Goal: Task Accomplishment & Management: Complete application form

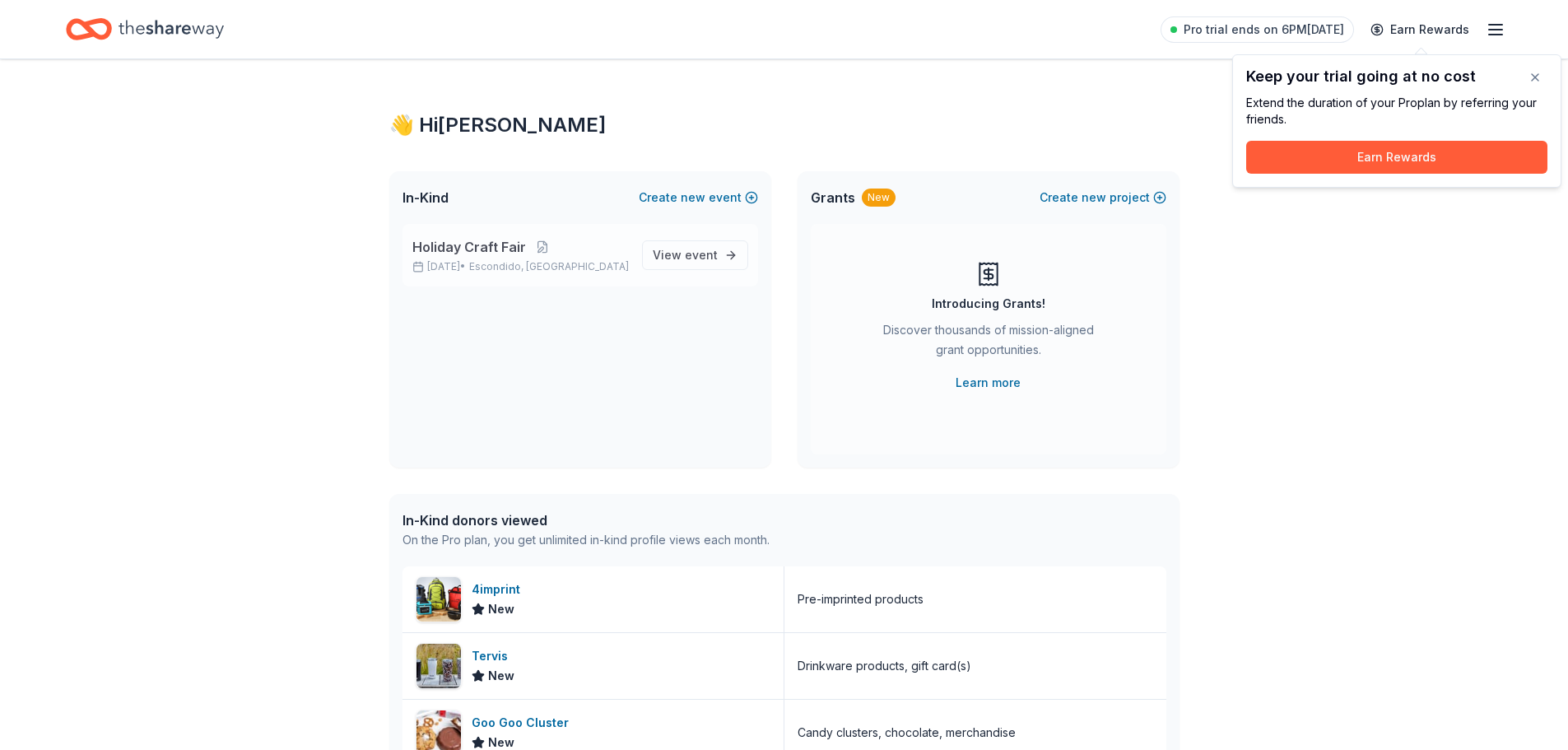
click at [573, 264] on p "Nov 20, 2025 • Escondido, CA" at bounding box center [520, 267] width 217 height 13
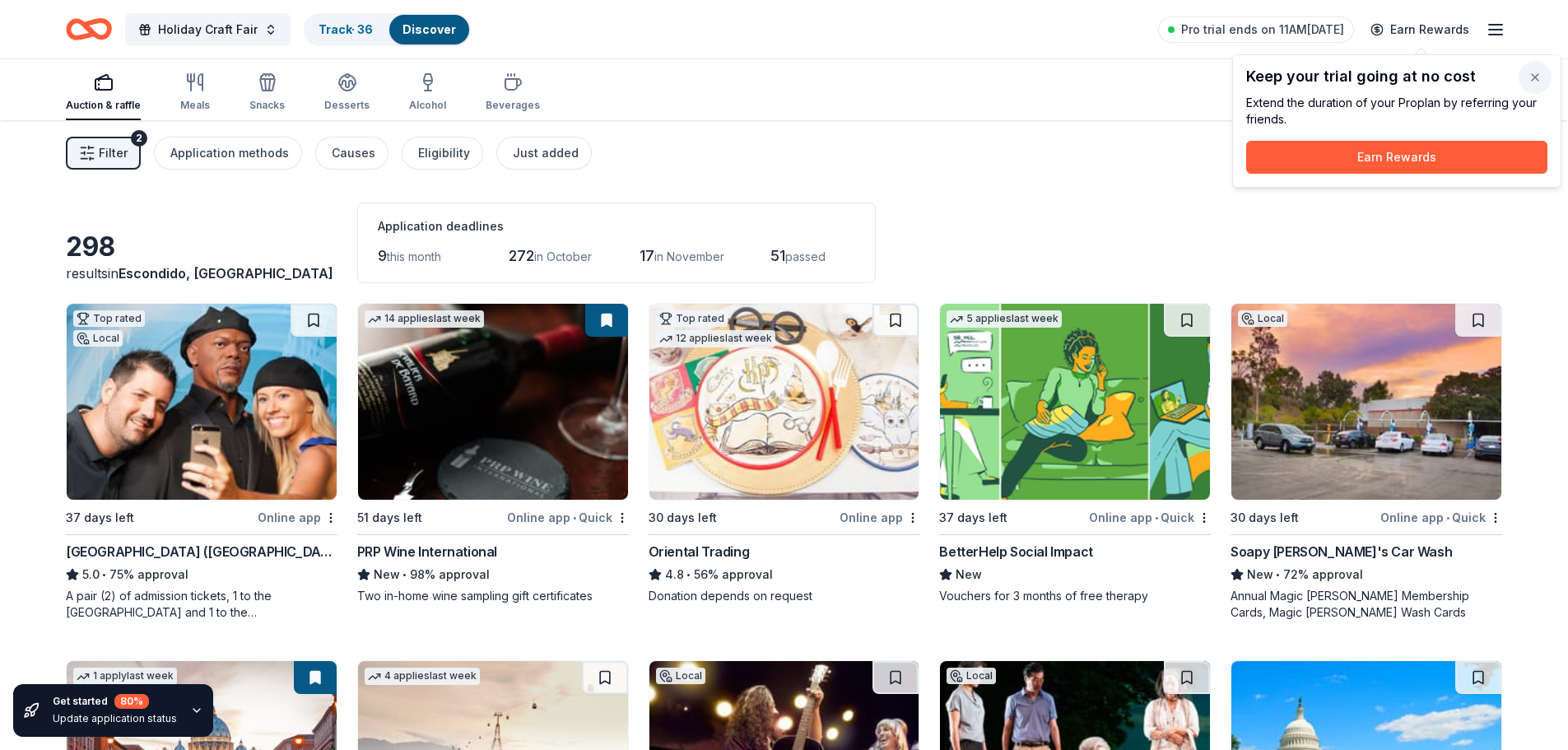
click at [1537, 79] on button "button" at bounding box center [1535, 77] width 33 height 33
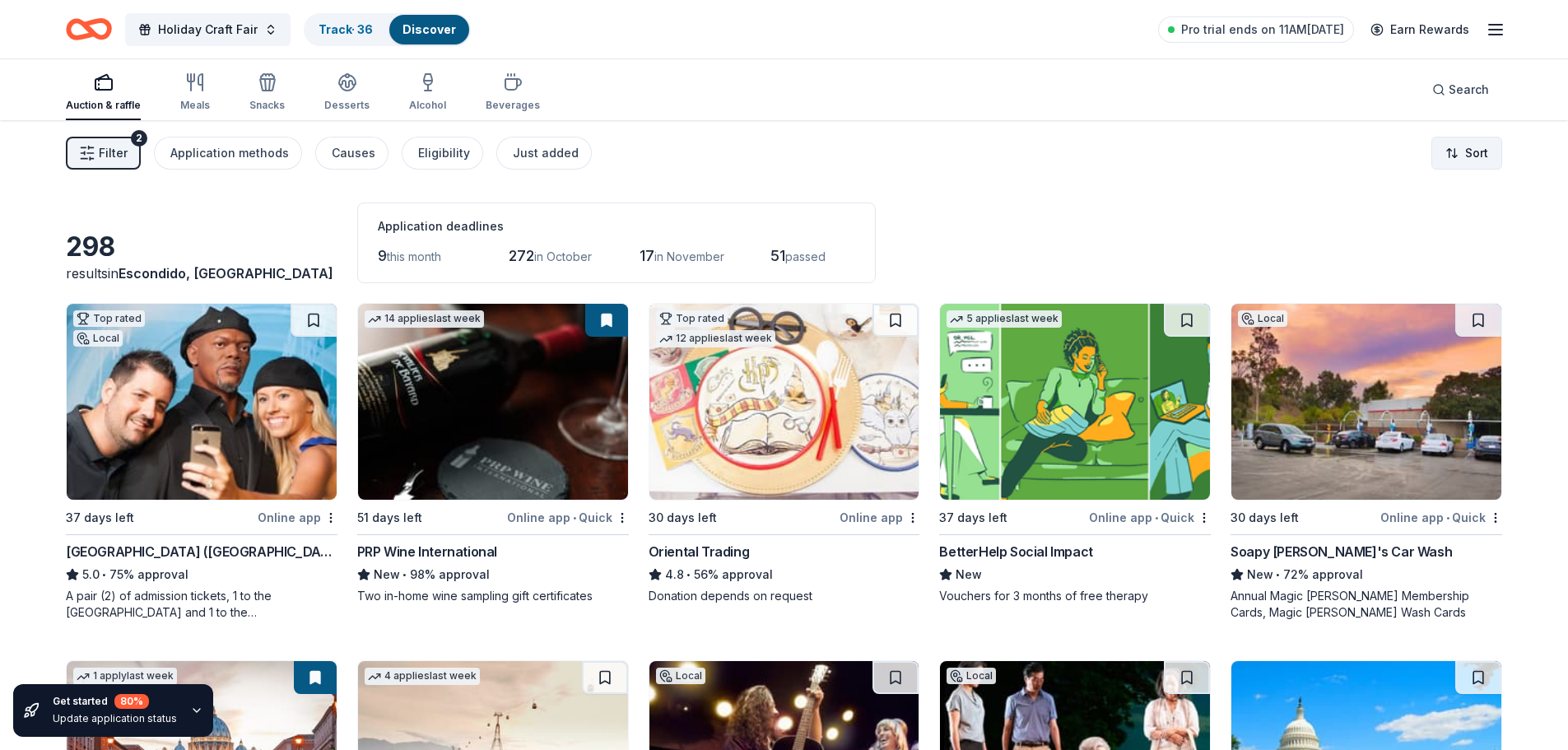
click at [1478, 158] on html "Holiday Craft Fair Track · 36 Discover Pro trial ends on 11AM, 9/24 Earn Reward…" at bounding box center [784, 375] width 1568 height 750
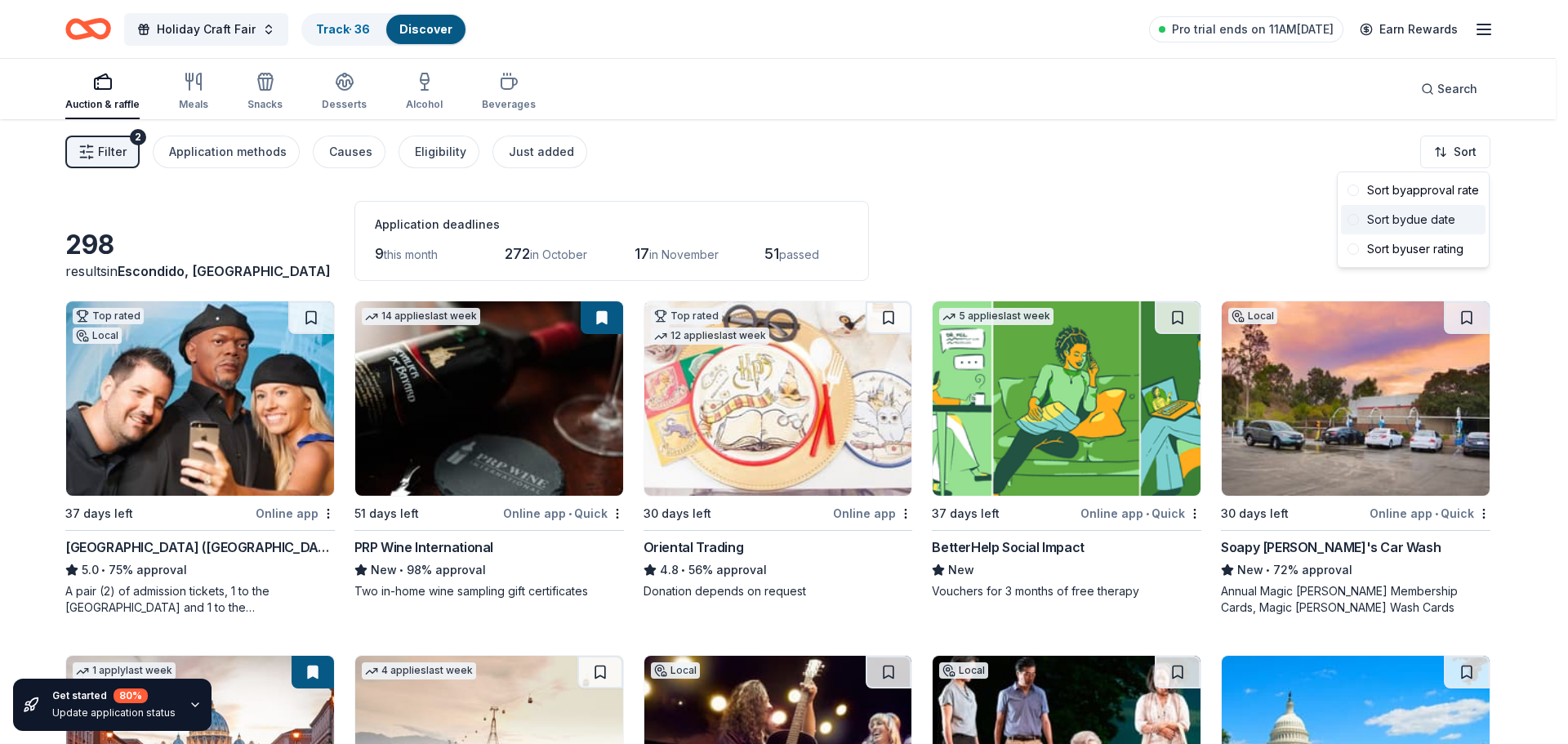
click at [1445, 218] on div "Sort by due date" at bounding box center [1412, 220] width 144 height 30
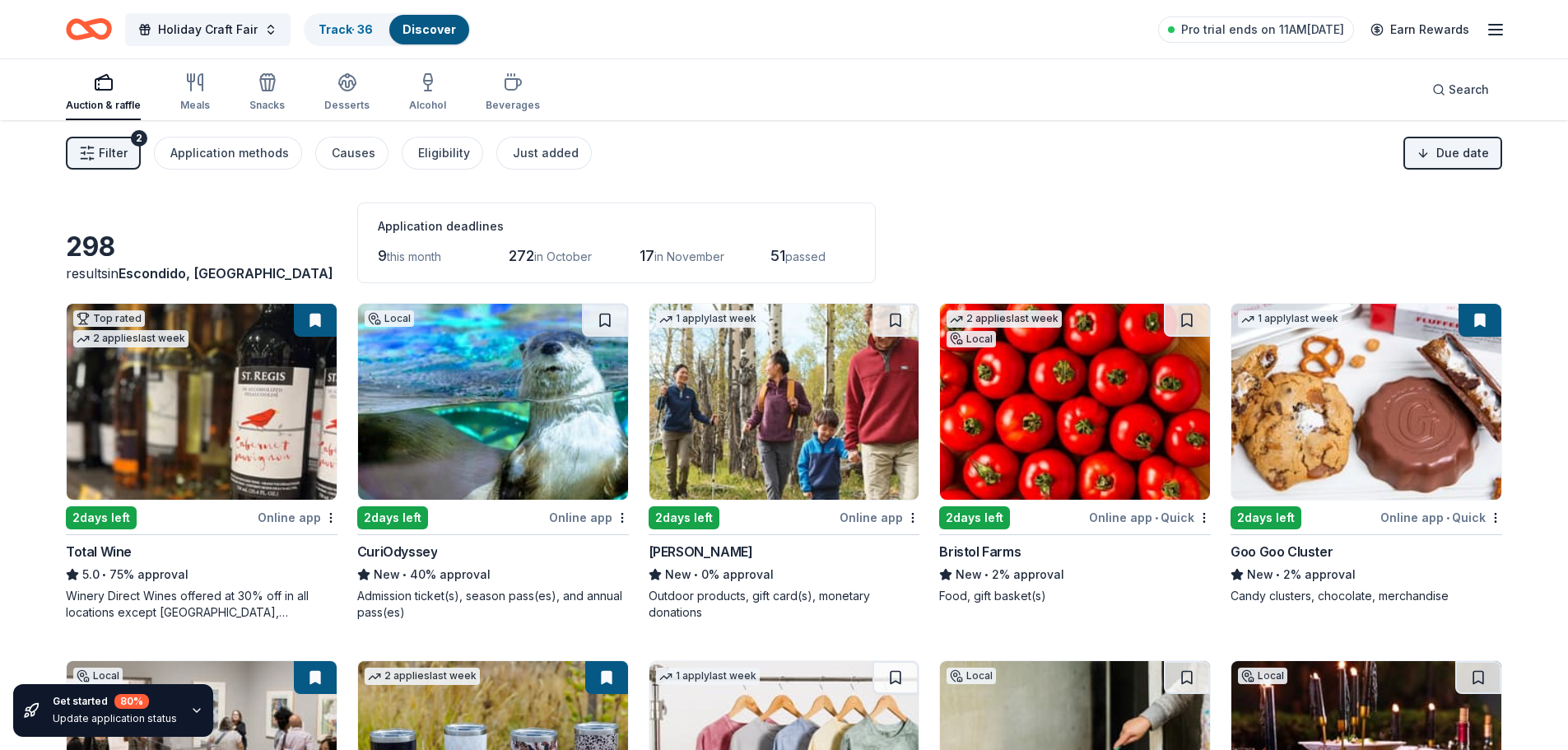
click at [582, 523] on div "Online app" at bounding box center [589, 517] width 80 height 21
click at [1443, 88] on div "Search" at bounding box center [1460, 90] width 56 height 20
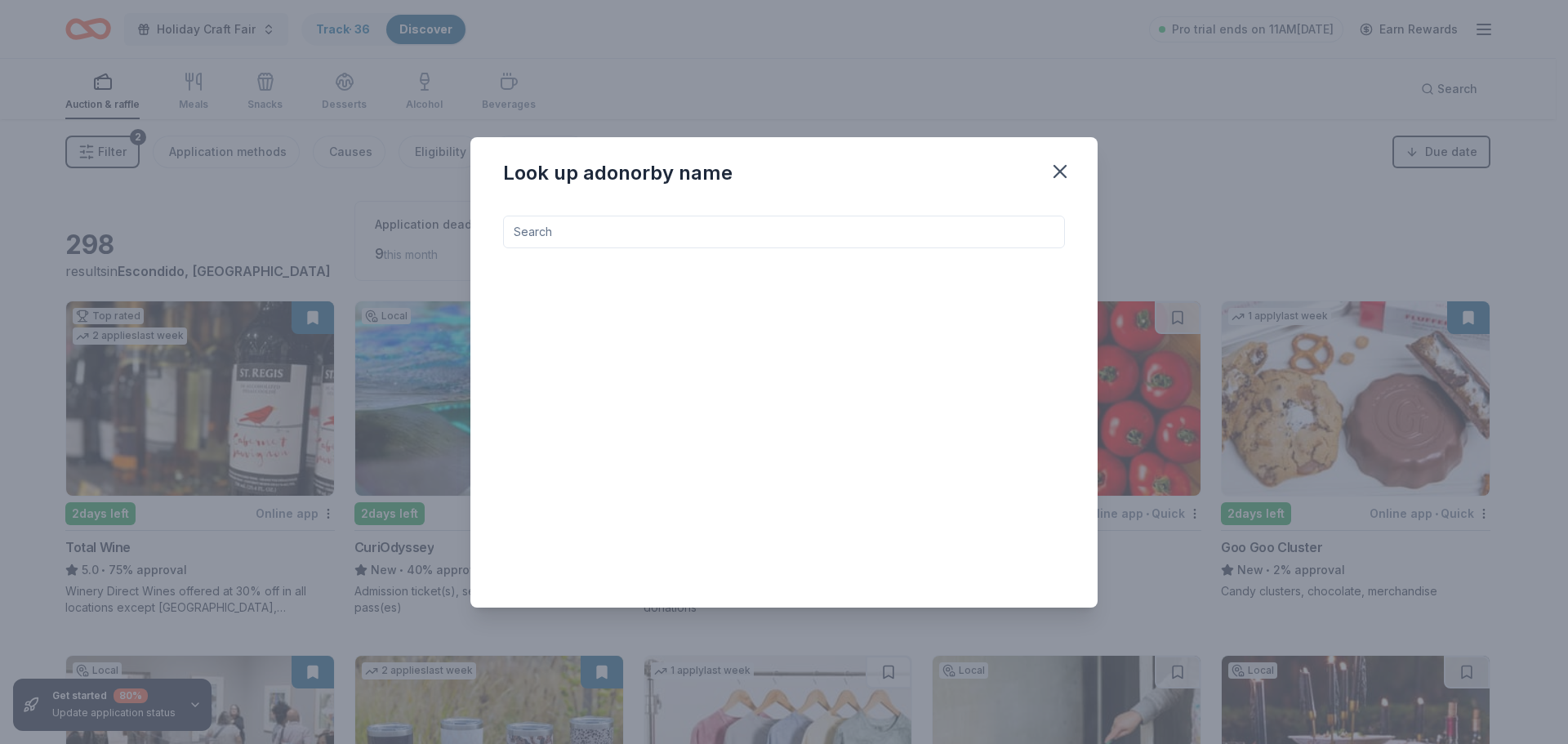
click at [787, 231] on input at bounding box center [784, 232] width 562 height 33
click at [787, 231] on input "92027" at bounding box center [784, 232] width 562 height 33
click at [648, 236] on input "escondido" at bounding box center [784, 232] width 562 height 33
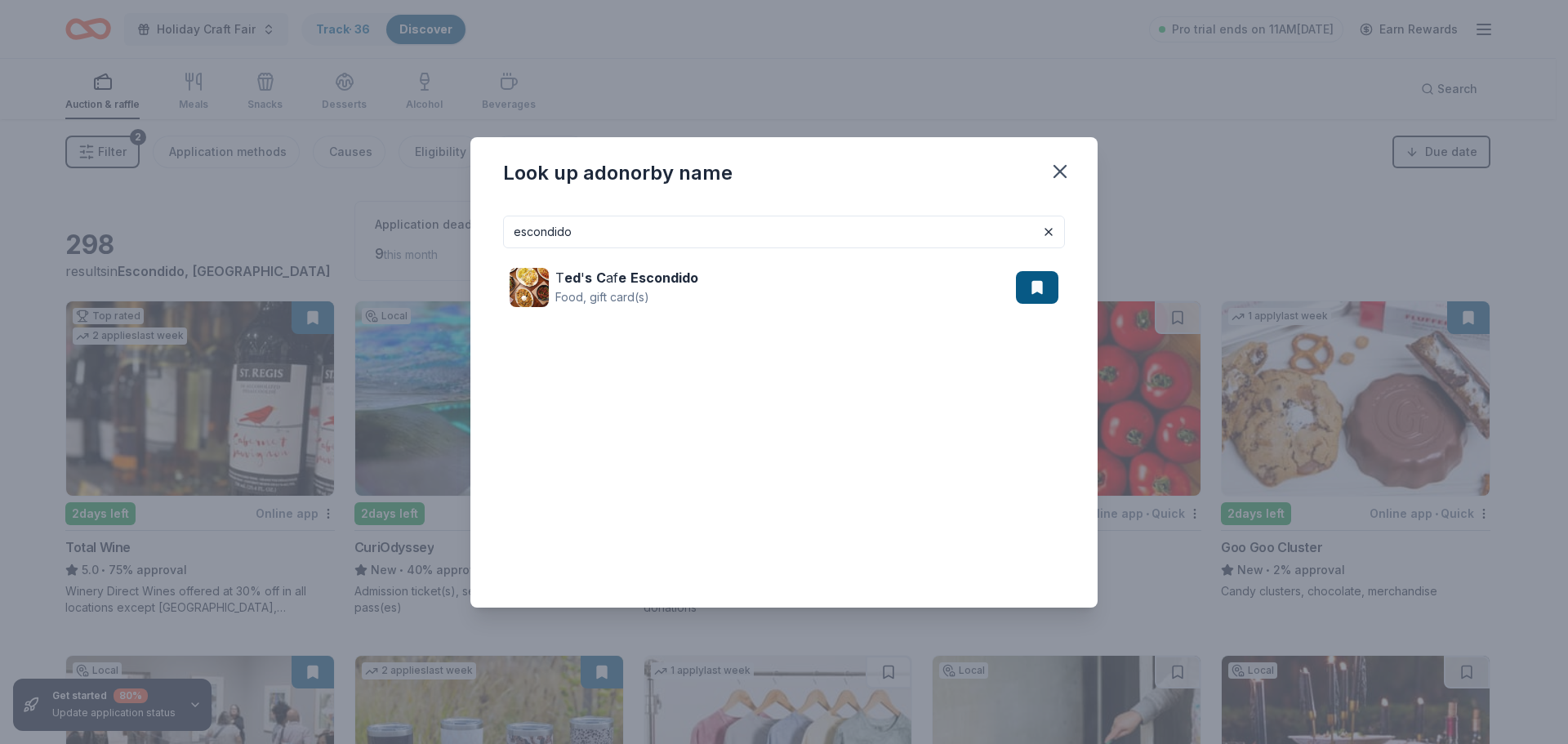
click at [648, 236] on input "escondido" at bounding box center [784, 232] width 562 height 33
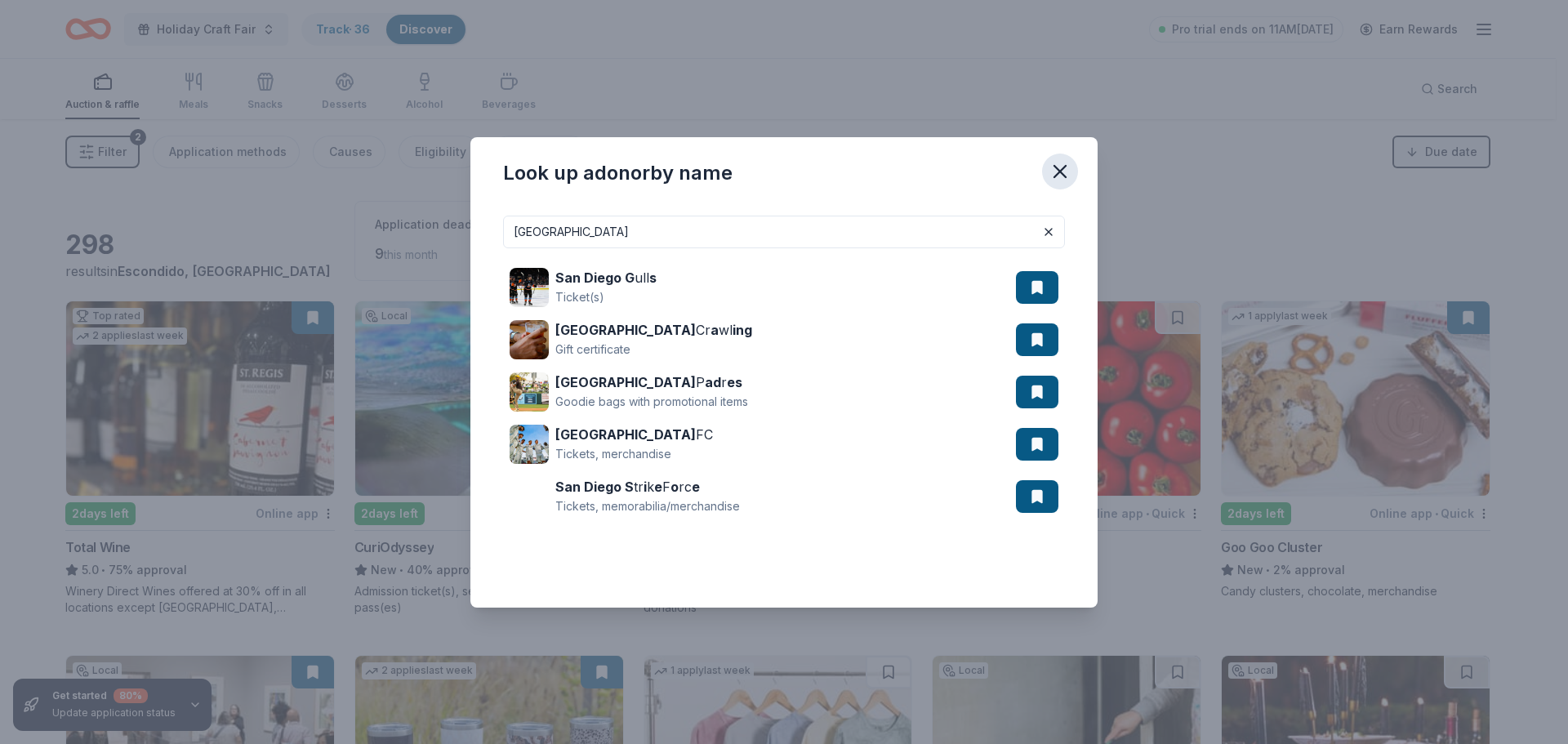
type input "san diego"
click at [1058, 168] on icon "button" at bounding box center [1060, 171] width 12 height 12
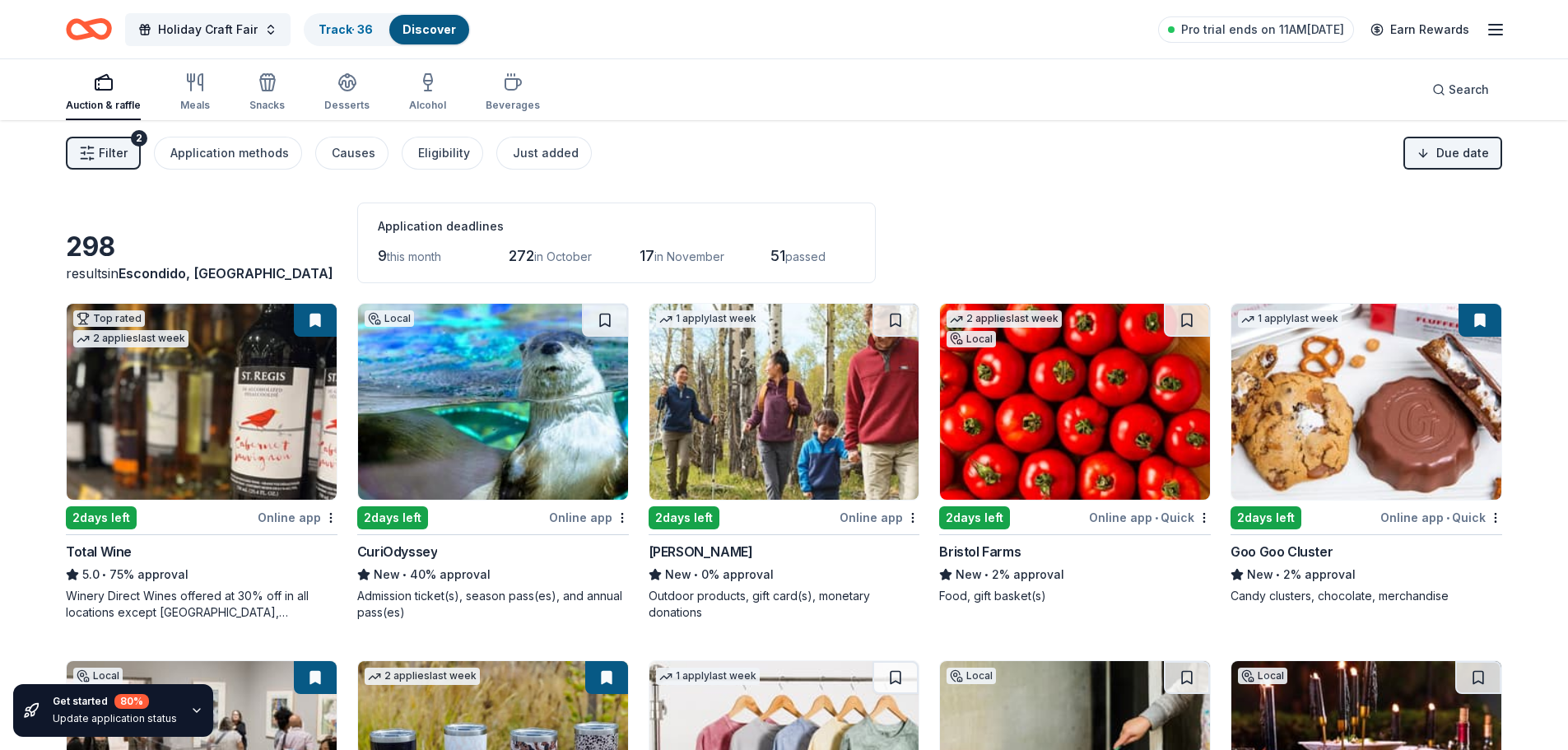
click at [98, 150] on button "Filter 2" at bounding box center [103, 154] width 75 height 33
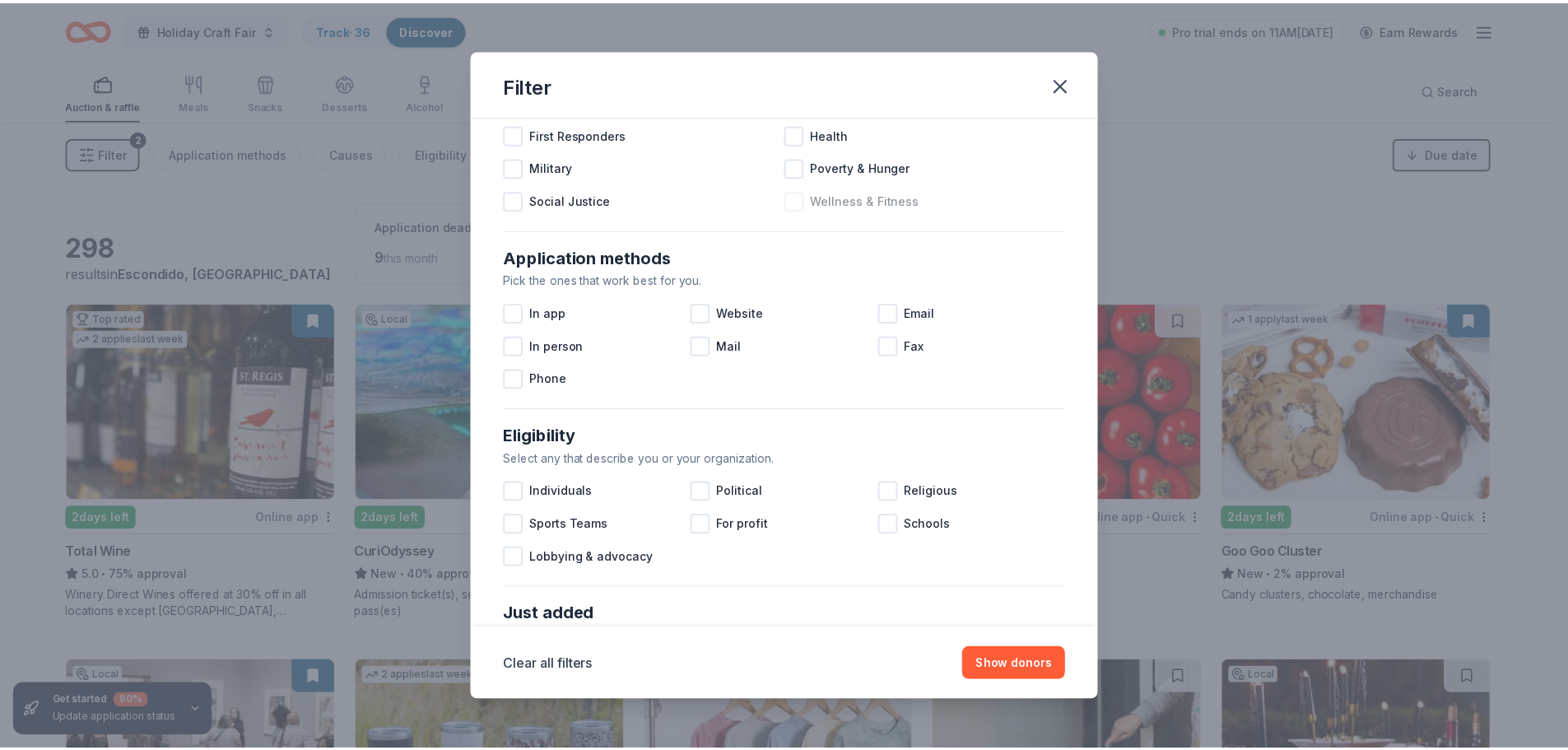
scroll to position [573, 0]
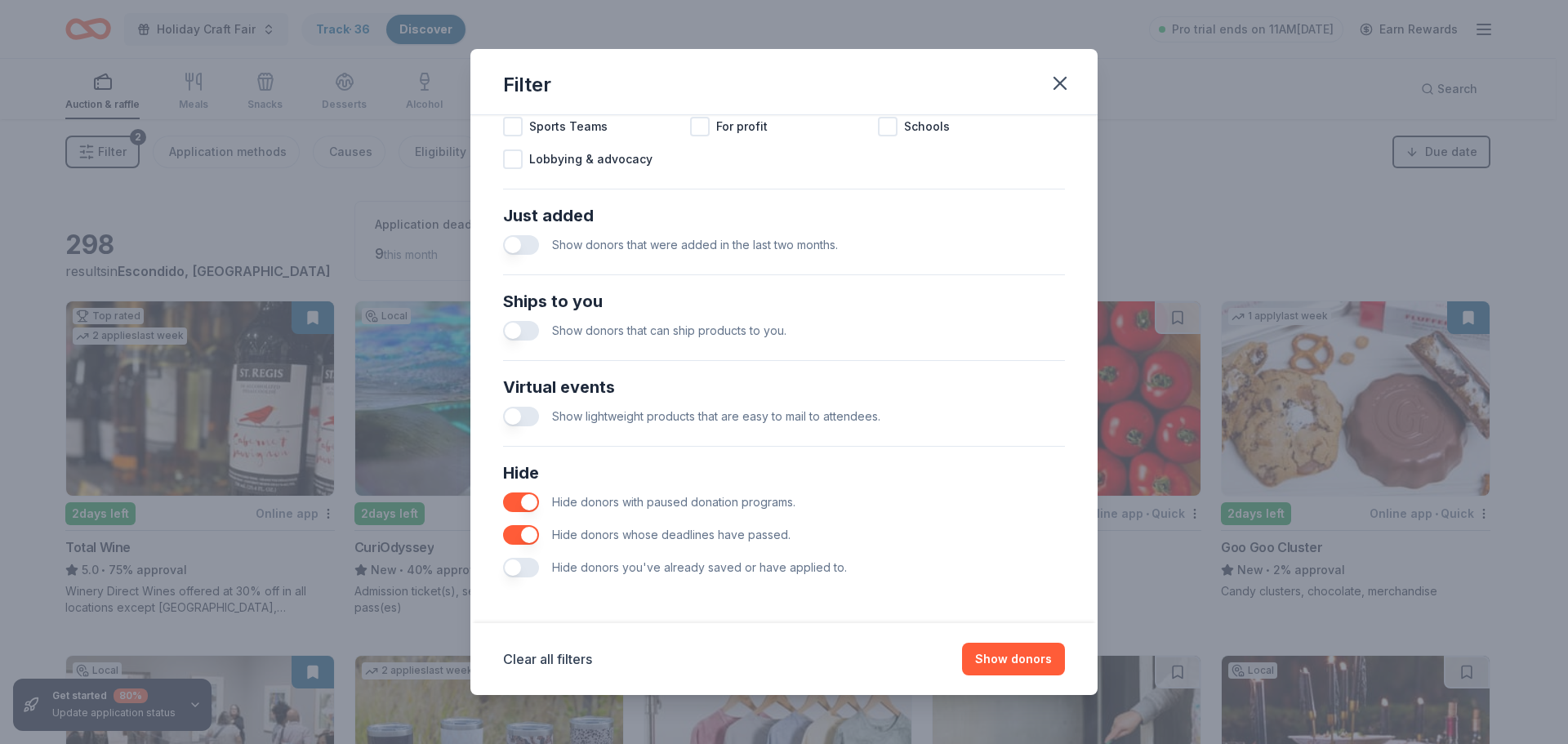
click at [530, 576] on button "button" at bounding box center [521, 568] width 36 height 20
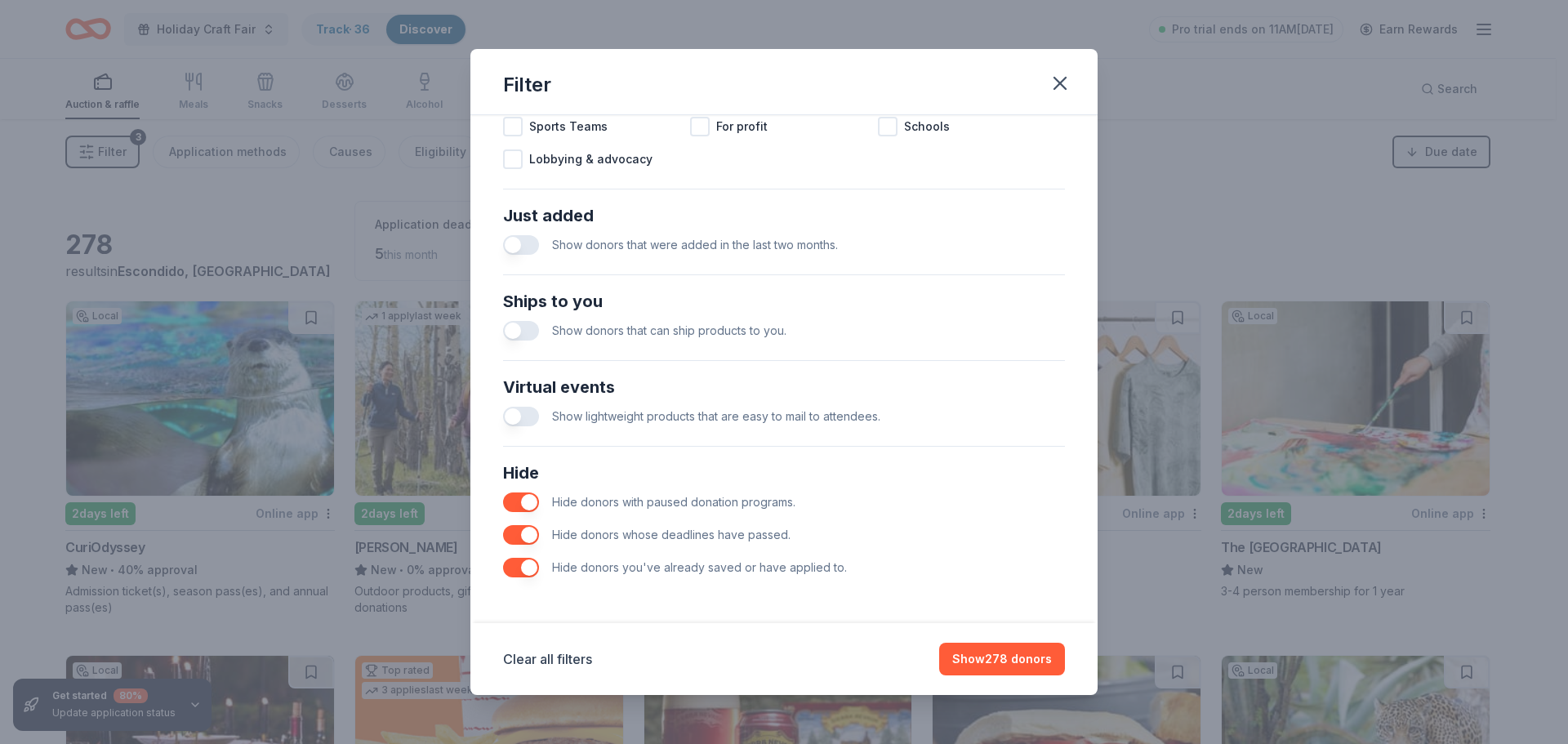
click at [530, 576] on button "button" at bounding box center [521, 568] width 36 height 20
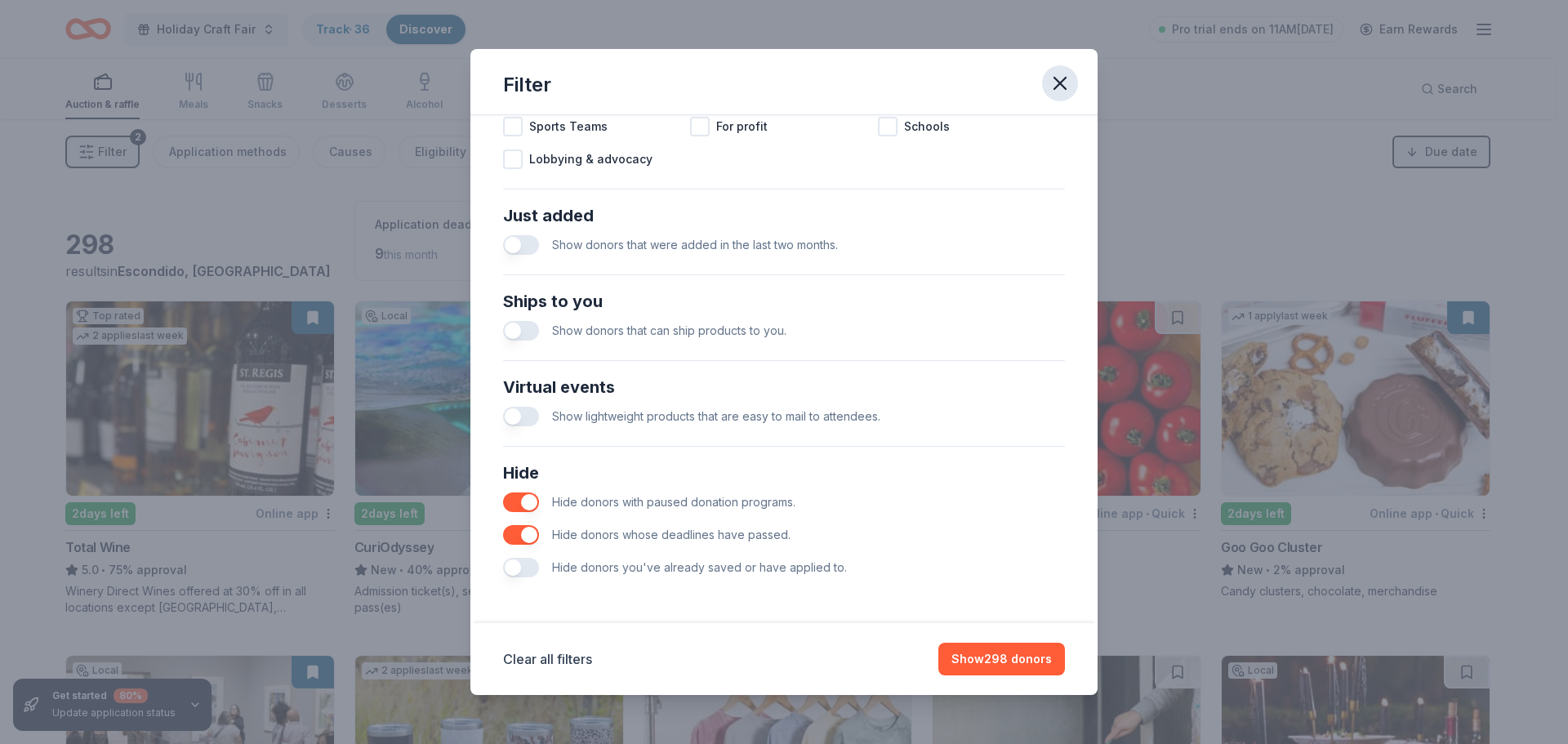
click at [1071, 82] on button "button" at bounding box center [1060, 83] width 36 height 36
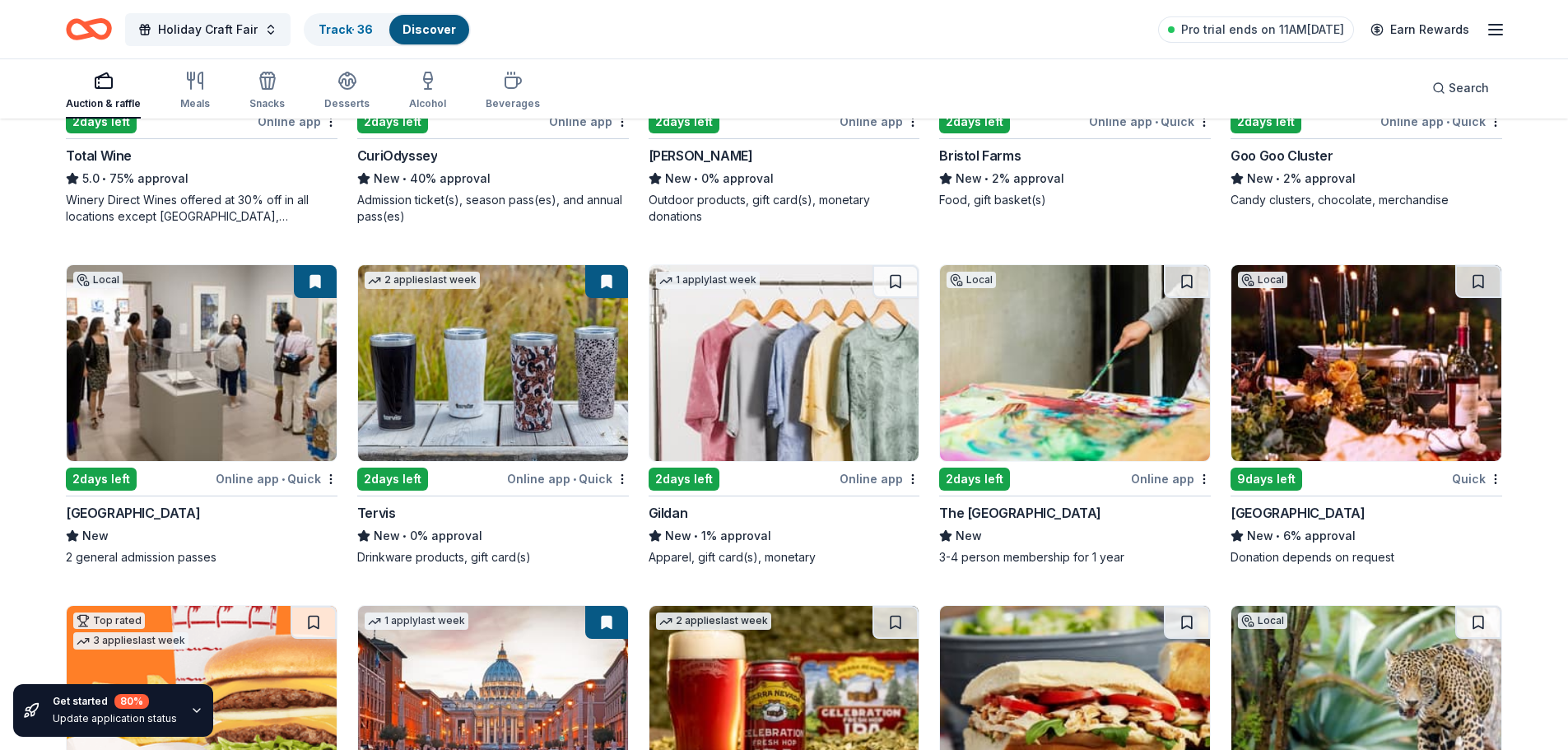
scroll to position [412, 0]
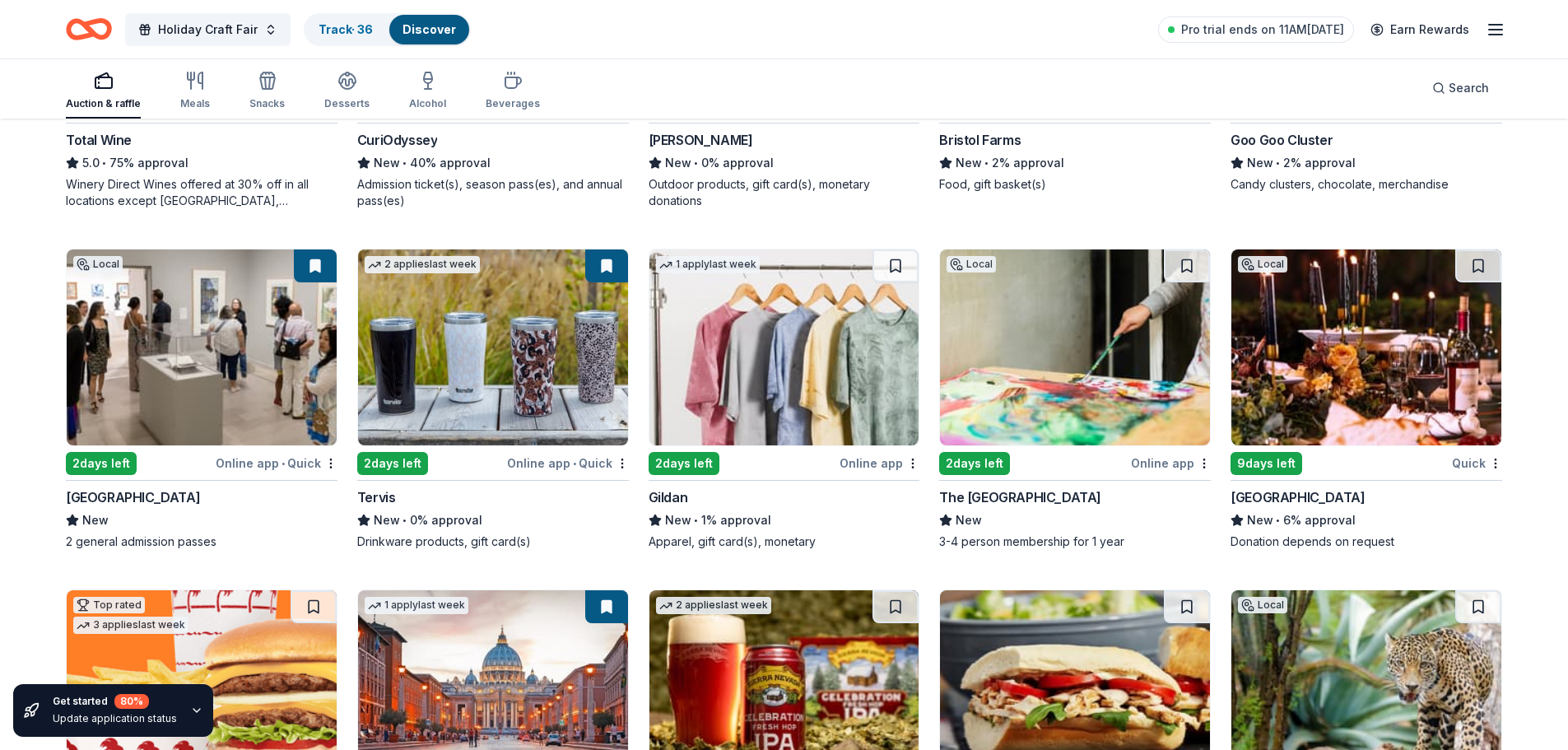
click at [1158, 469] on div "Online app" at bounding box center [1170, 463] width 80 height 21
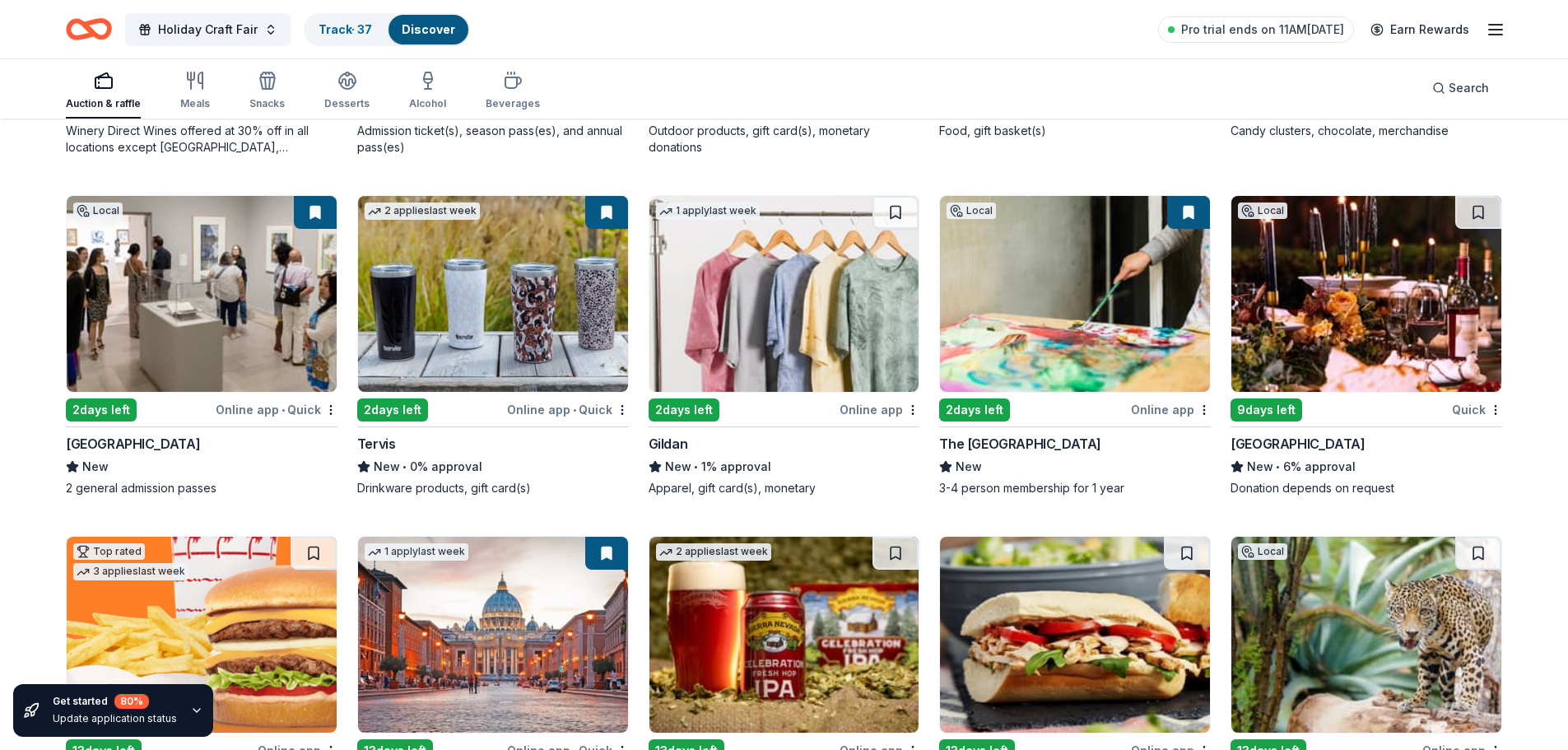
scroll to position [494, 0]
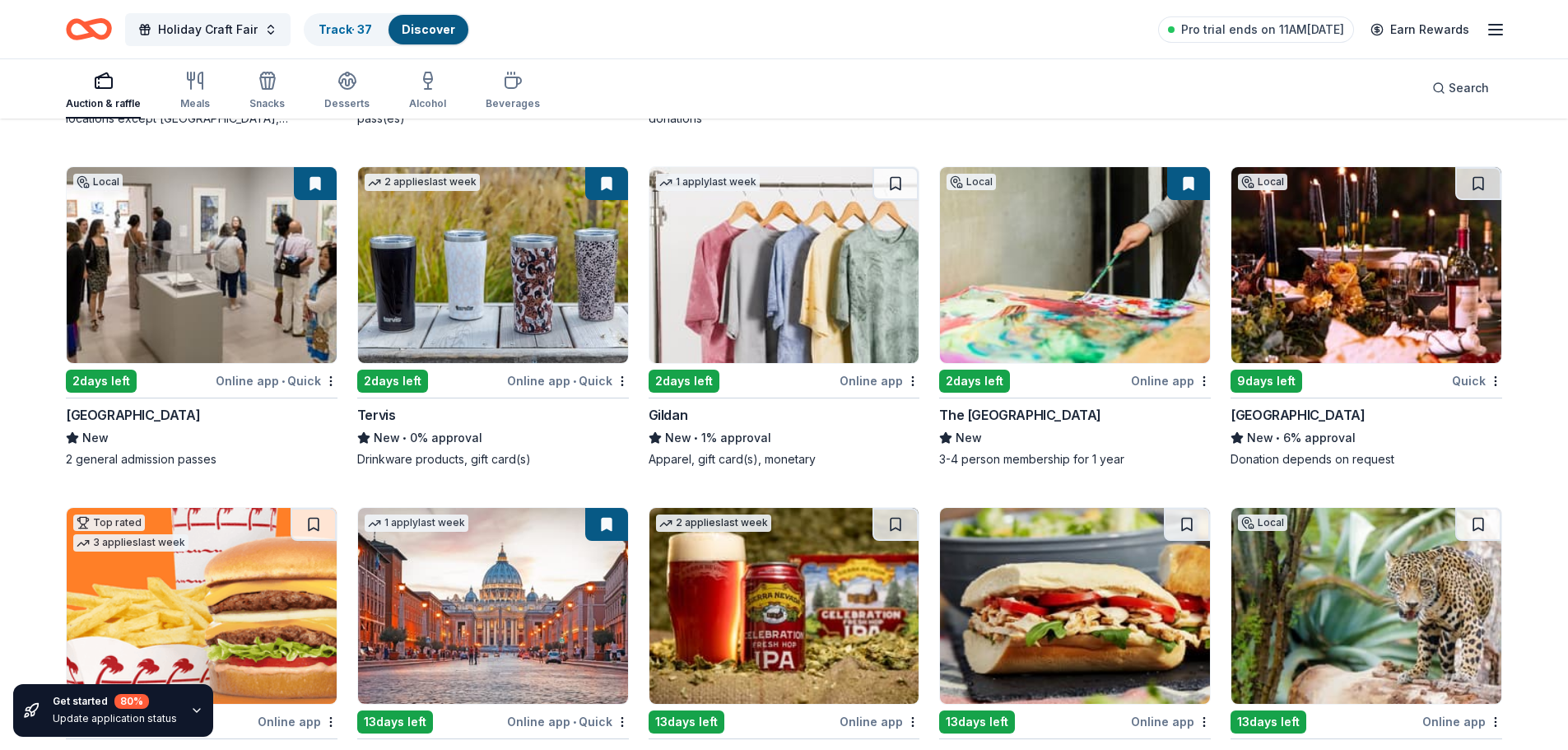
click at [1341, 419] on div "South Coast Winery Resort & Spa" at bounding box center [1297, 415] width 134 height 20
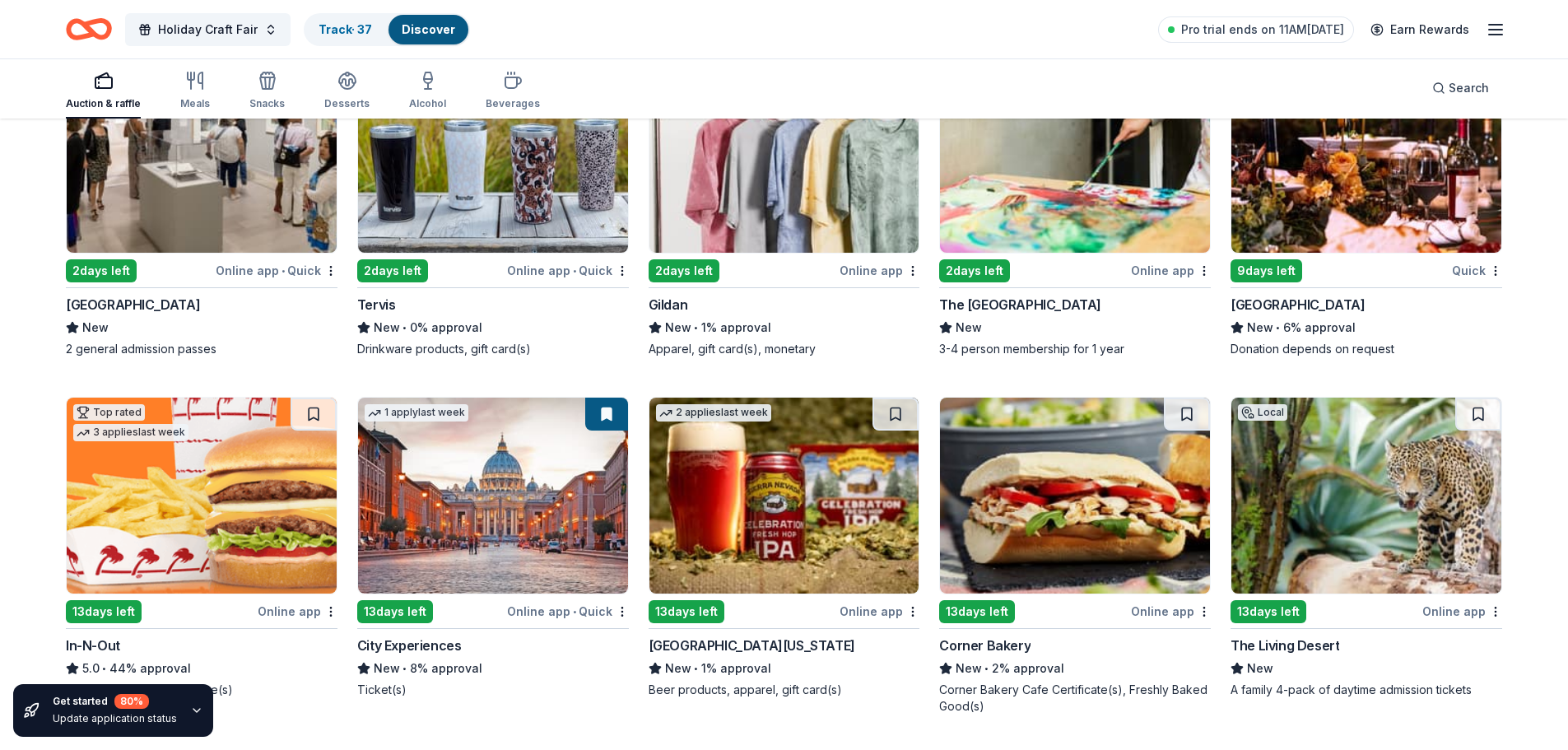
scroll to position [659, 0]
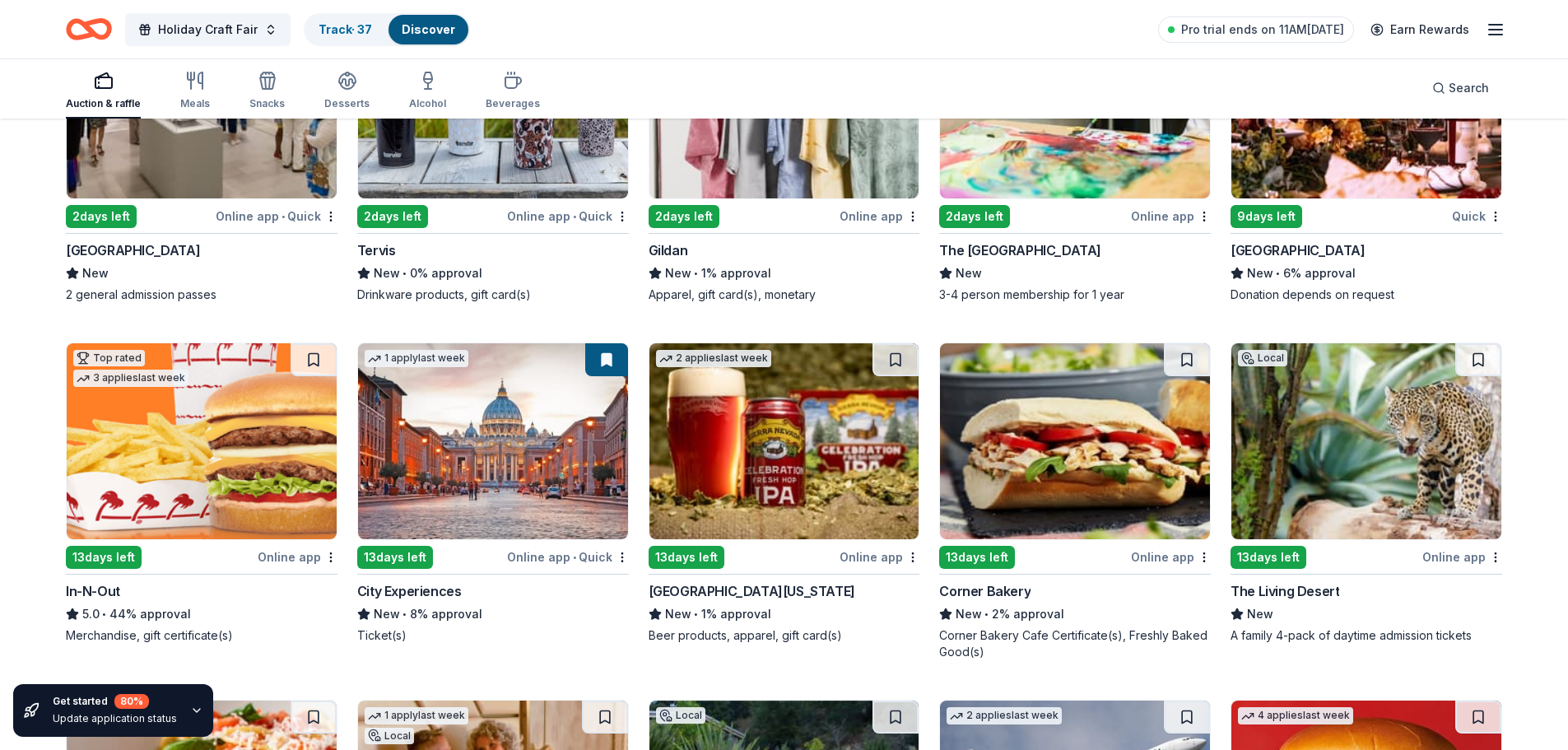
click at [281, 551] on div "Online app" at bounding box center [297, 556] width 80 height 21
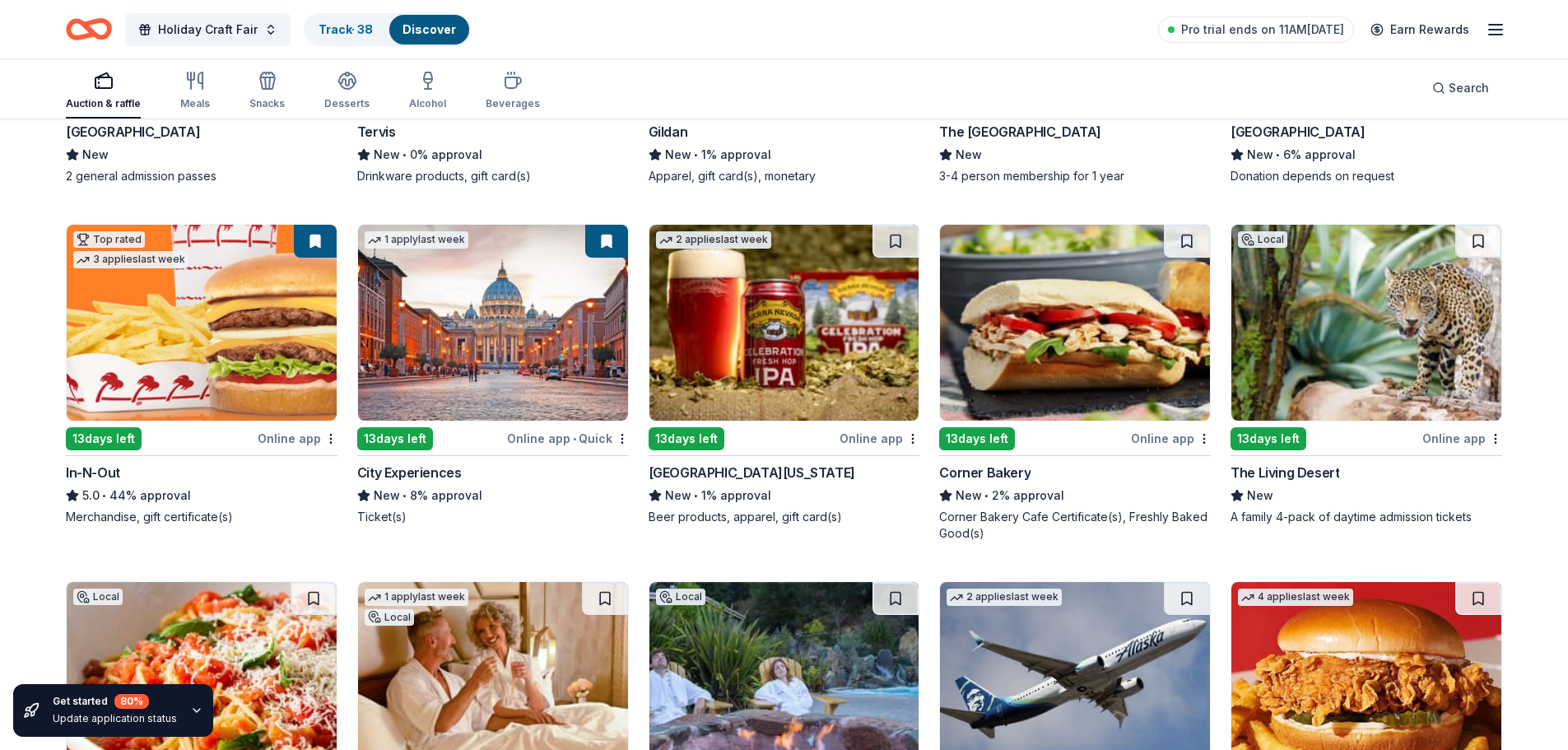
scroll to position [823, 0]
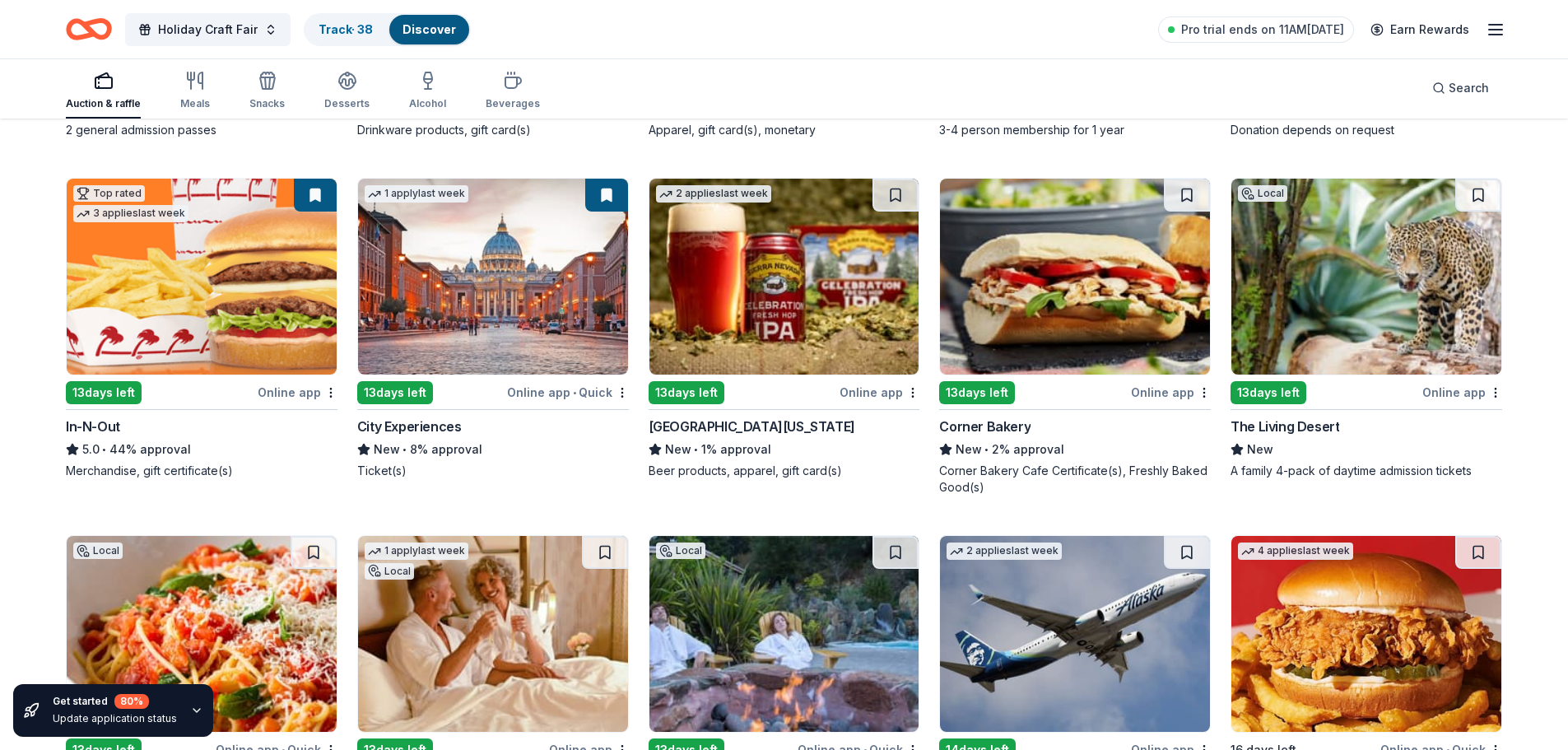
click at [704, 421] on div "Sierra Nevada" at bounding box center [751, 427] width 207 height 20
click at [888, 198] on button at bounding box center [896, 195] width 46 height 33
click at [1161, 382] on div "Online app" at bounding box center [1170, 392] width 80 height 21
click at [1479, 394] on div "Online app" at bounding box center [1462, 392] width 80 height 21
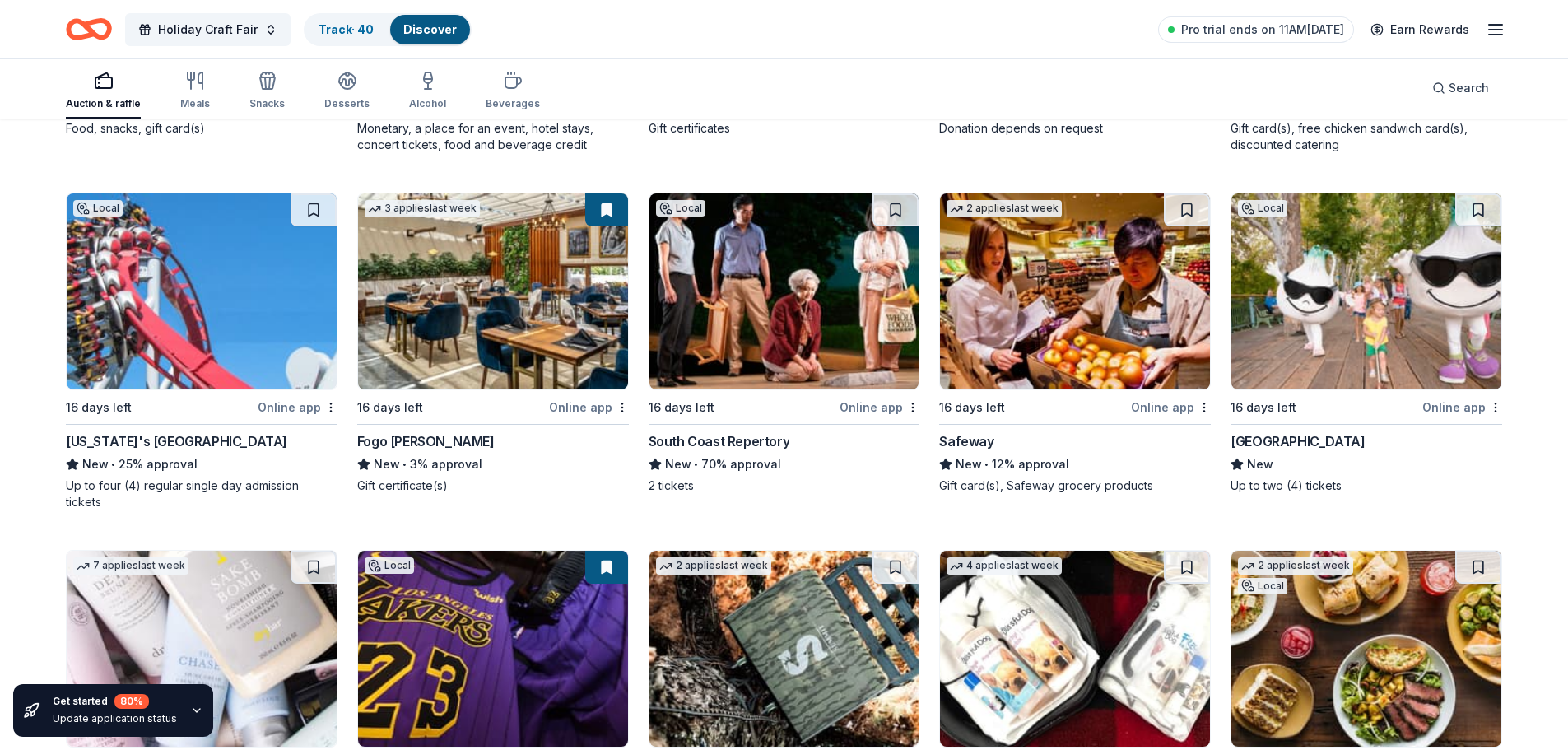
scroll to position [1552, 0]
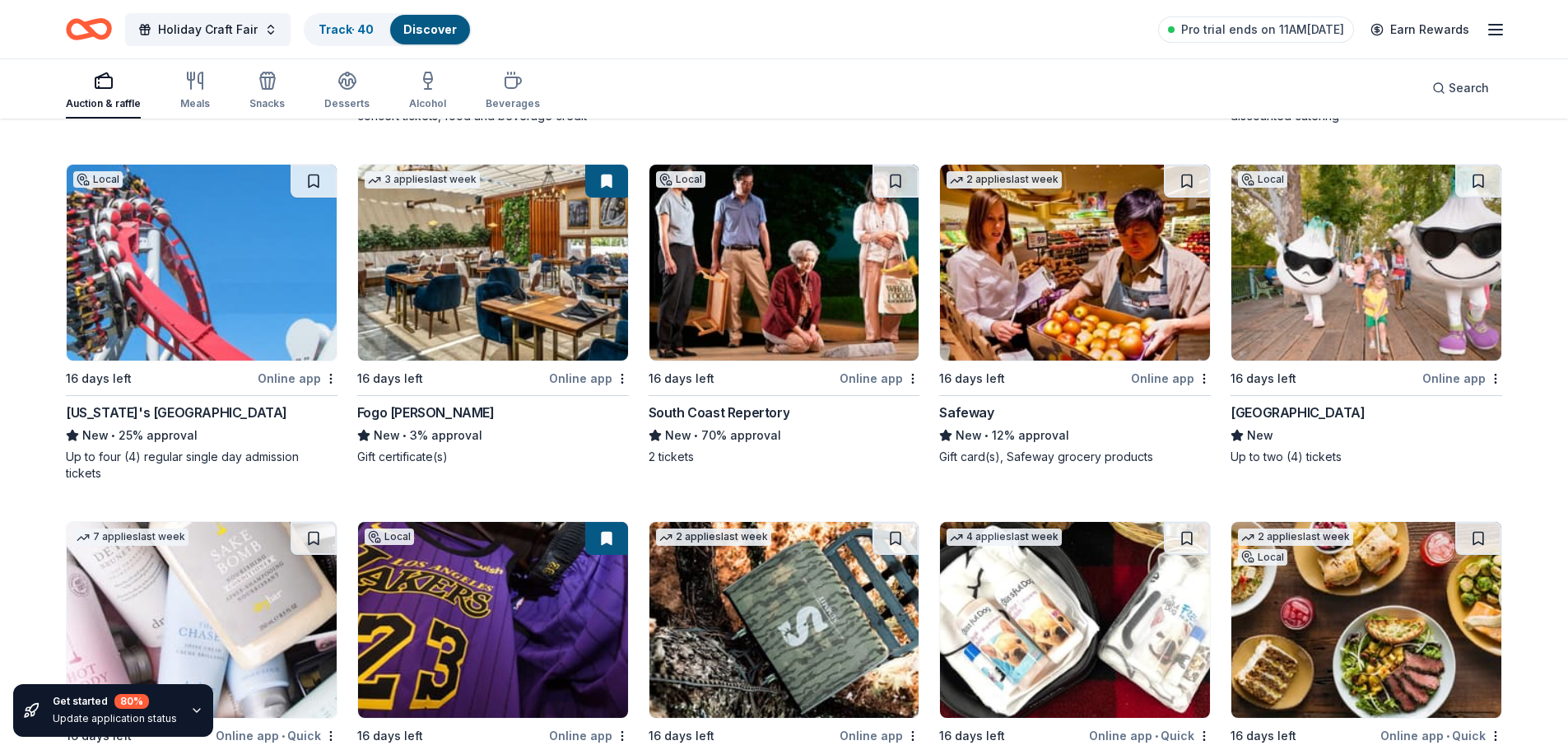
click at [213, 412] on div "California's Great America" at bounding box center [176, 413] width 222 height 20
click at [312, 176] on button at bounding box center [314, 181] width 46 height 33
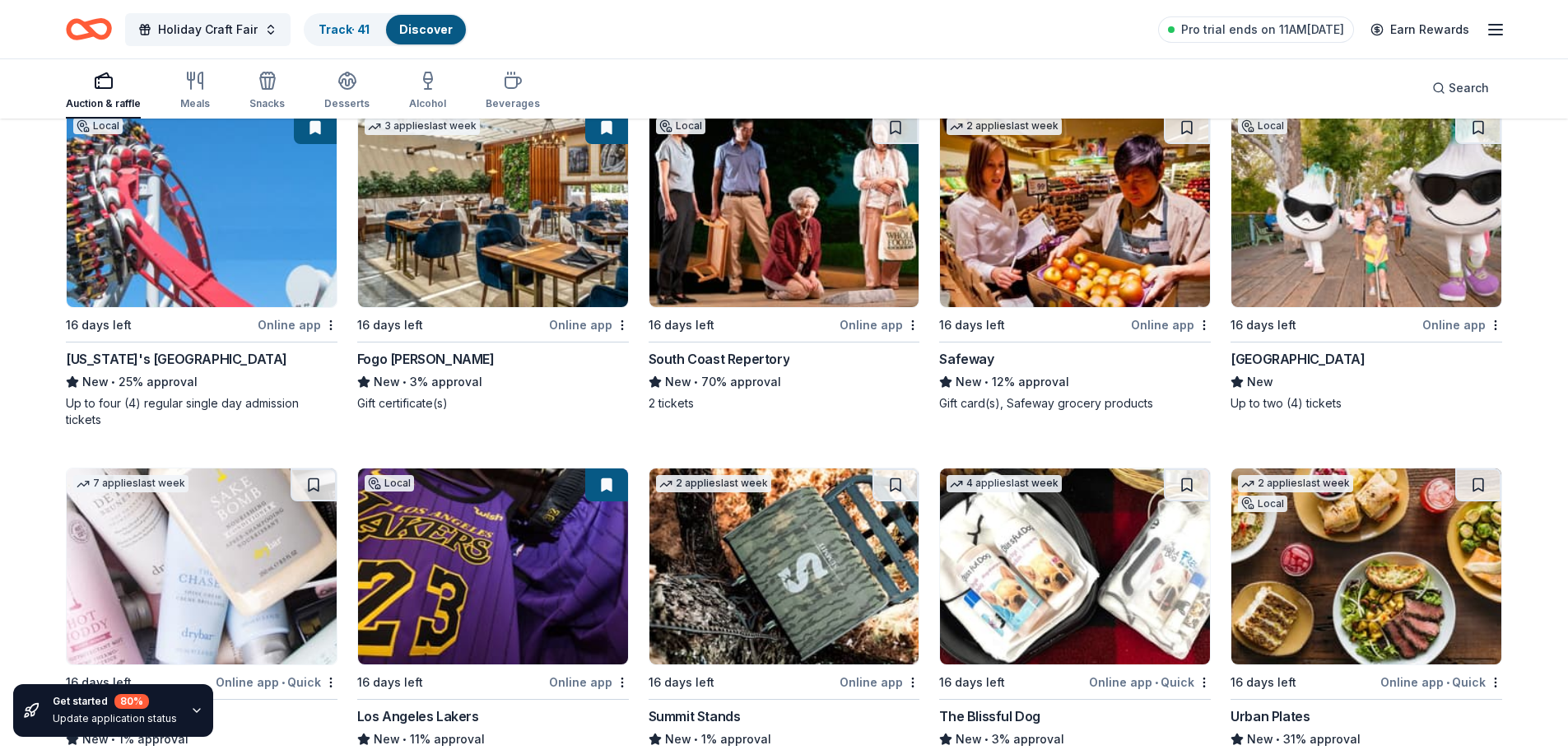
scroll to position [1635, 0]
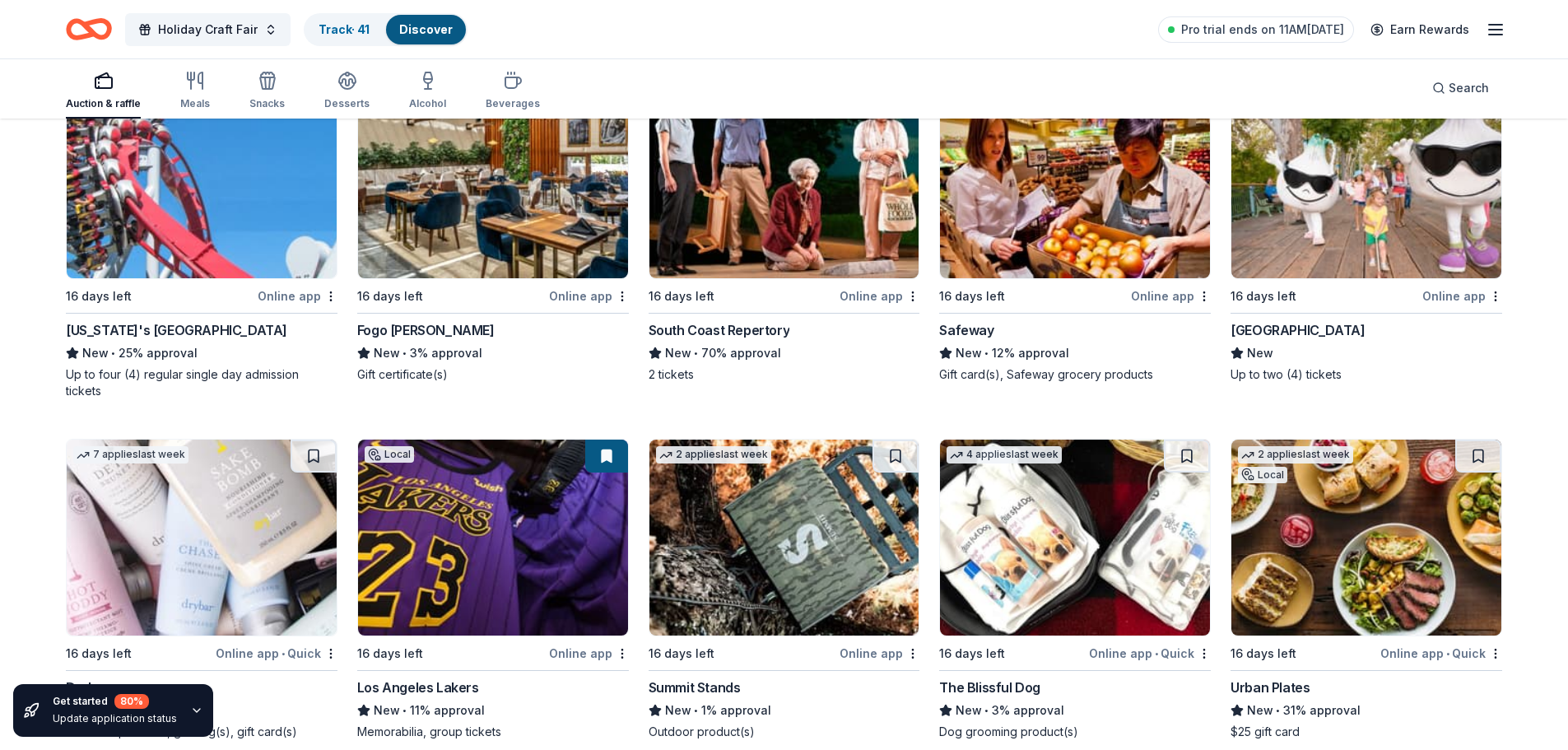
click at [1166, 299] on div "Online app" at bounding box center [1170, 296] width 80 height 21
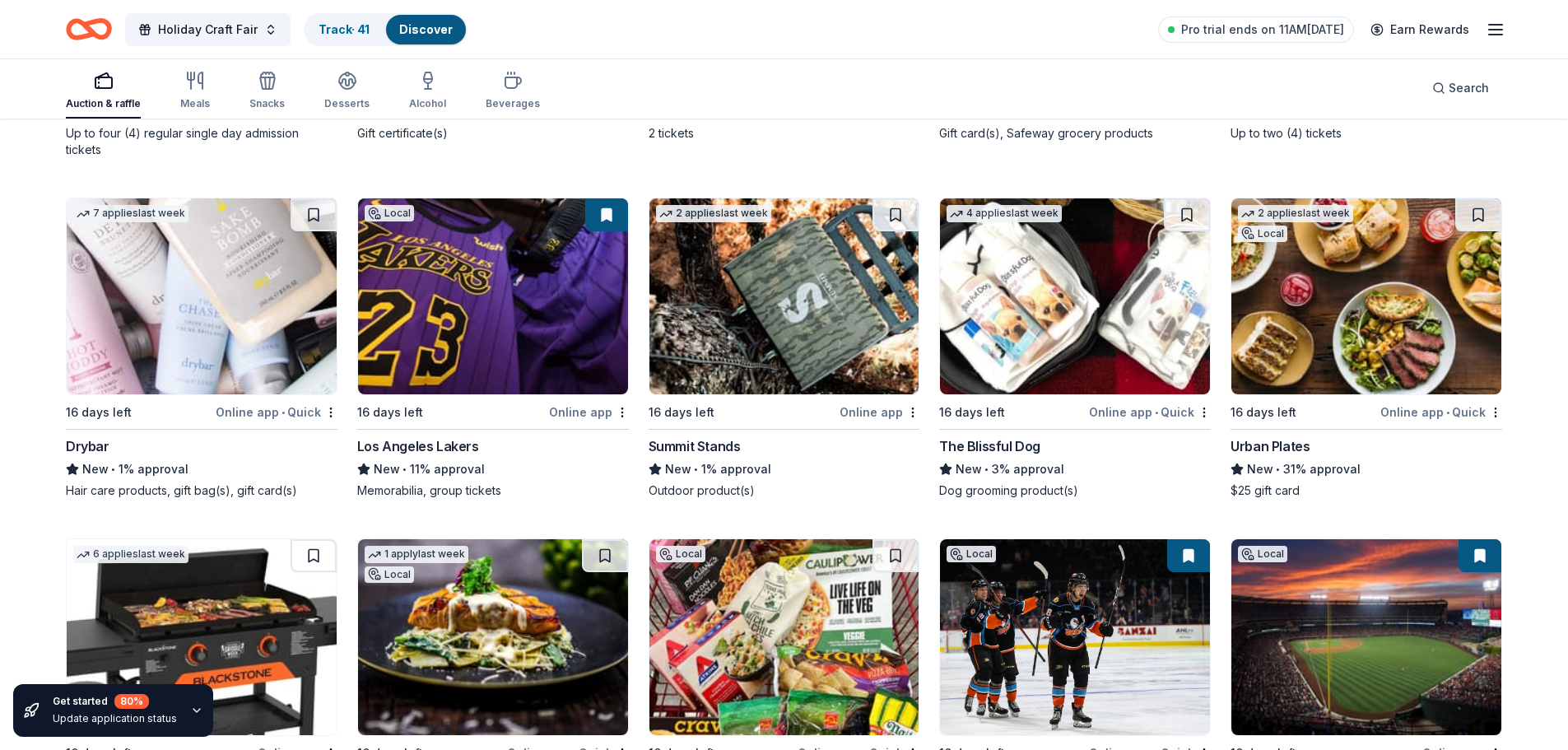
scroll to position [1882, 0]
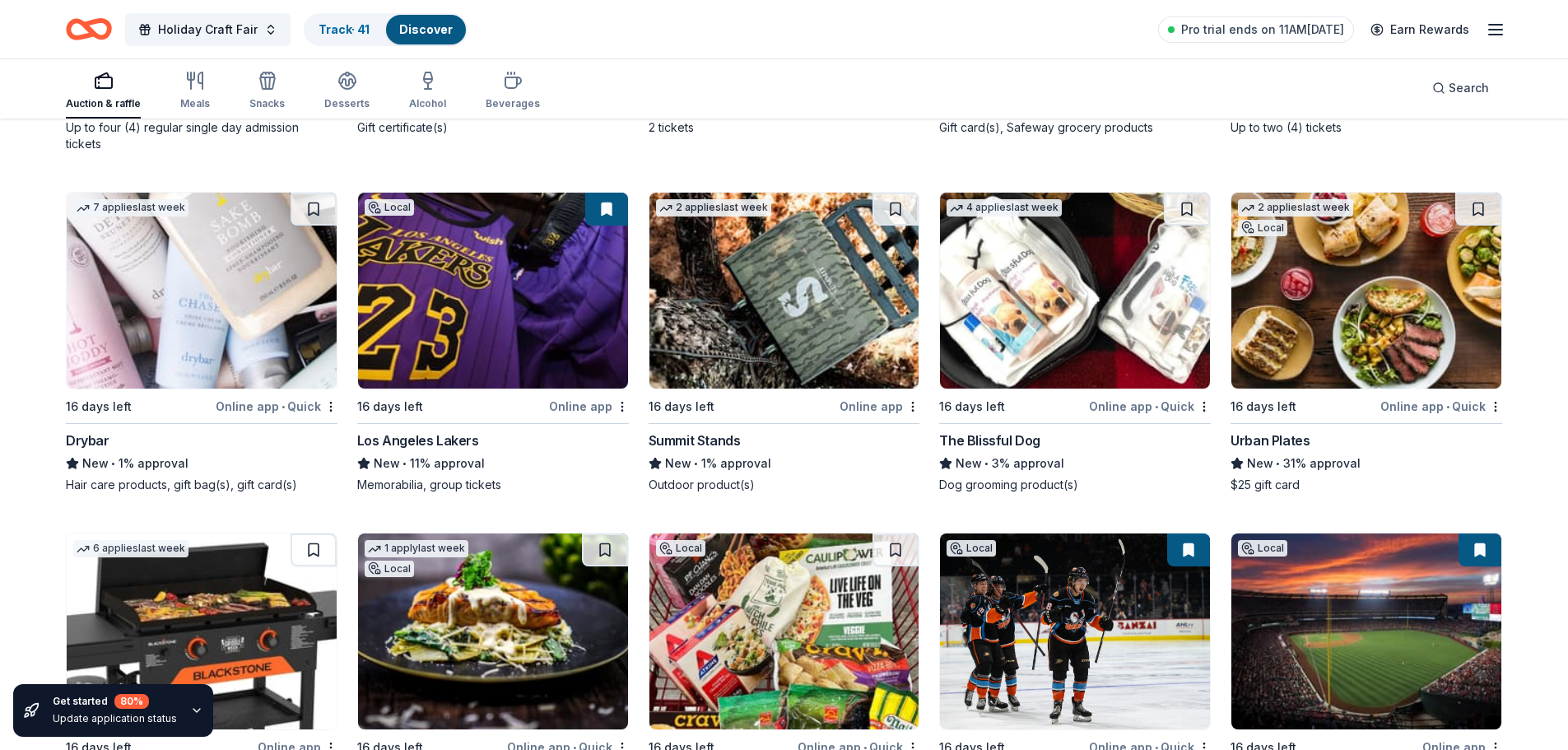
click at [254, 396] on div "Online app • Quick" at bounding box center [276, 406] width 122 height 21
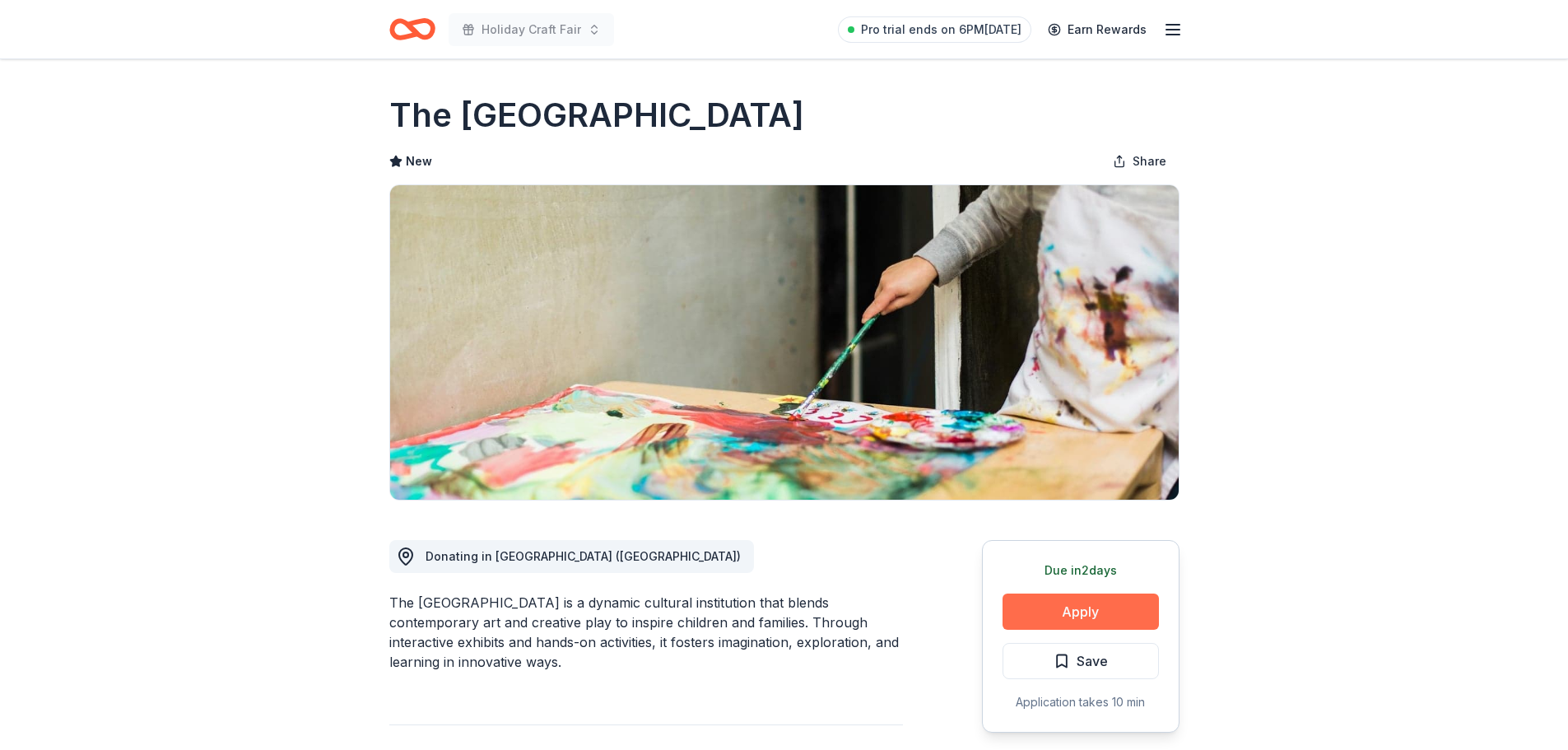
click at [1104, 596] on button "Apply" at bounding box center [1081, 612] width 156 height 37
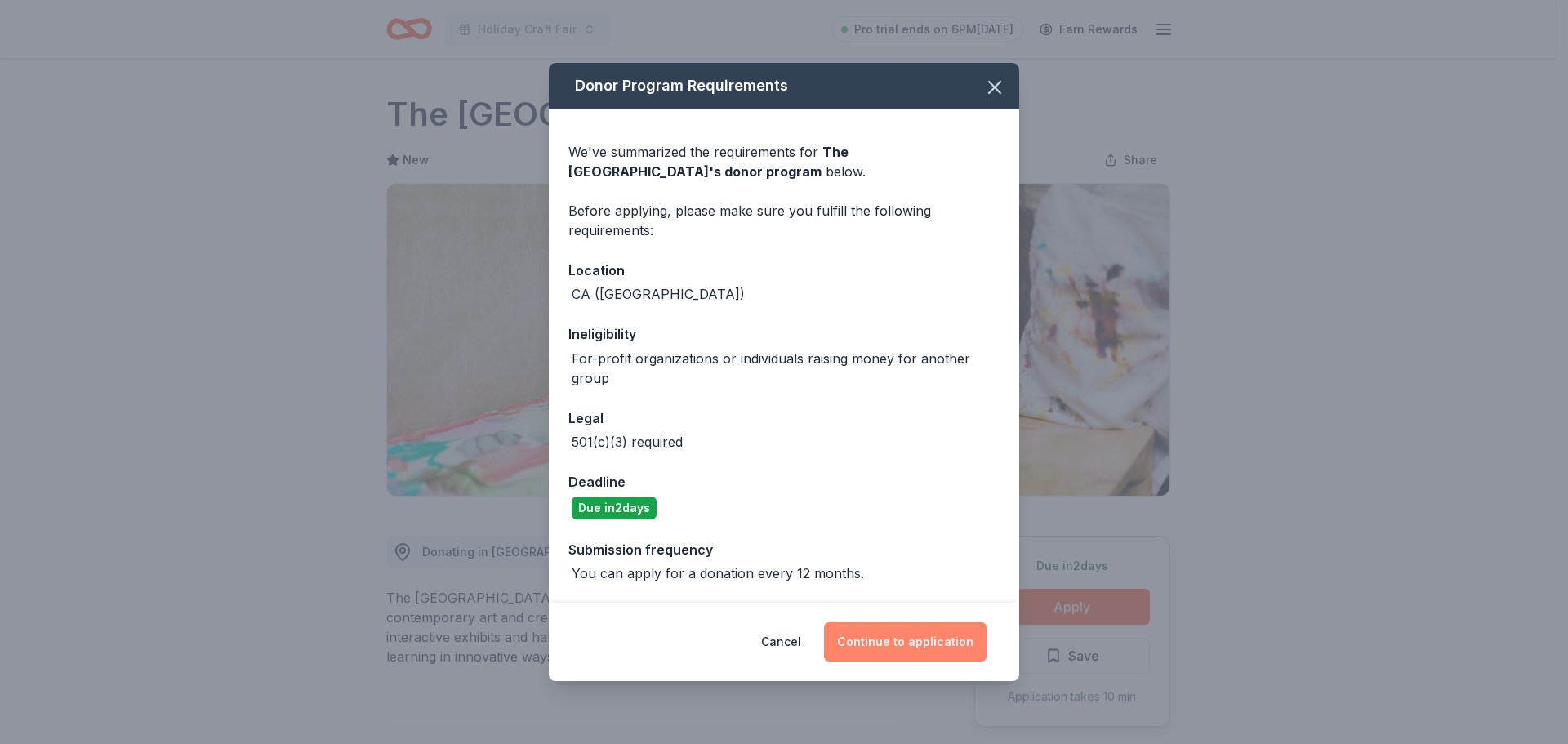
click at [880, 634] on button "Continue to application" at bounding box center [904, 643] width 162 height 40
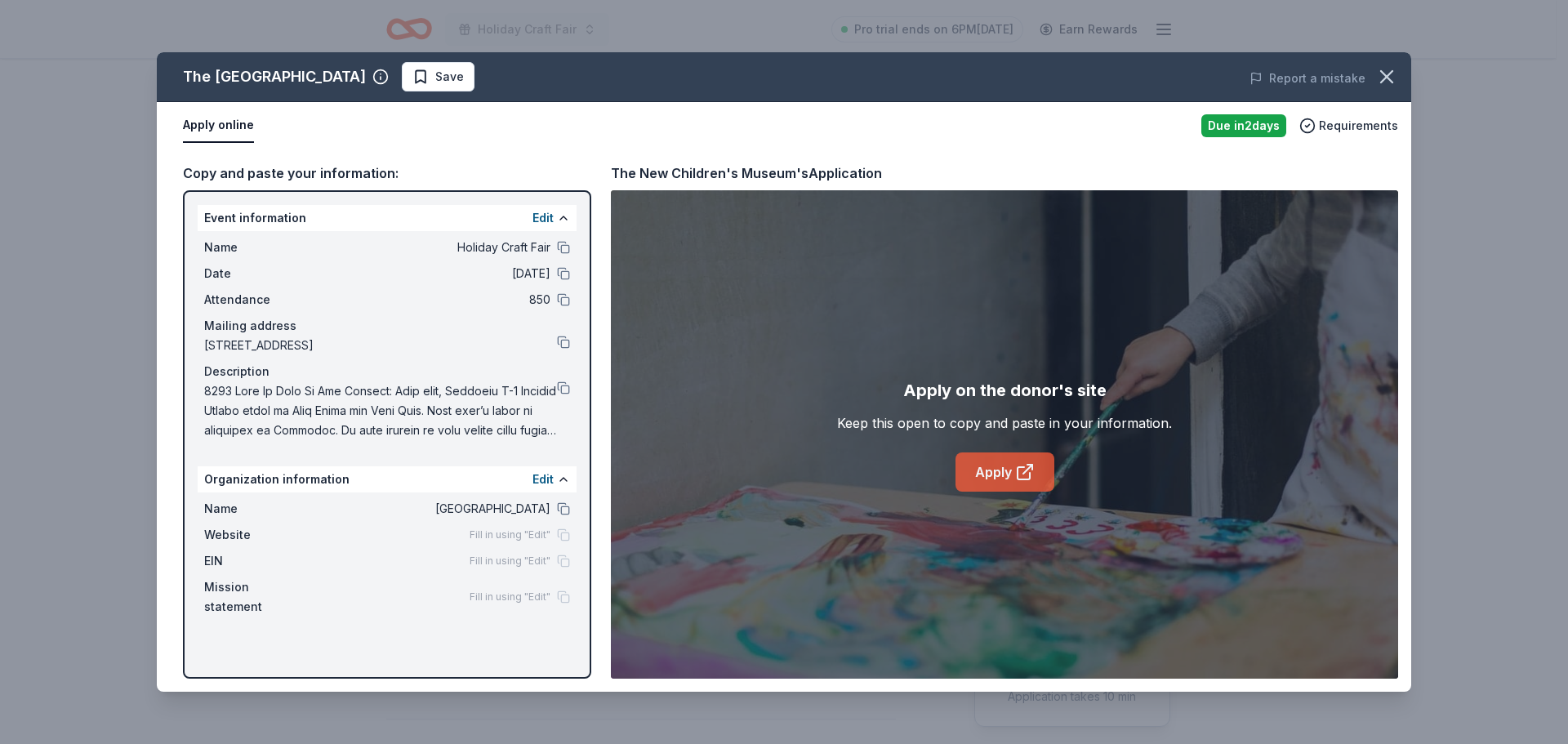
click at [1010, 476] on link "Apply" at bounding box center [1005, 472] width 99 height 40
drag, startPoint x: 562, startPoint y: 512, endPoint x: 575, endPoint y: 511, distance: 13.0
click at [562, 512] on button at bounding box center [563, 509] width 13 height 13
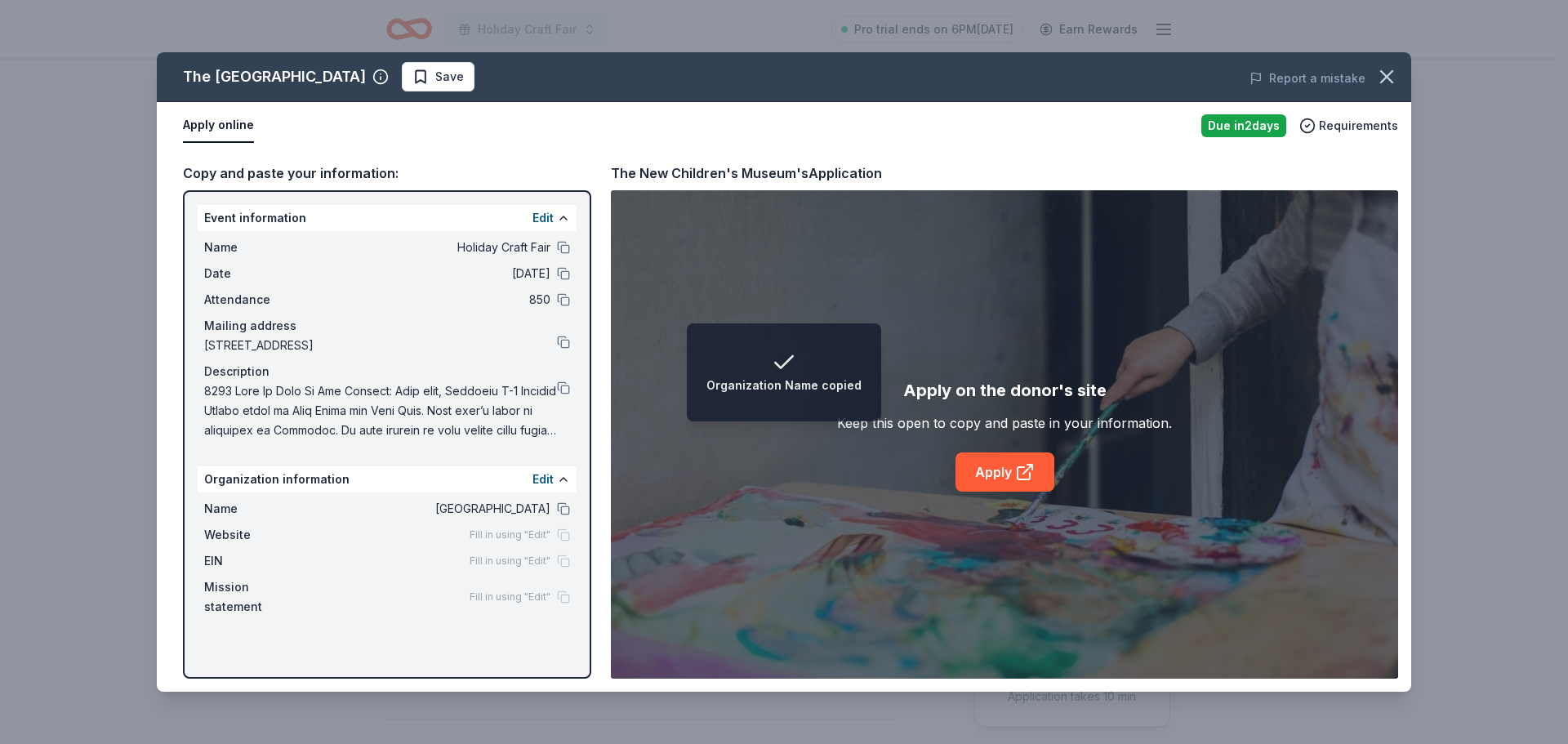
click at [556, 250] on div "Name Holiday Craft Fair" at bounding box center [387, 248] width 366 height 20
click at [558, 248] on button at bounding box center [563, 247] width 13 height 13
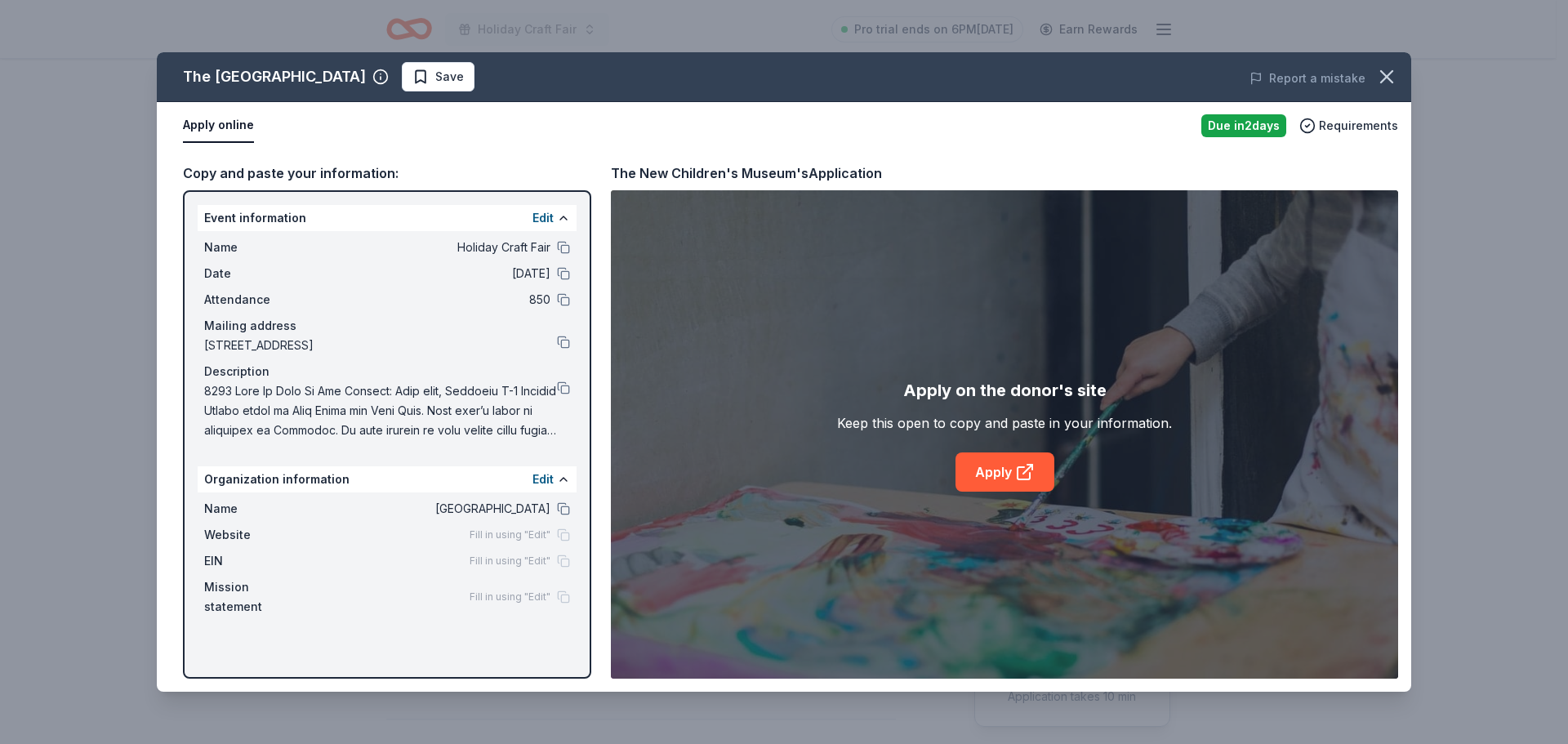
click at [570, 342] on div "Name Holiday Craft Fair Date 11/20/25 Attendance 850 Mailing address 1868 East …" at bounding box center [387, 339] width 379 height 216
click at [561, 339] on button at bounding box center [563, 343] width 13 height 13
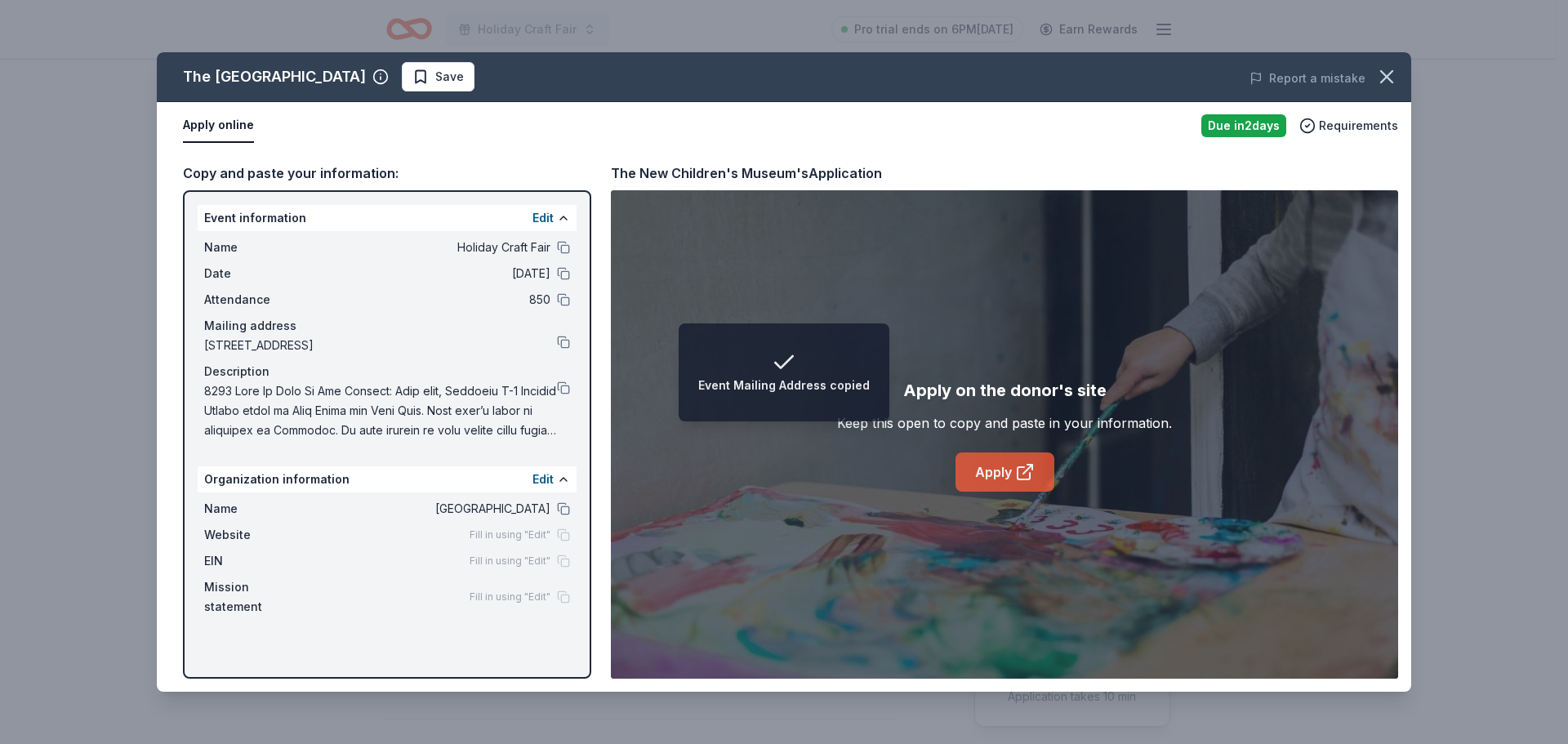
click at [1021, 487] on link "Apply" at bounding box center [1005, 472] width 99 height 40
click at [461, 71] on span "Save" at bounding box center [449, 77] width 29 height 20
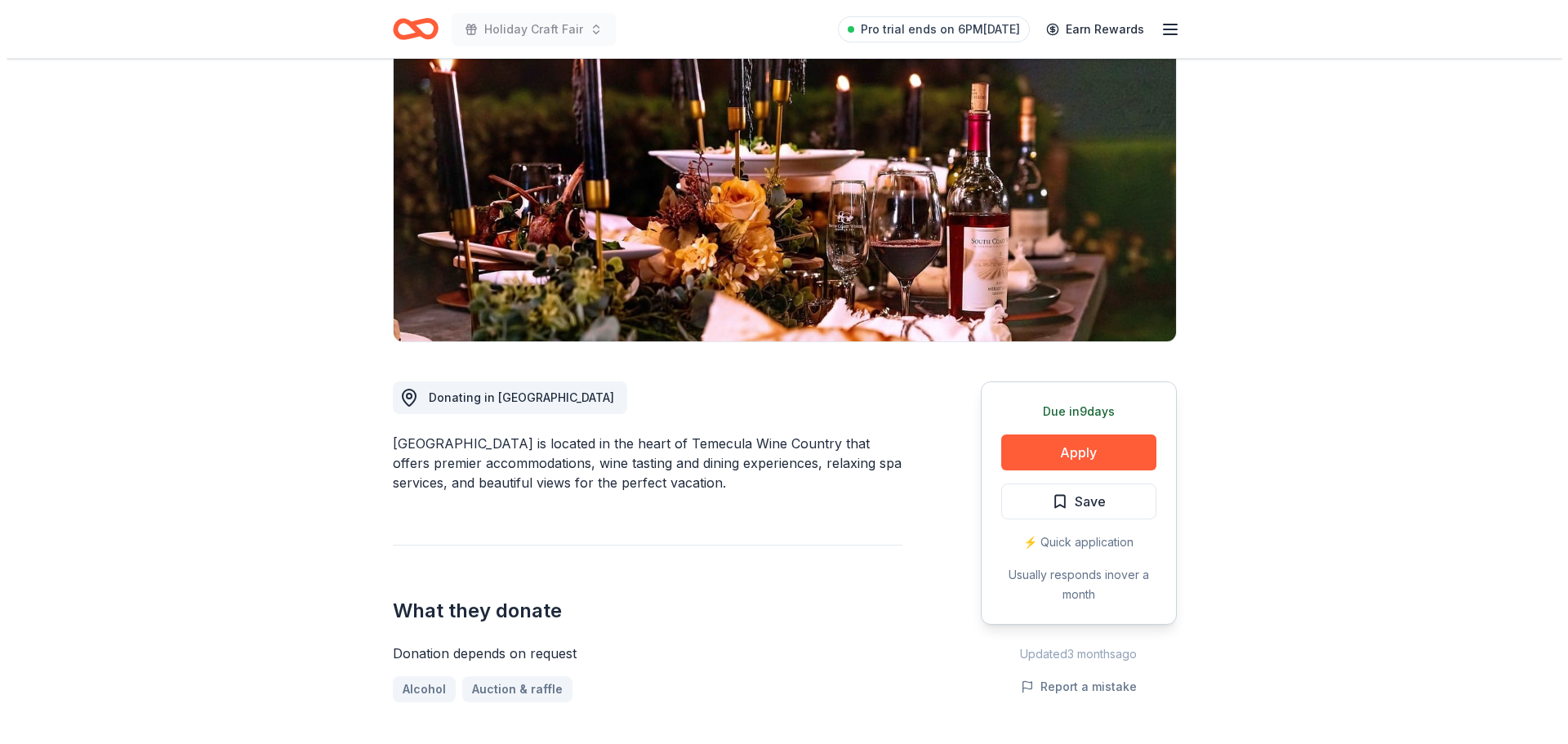
scroll to position [245, 0]
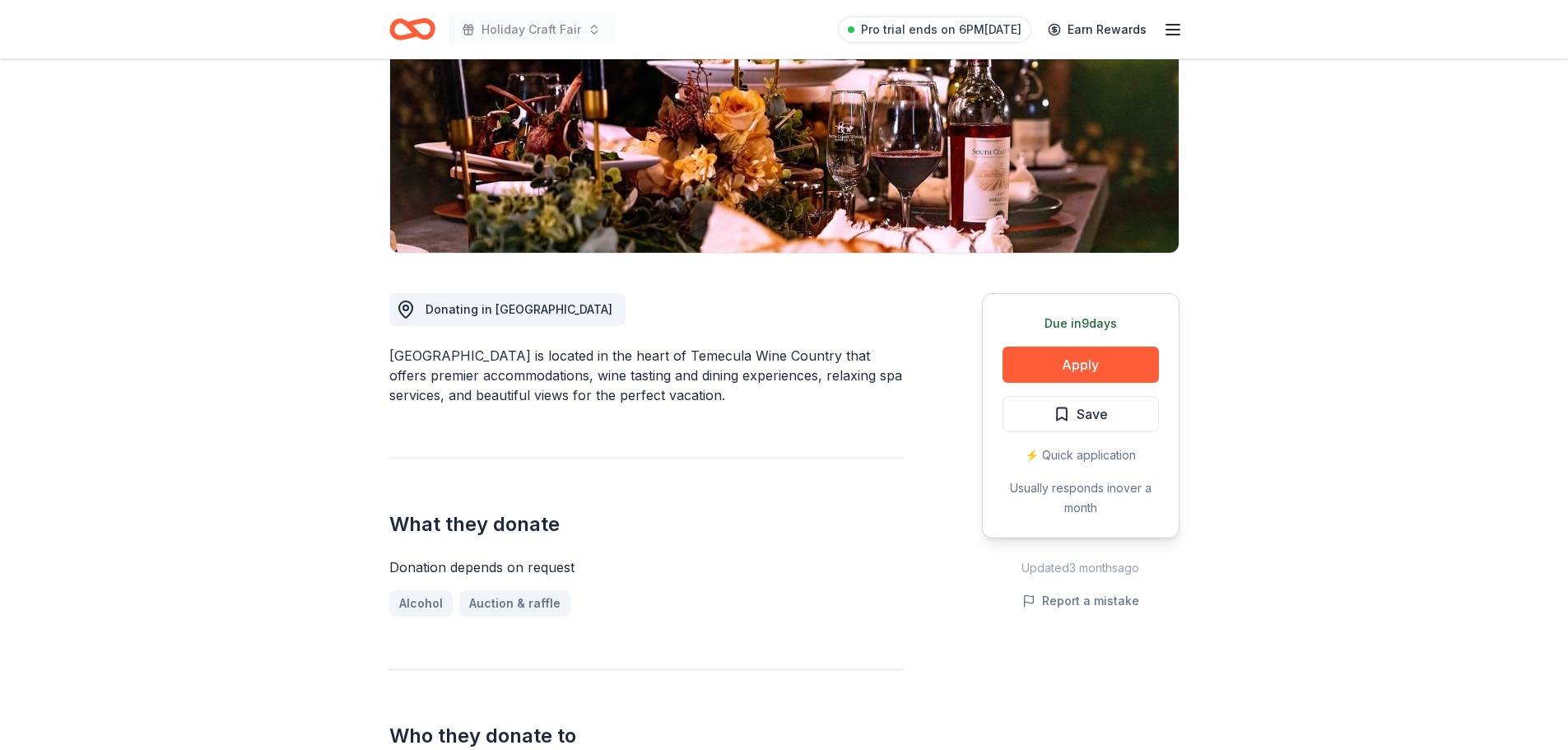
click at [804, 357] on div "South Coast Winery Resort & Spa is located in the heart of Temecula Wine Countr…" at bounding box center [646, 375] width 514 height 59
click at [1035, 357] on button "Apply" at bounding box center [1081, 365] width 156 height 37
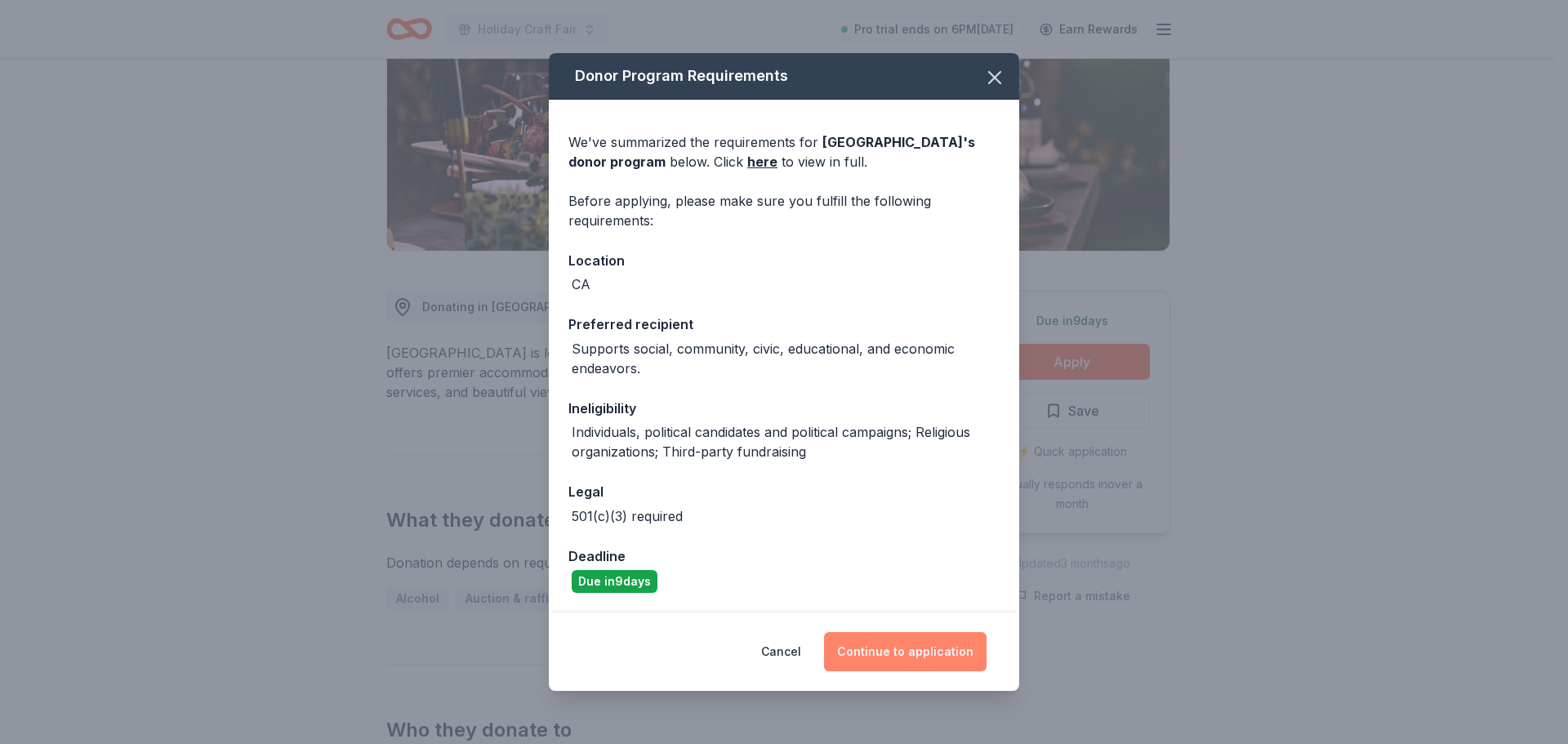
click at [902, 646] on button "Continue to application" at bounding box center [904, 652] width 162 height 40
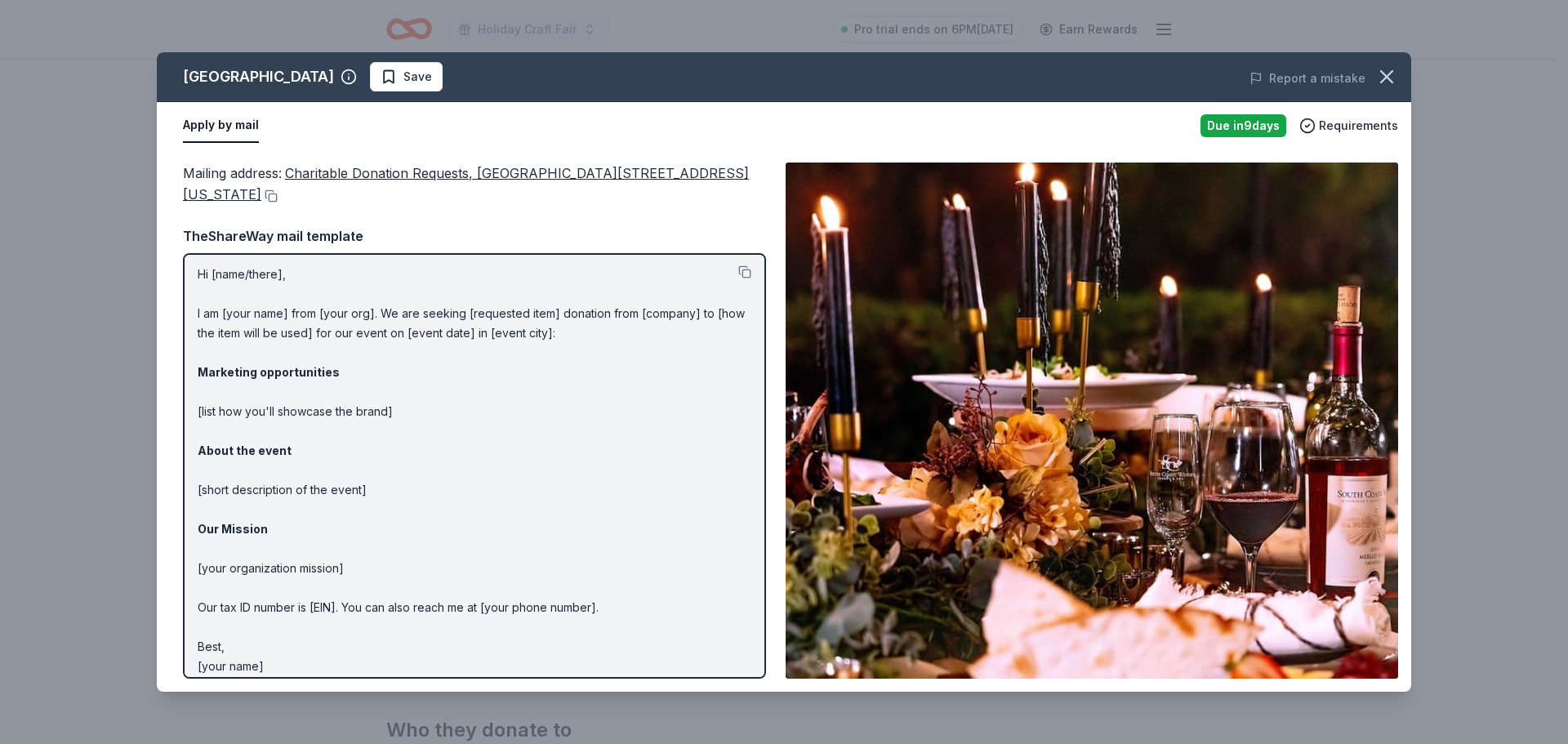
scroll to position [0, 0]
click at [278, 197] on button at bounding box center [269, 196] width 16 height 13
click at [1384, 77] on icon "button" at bounding box center [1387, 77] width 23 height 23
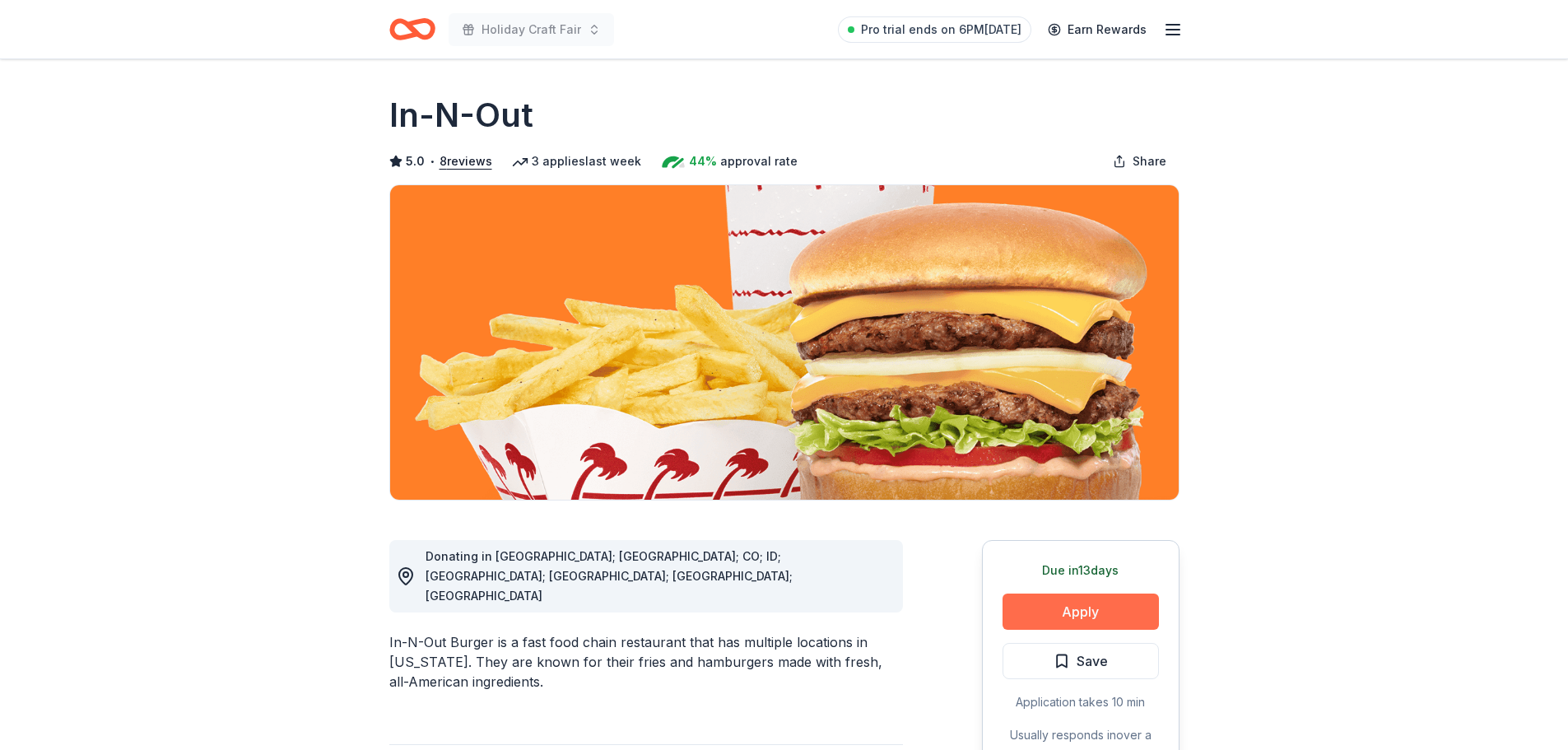
click at [1094, 610] on button "Apply" at bounding box center [1081, 612] width 156 height 37
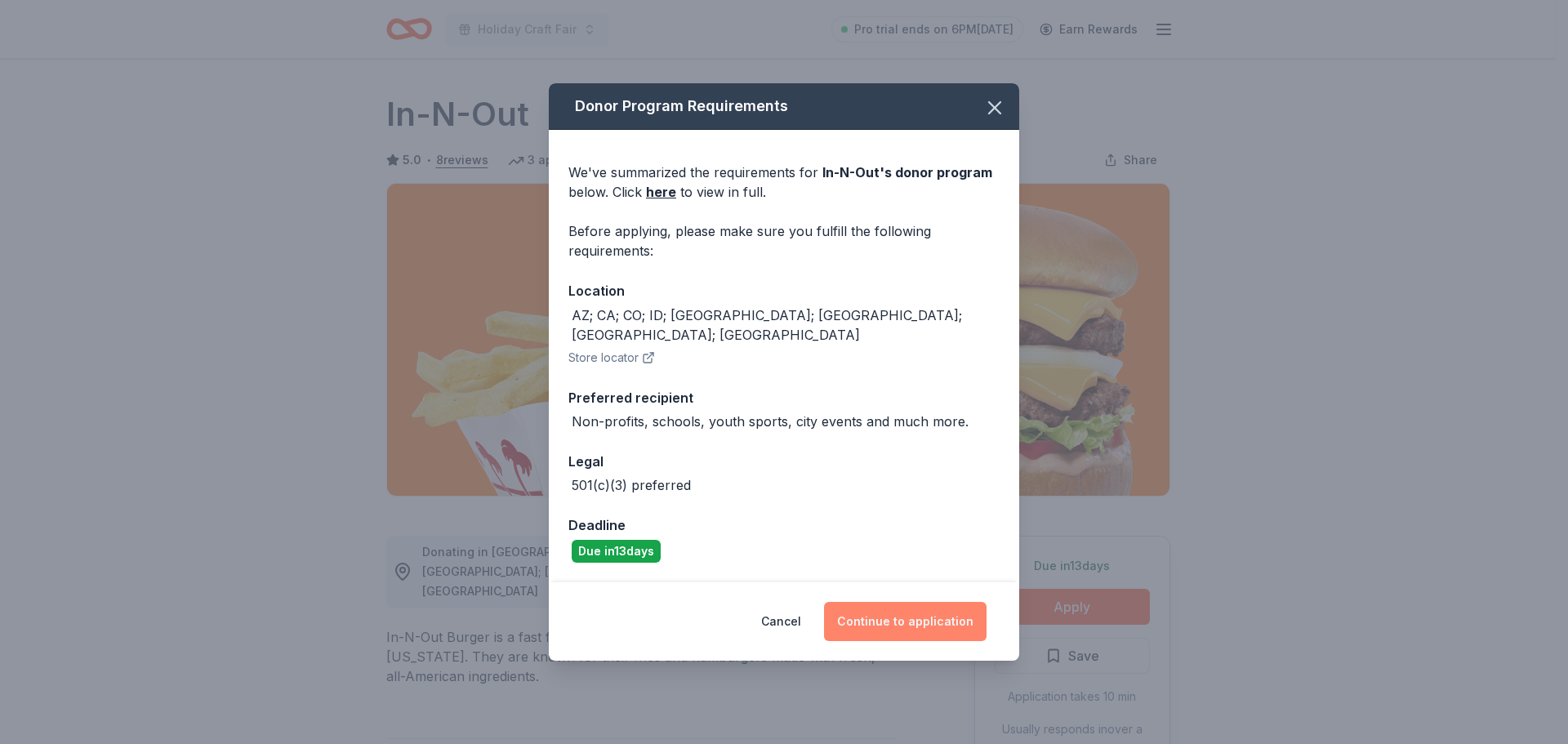
click at [905, 608] on button "Continue to application" at bounding box center [904, 622] width 162 height 40
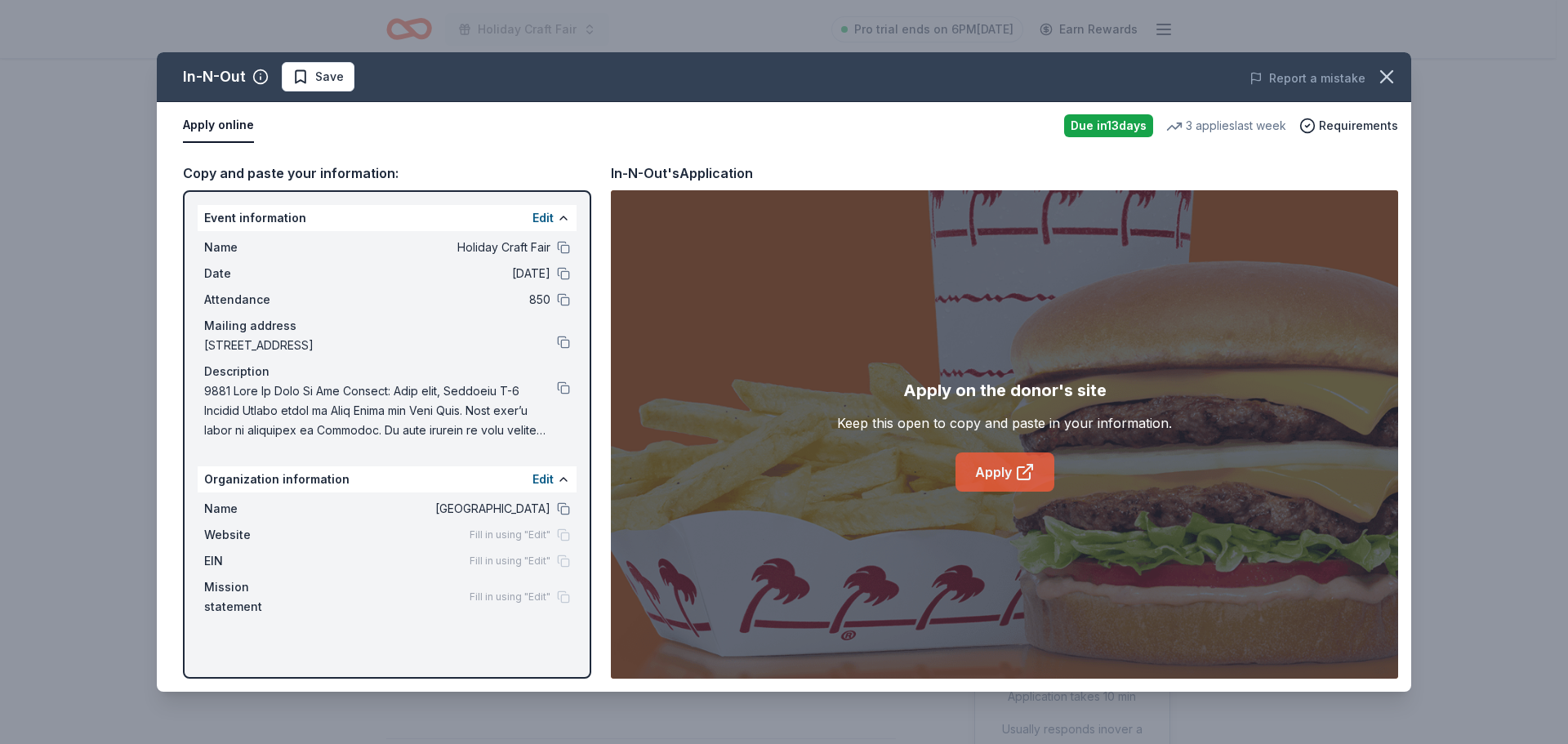
click at [983, 477] on link "Apply" at bounding box center [1005, 472] width 99 height 40
drag, startPoint x: 306, startPoint y: 76, endPoint x: 460, endPoint y: 77, distance: 154.0
click at [306, 76] on span "Save" at bounding box center [318, 77] width 51 height 20
click at [1402, 80] on button "button" at bounding box center [1387, 77] width 36 height 36
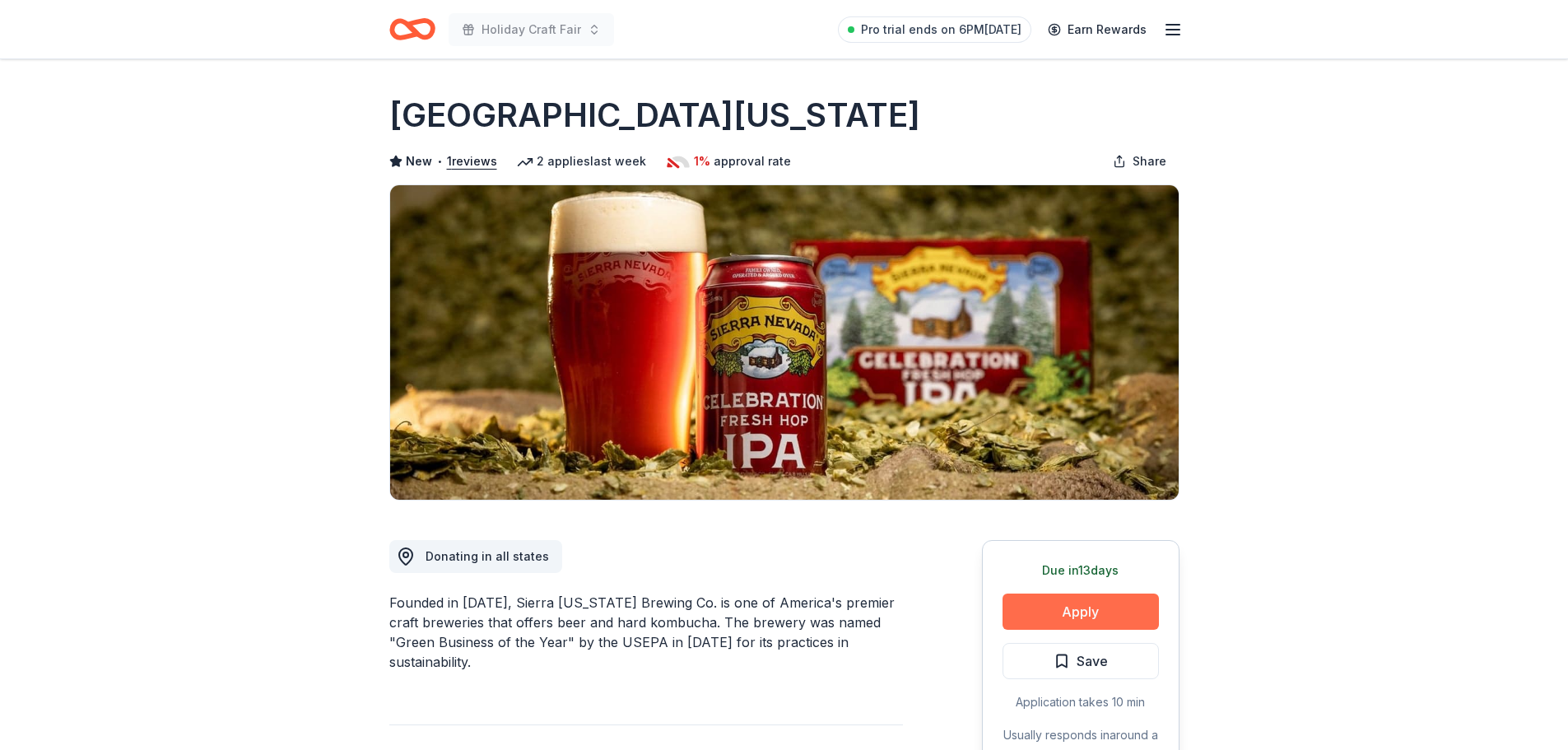
click at [1053, 611] on button "Apply" at bounding box center [1081, 612] width 156 height 37
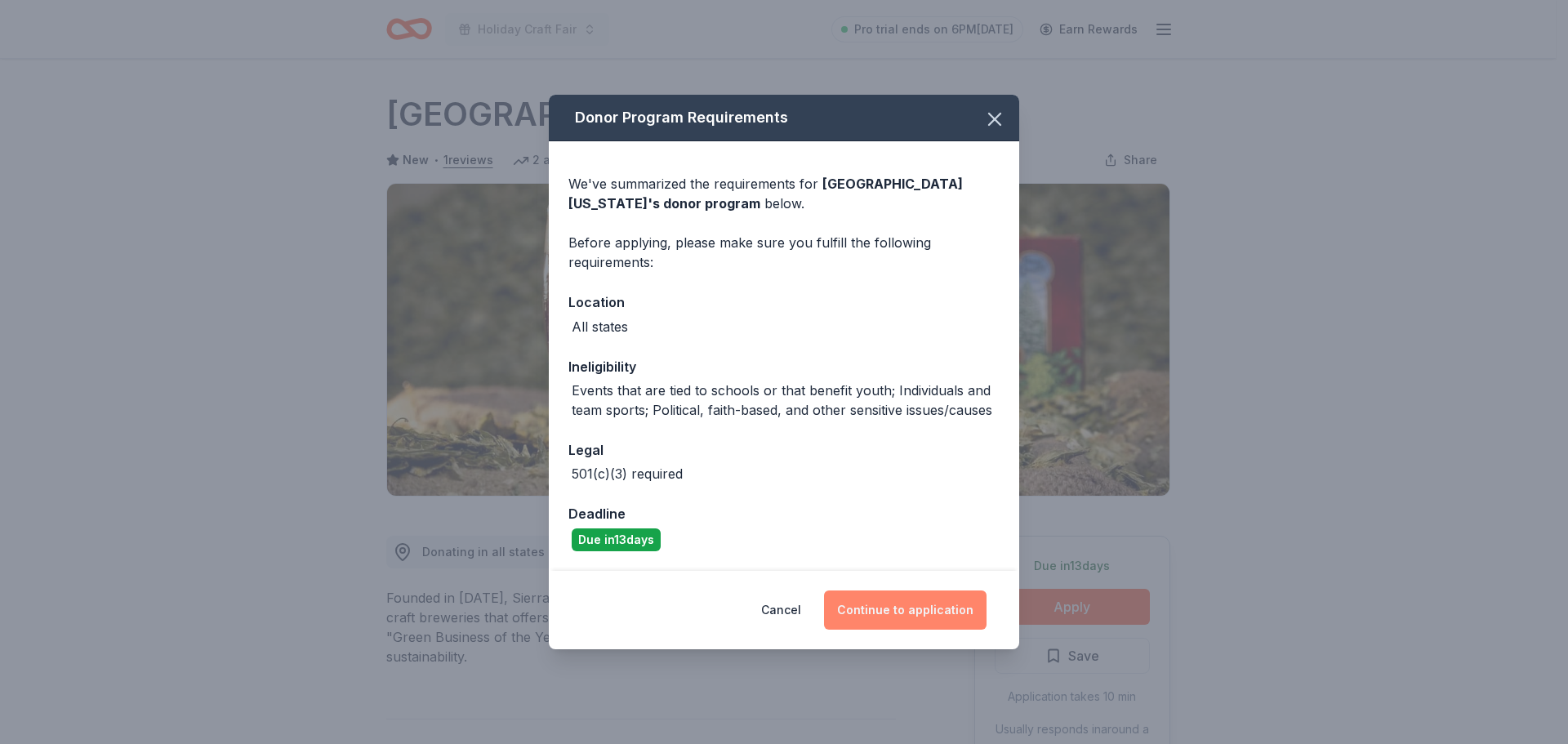
click at [893, 611] on button "Continue to application" at bounding box center [904, 611] width 162 height 40
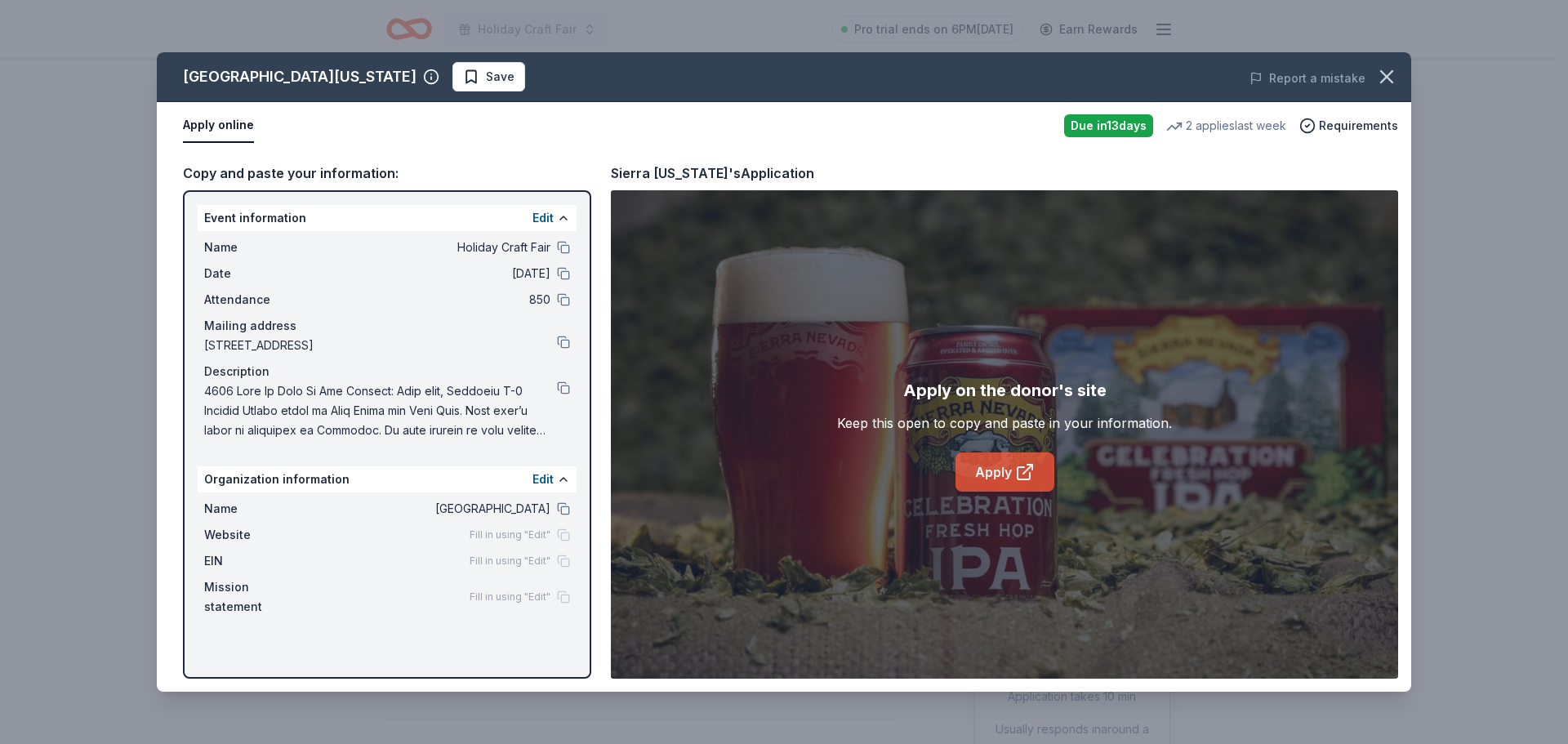
click at [1017, 457] on link "Apply" at bounding box center [1005, 472] width 99 height 40
click at [565, 508] on button at bounding box center [563, 509] width 13 height 13
click at [562, 243] on button at bounding box center [563, 247] width 13 height 13
click at [562, 390] on button at bounding box center [563, 388] width 13 height 13
click at [1005, 461] on link "Apply" at bounding box center [1005, 472] width 99 height 40
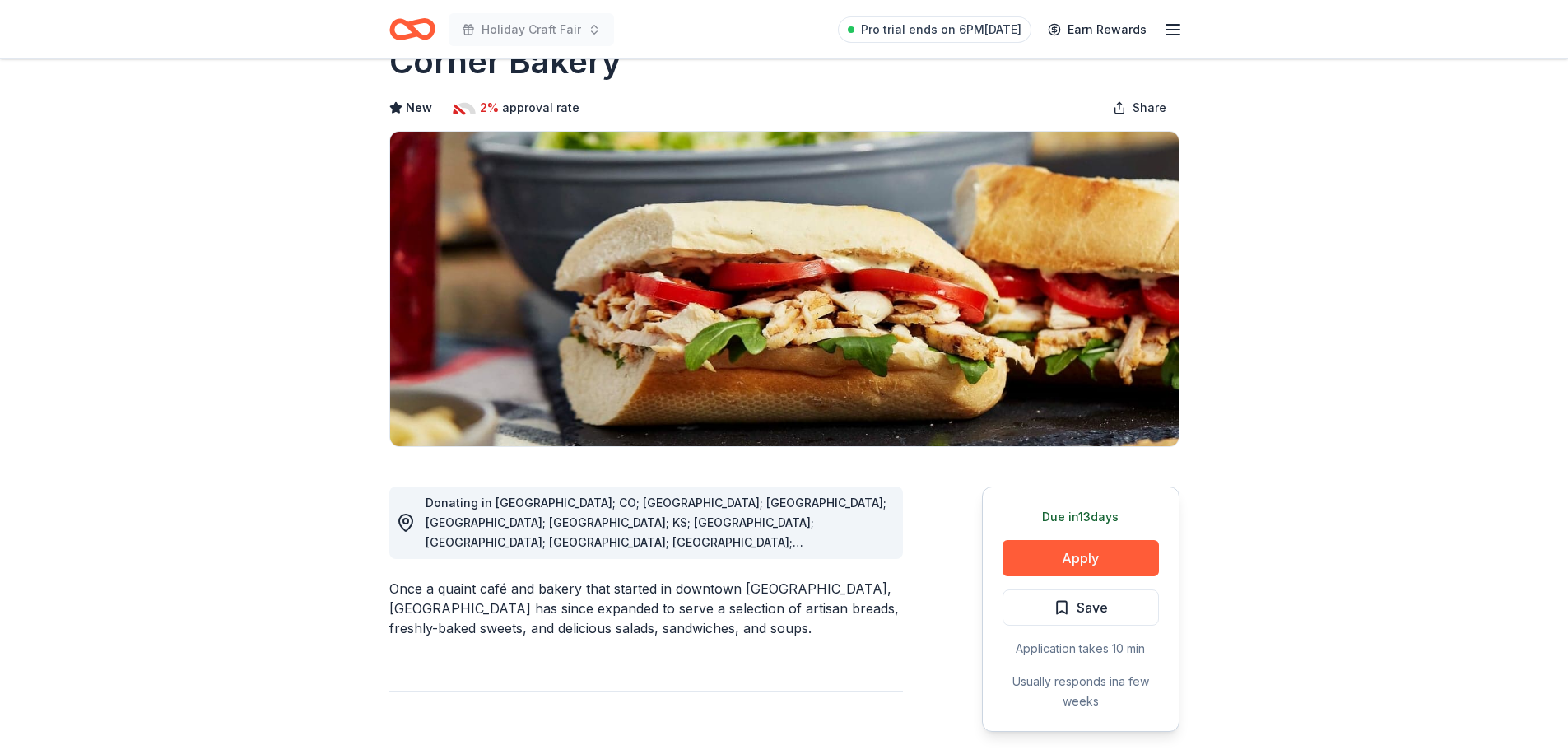
scroll to position [82, 0]
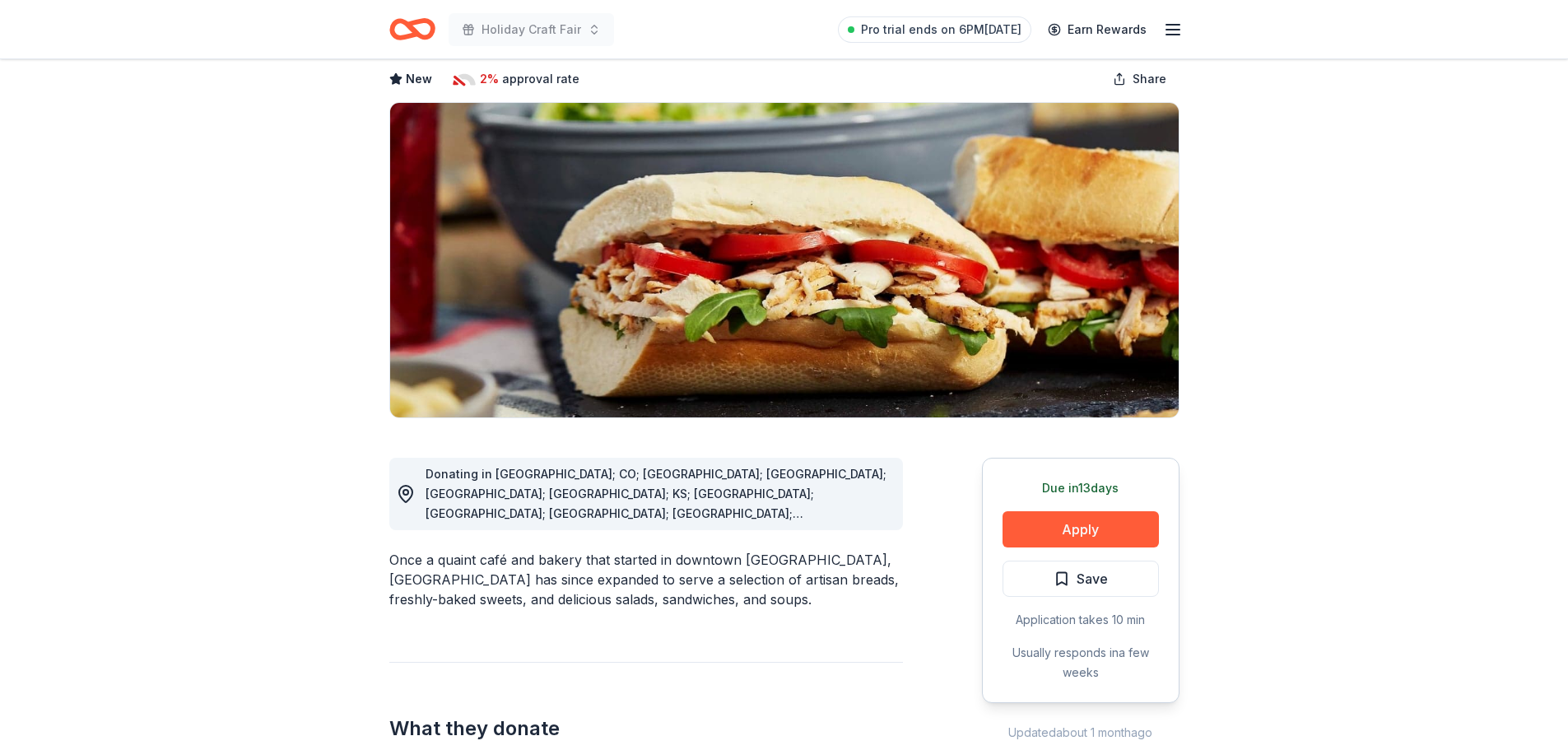
click at [618, 553] on div "Once a quaint café and bakery that started in downtown [GEOGRAPHIC_DATA], [GEOG…" at bounding box center [646, 579] width 514 height 59
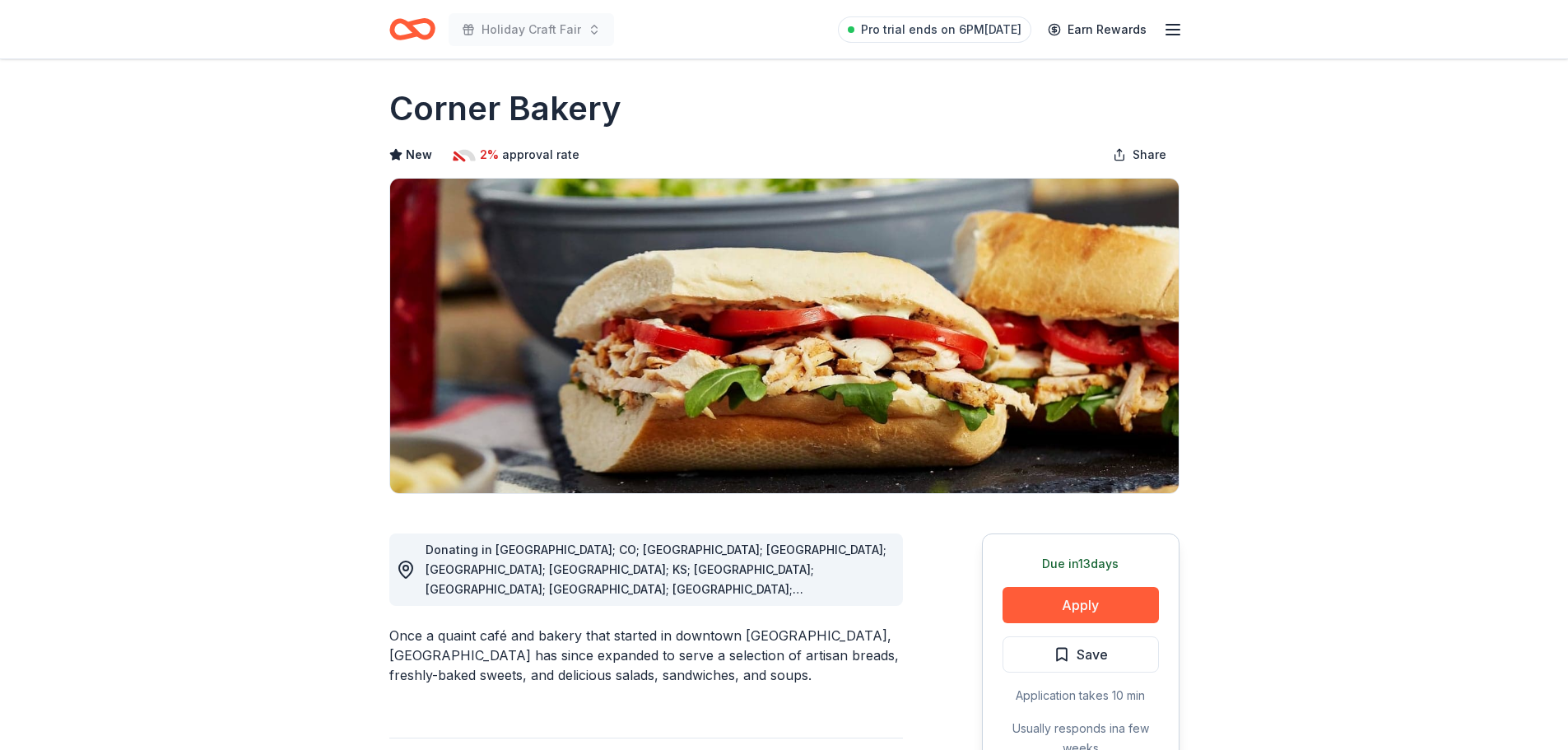
scroll to position [0, 0]
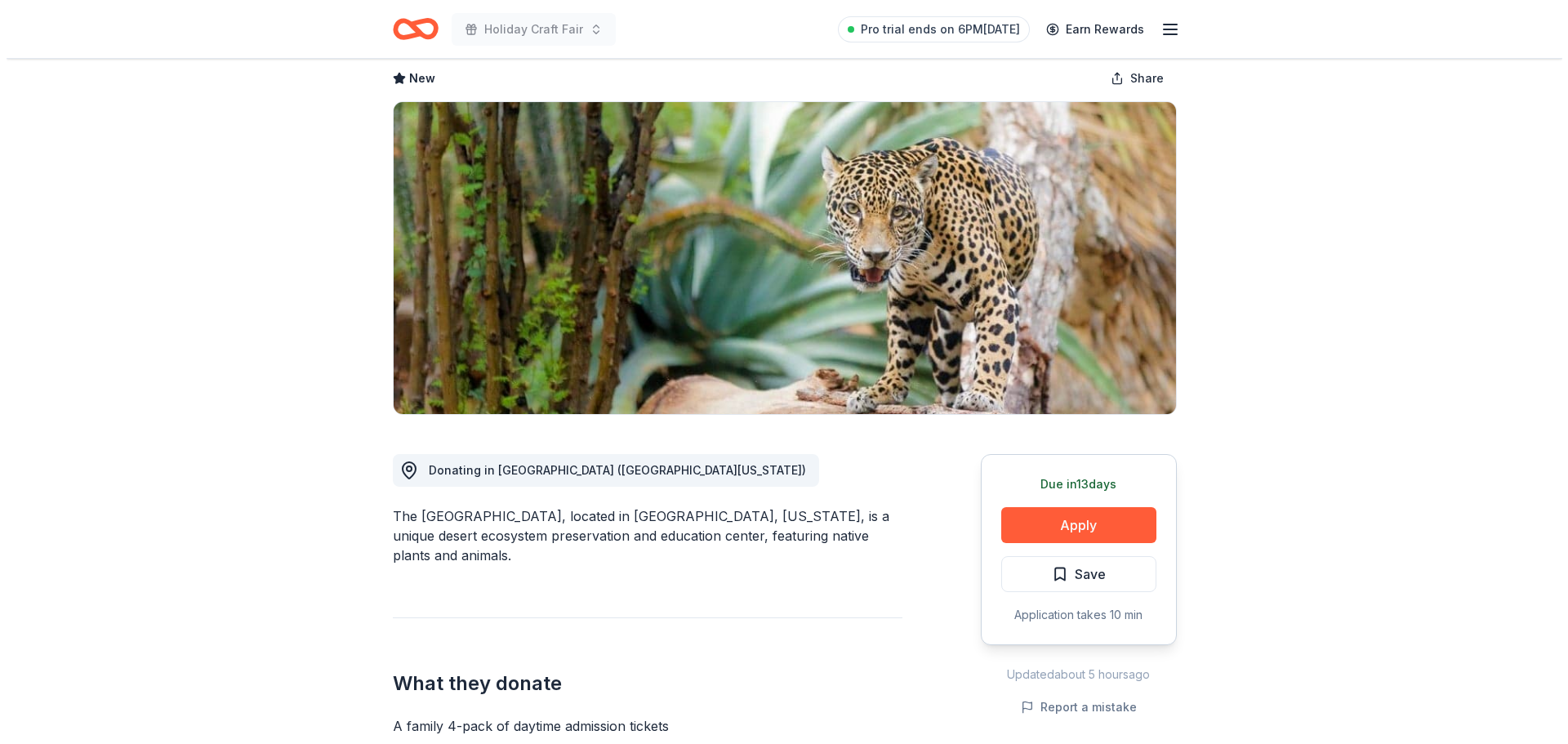
scroll to position [163, 0]
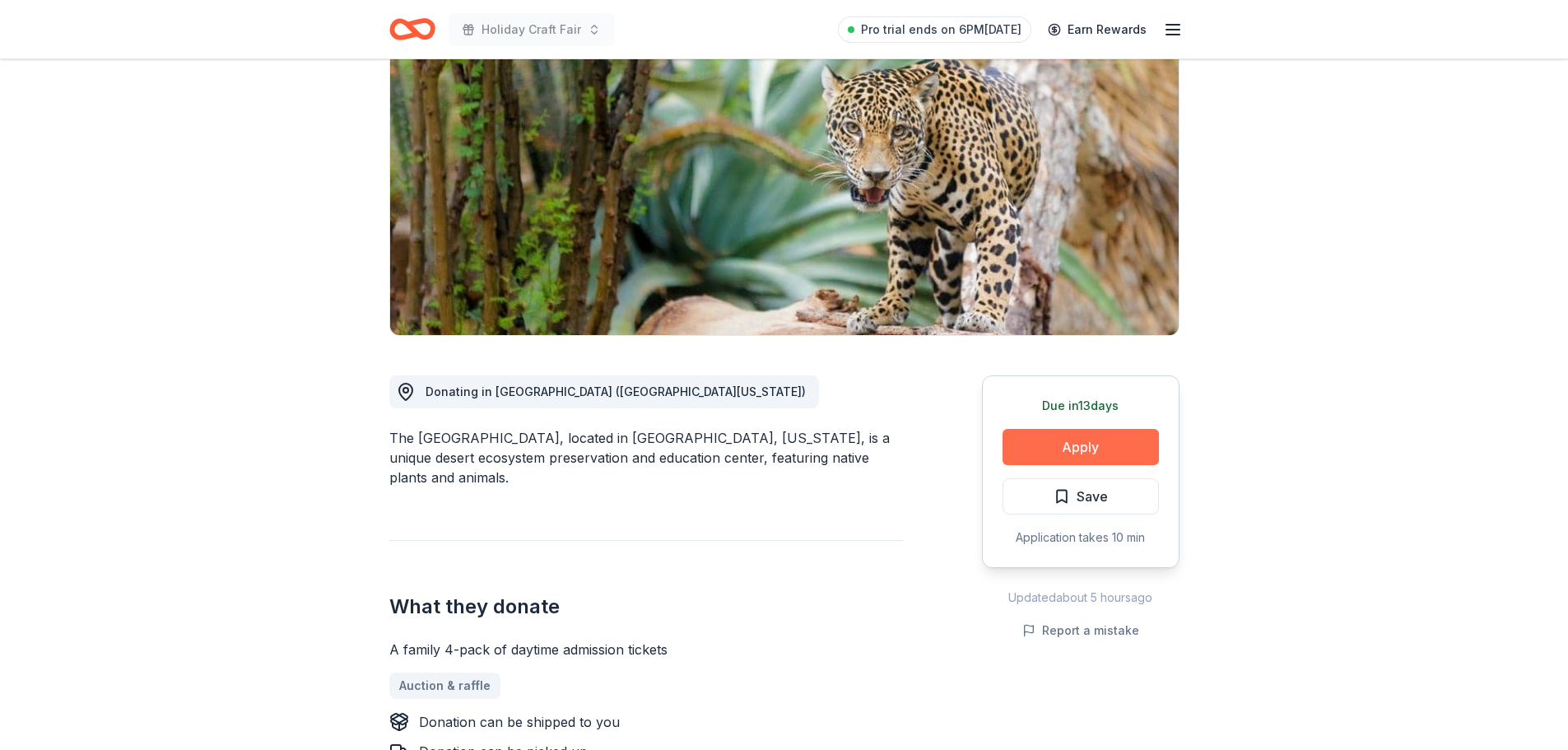
click at [1058, 448] on button "Apply" at bounding box center [1081, 448] width 156 height 37
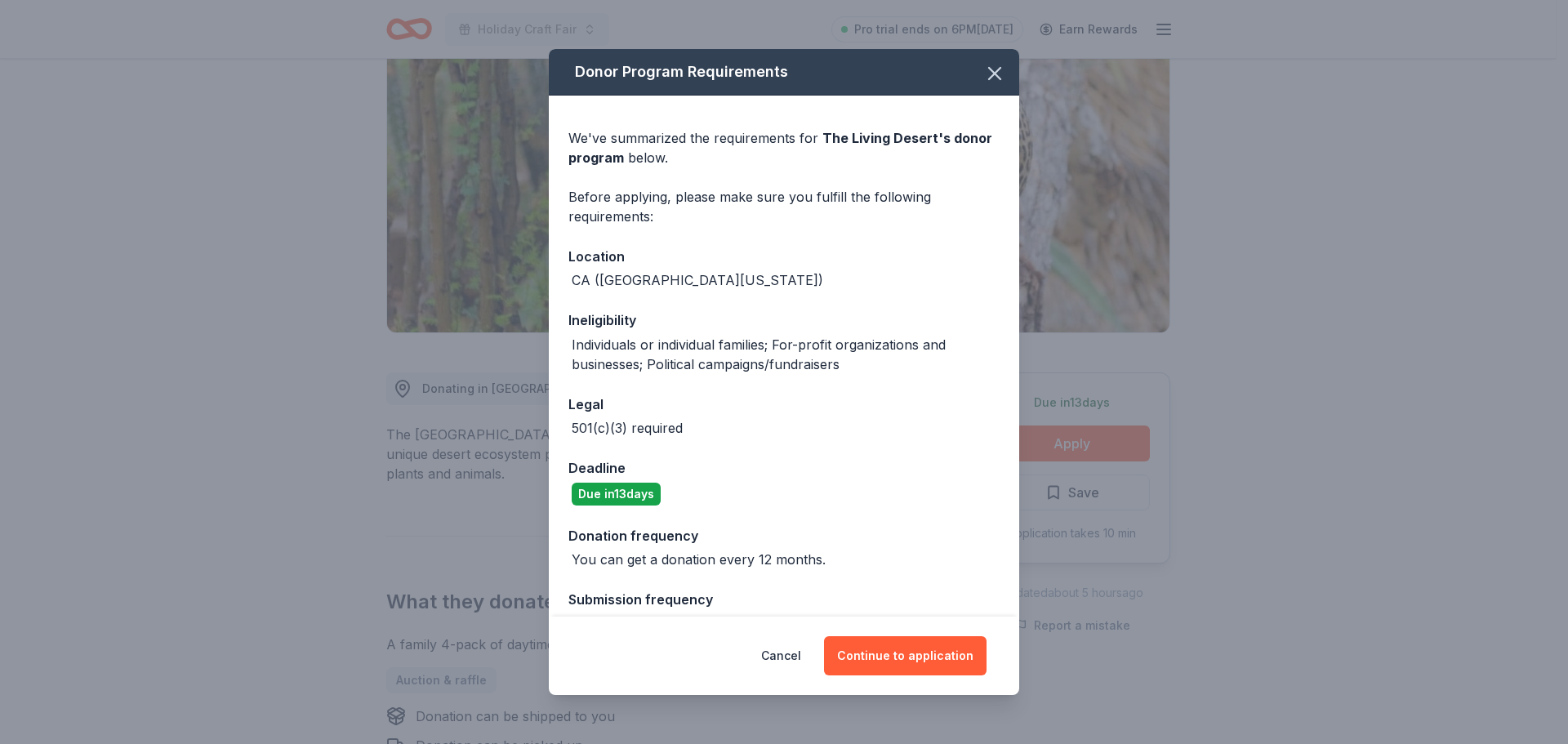
click at [887, 635] on div "Cancel Continue to application" at bounding box center [783, 656] width 470 height 78
click at [893, 653] on button "Continue to application" at bounding box center [904, 656] width 162 height 40
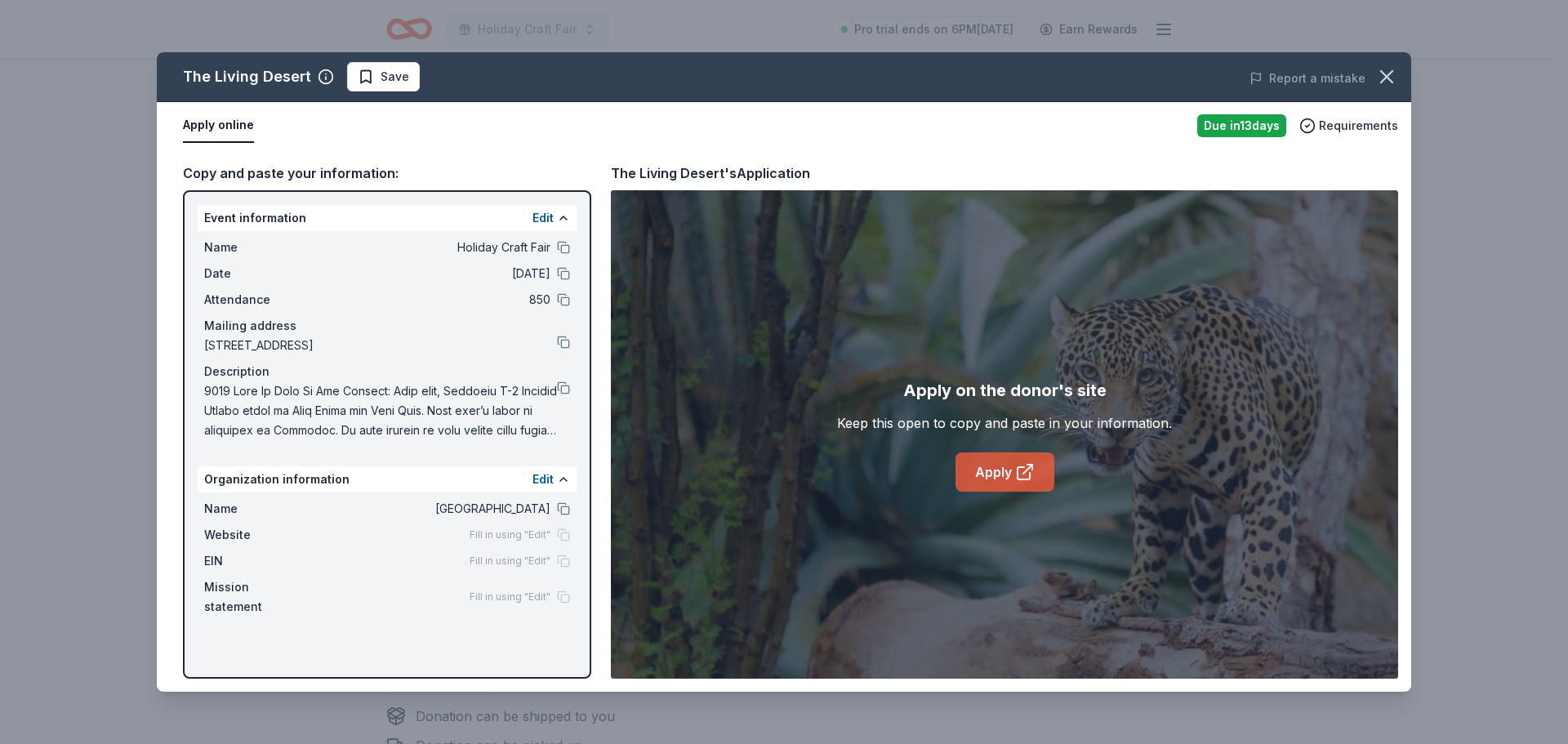
click at [985, 480] on link "Apply" at bounding box center [1005, 472] width 99 height 40
click at [558, 504] on button at bounding box center [563, 509] width 13 height 13
click at [562, 243] on button at bounding box center [563, 247] width 13 height 13
click at [1038, 468] on link "Apply" at bounding box center [1005, 472] width 99 height 40
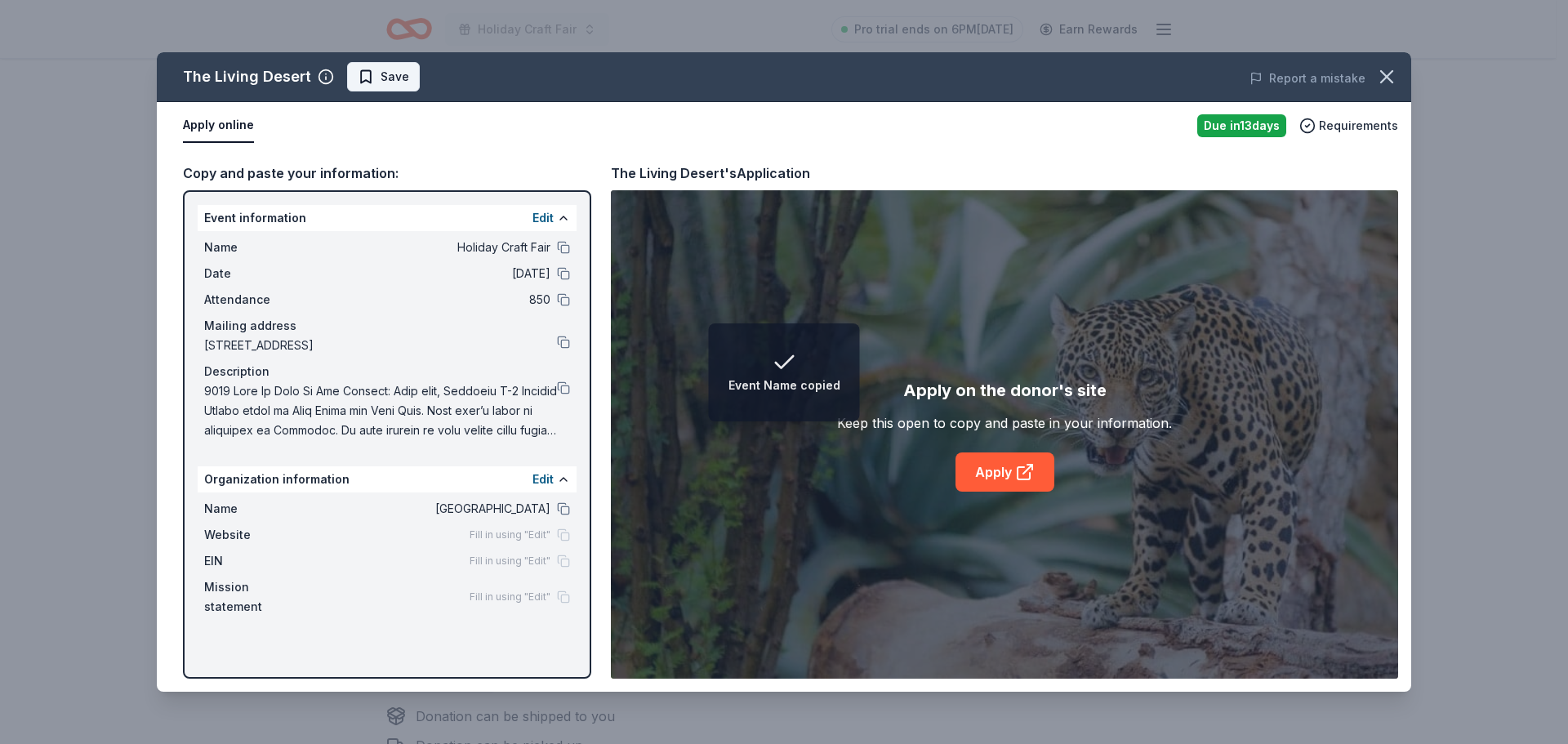
click at [408, 75] on button "Save" at bounding box center [383, 77] width 72 height 30
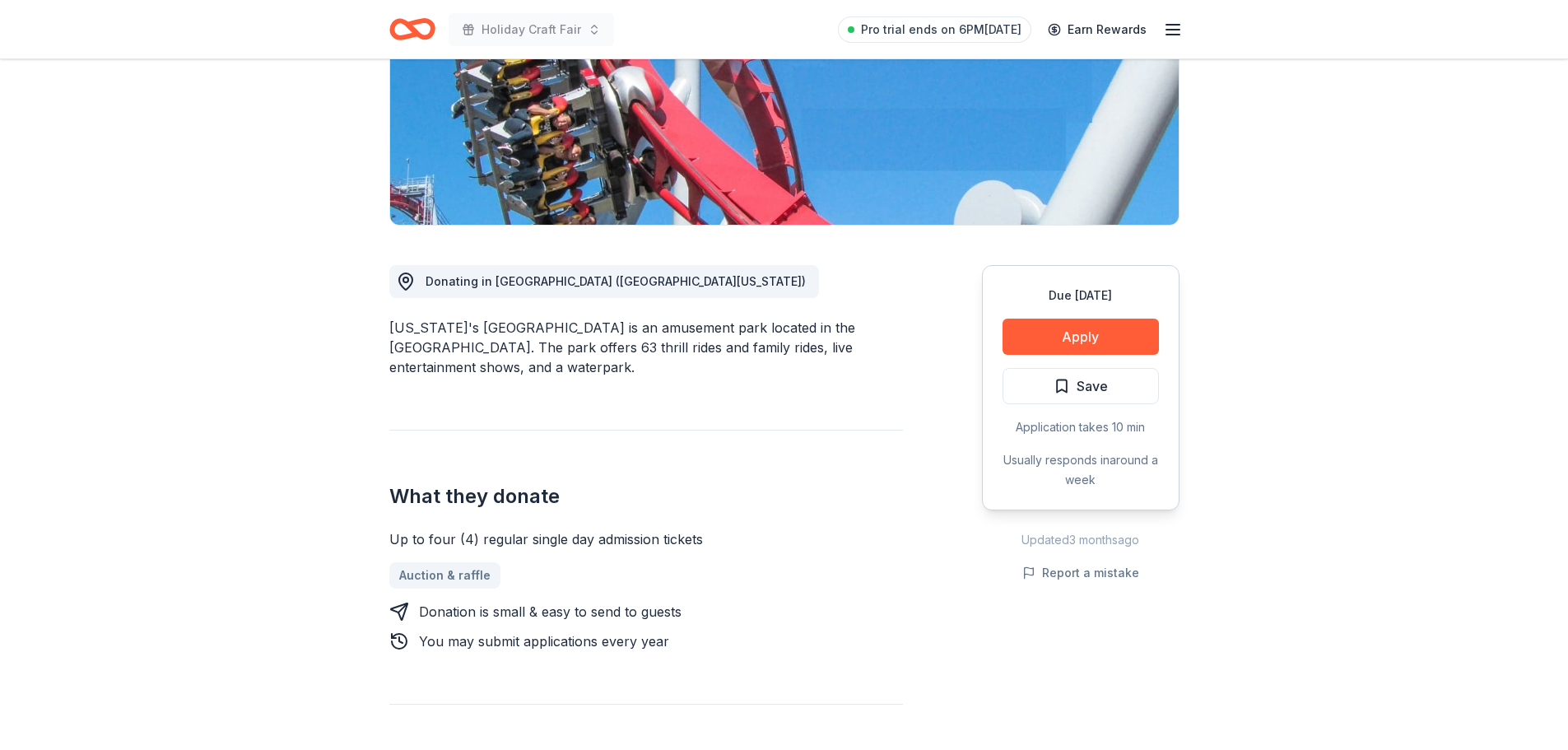
scroll to position [330, 0]
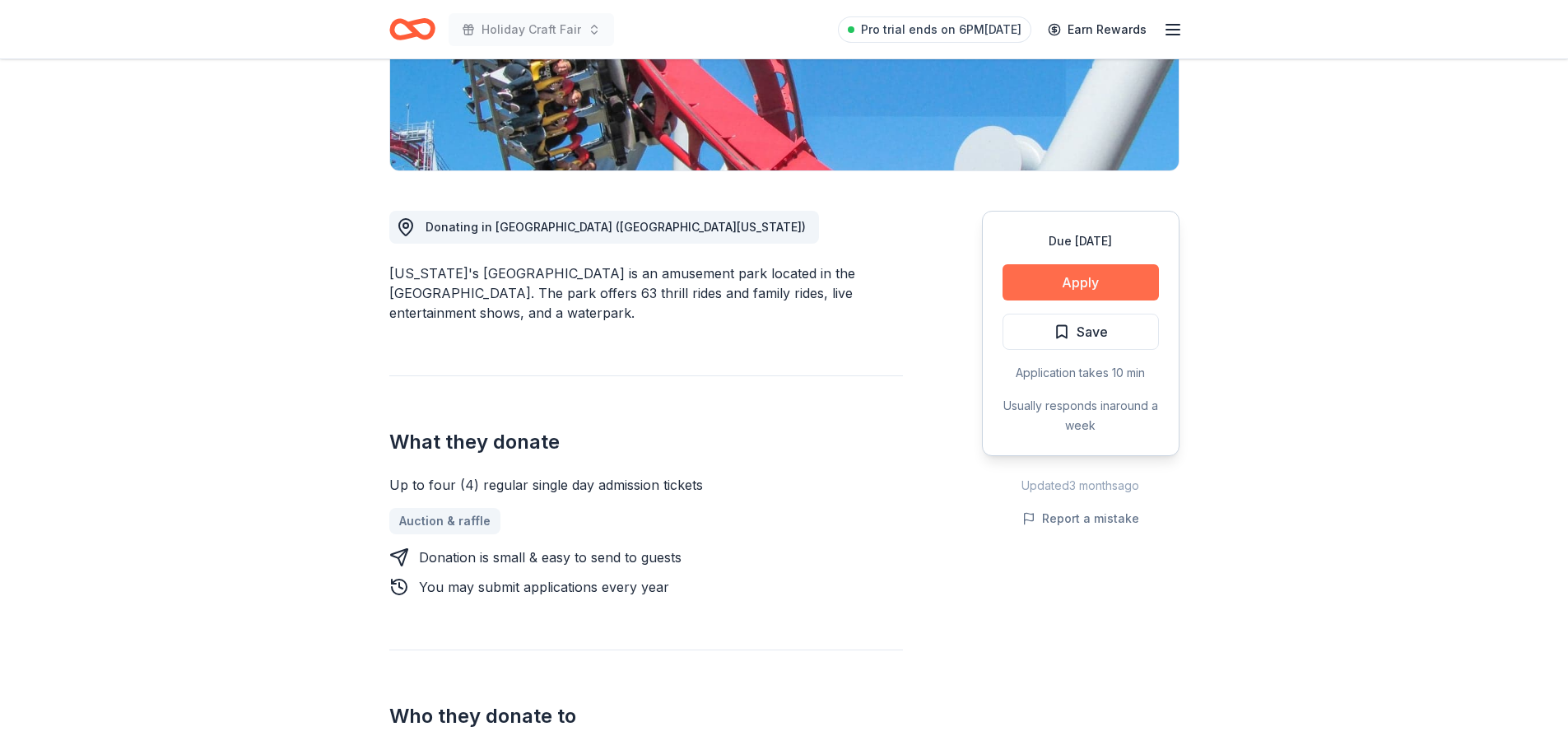
click at [1081, 267] on button "Apply" at bounding box center [1081, 282] width 156 height 37
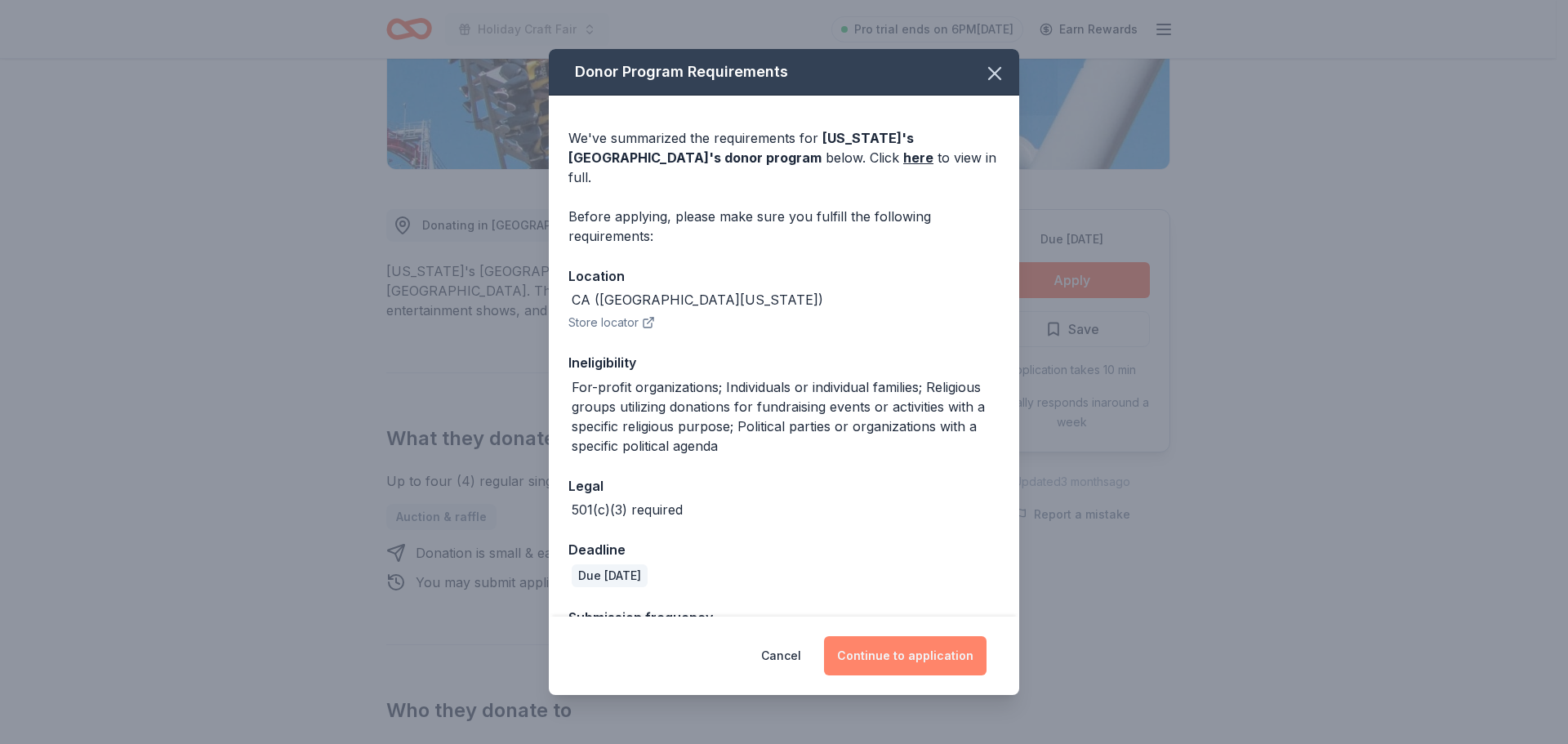
click at [924, 657] on button "Continue to application" at bounding box center [904, 656] width 162 height 40
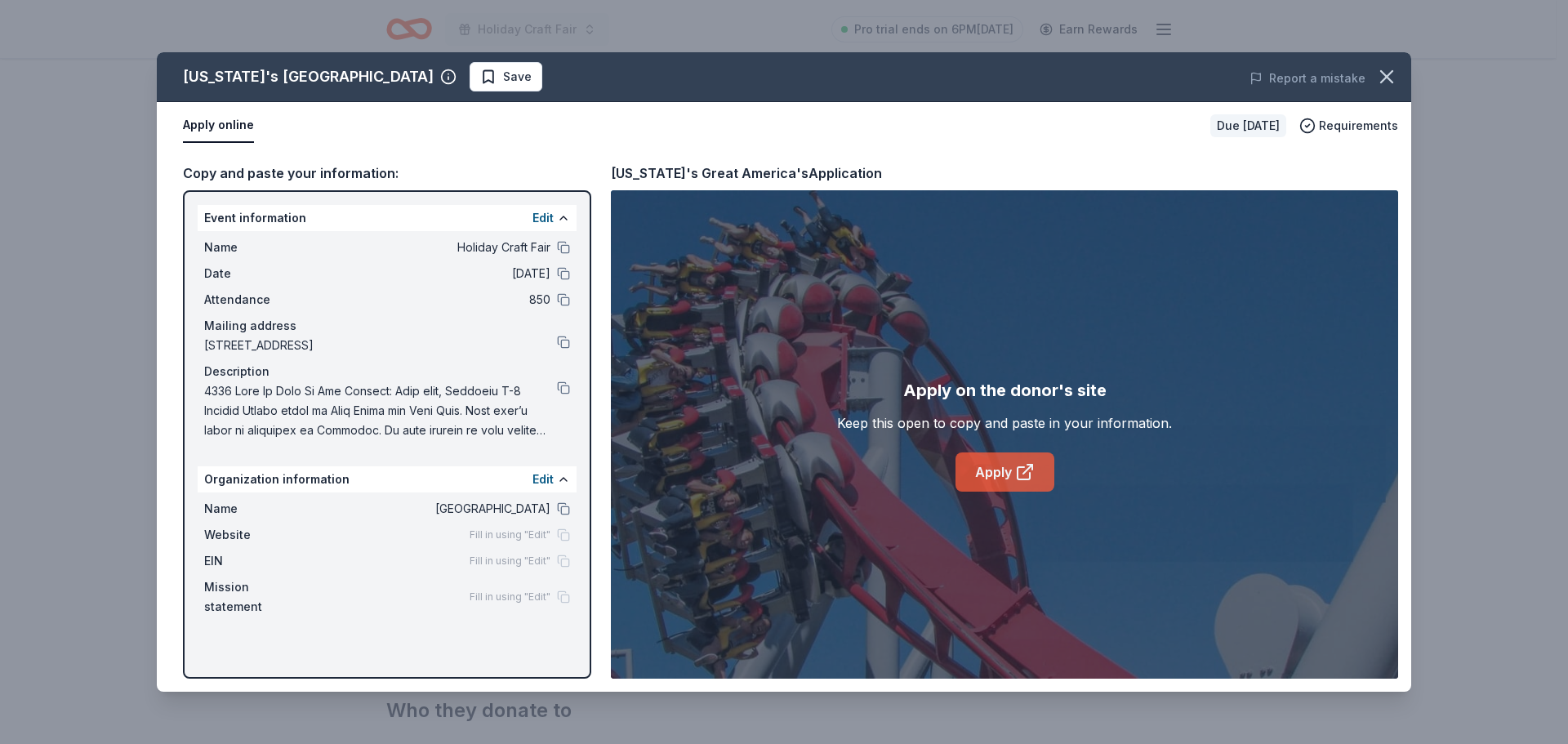
click at [987, 464] on link "Apply" at bounding box center [1005, 472] width 99 height 40
click at [1001, 483] on link "Apply" at bounding box center [1005, 472] width 99 height 40
click at [560, 386] on button at bounding box center [563, 388] width 13 height 13
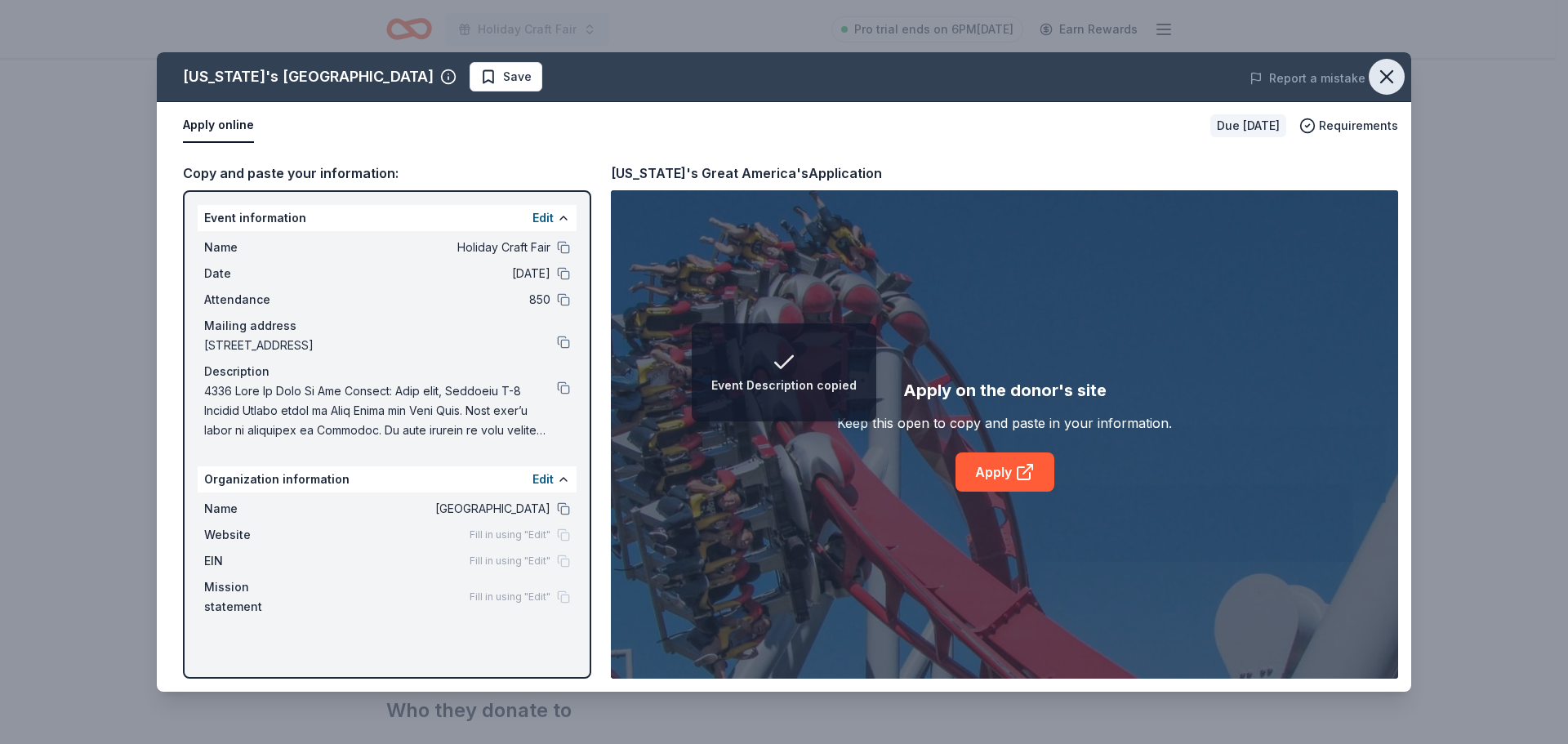
click at [1389, 71] on icon "button" at bounding box center [1387, 77] width 23 height 23
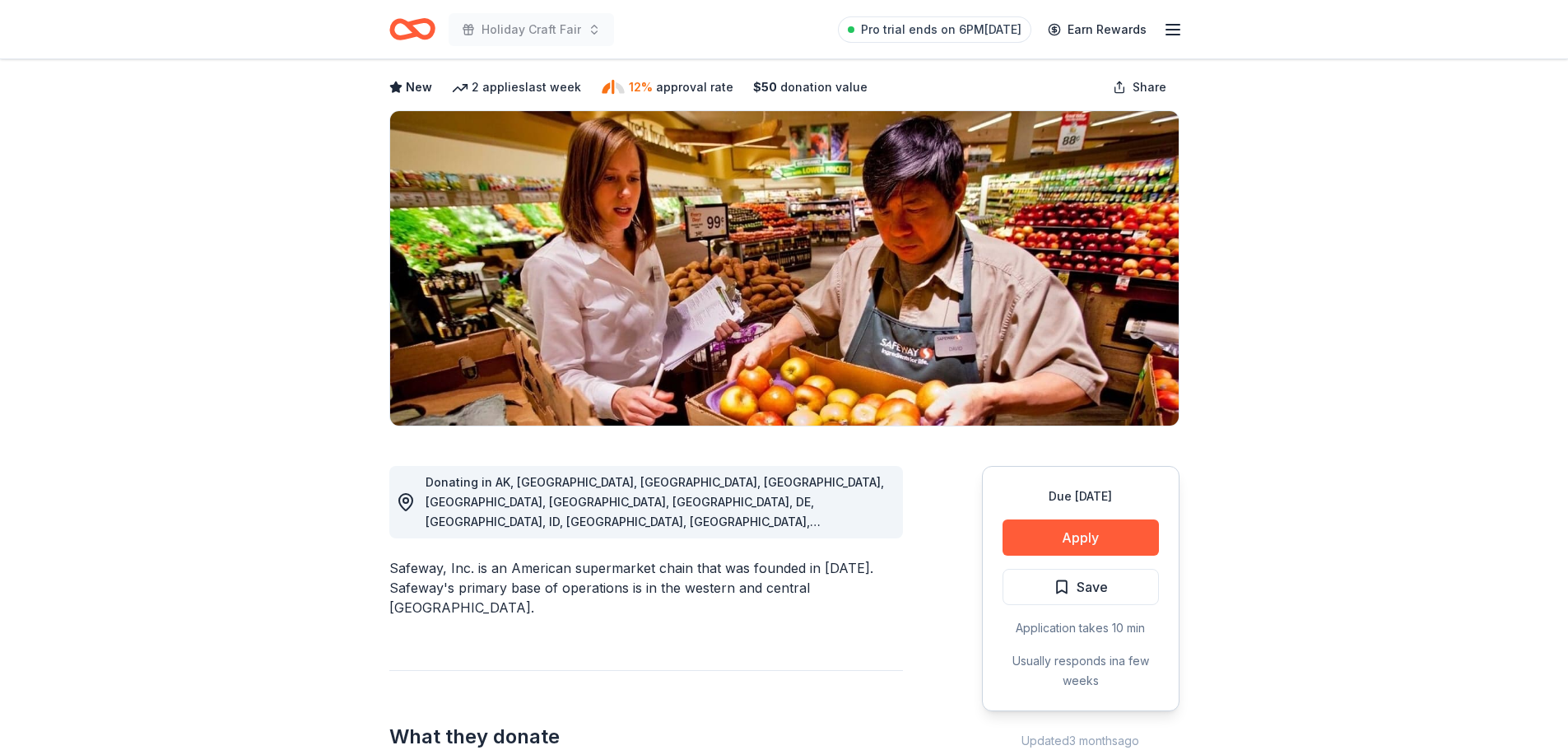
scroll to position [164, 0]
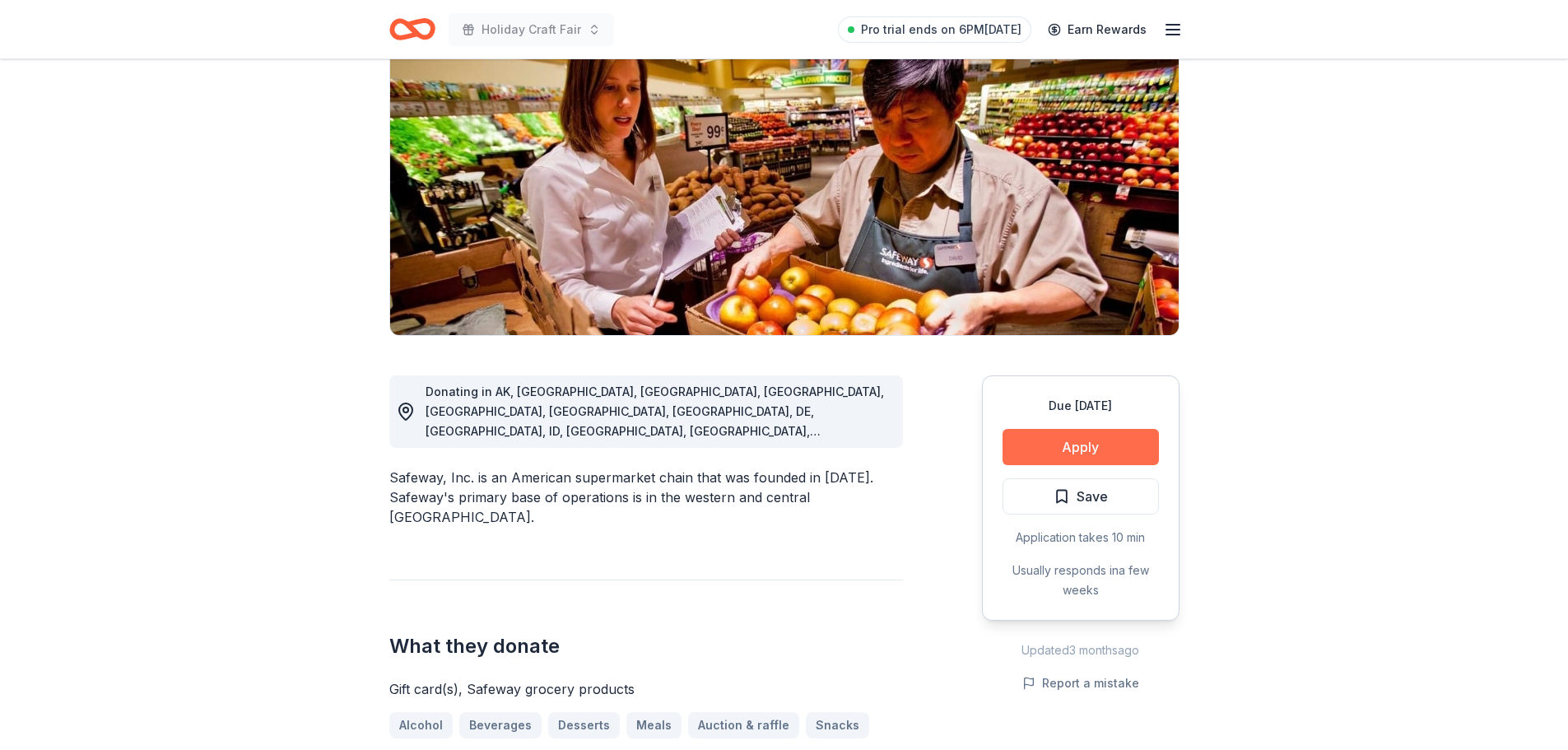
click at [1111, 449] on button "Apply" at bounding box center [1081, 448] width 156 height 37
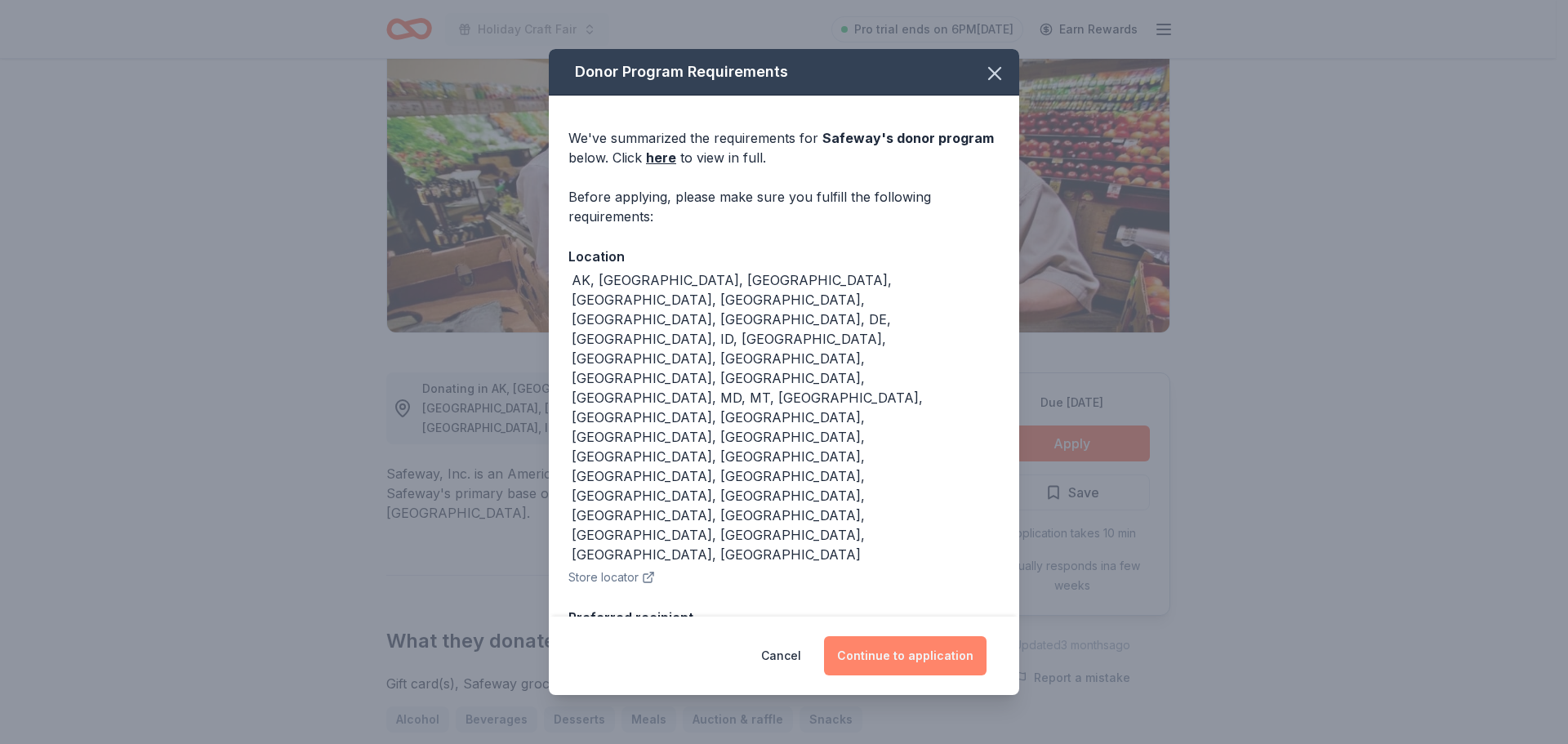
click at [946, 656] on button "Continue to application" at bounding box center [904, 656] width 162 height 40
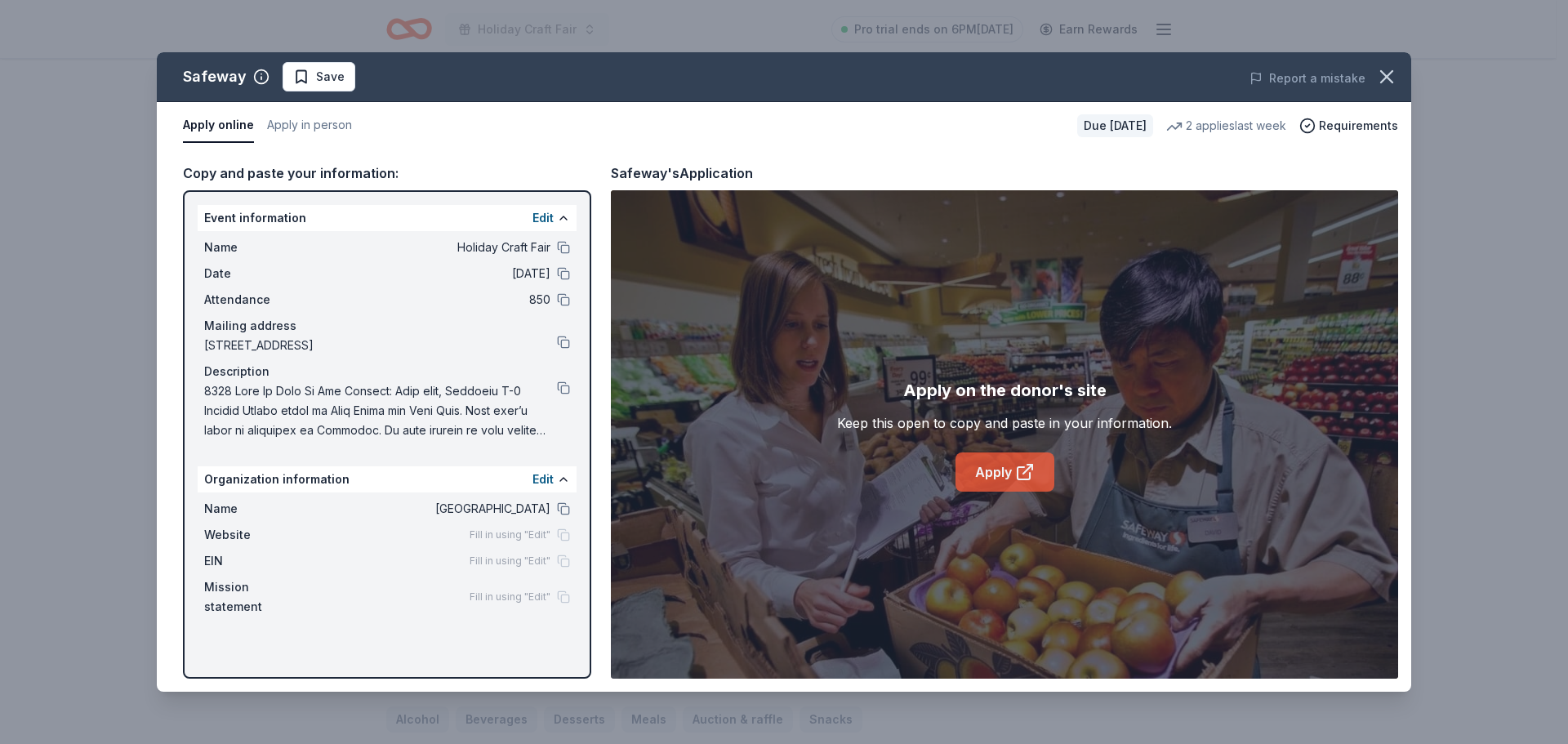
click at [1046, 456] on link "Apply" at bounding box center [1005, 472] width 99 height 40
click at [1389, 87] on icon "button" at bounding box center [1387, 77] width 23 height 23
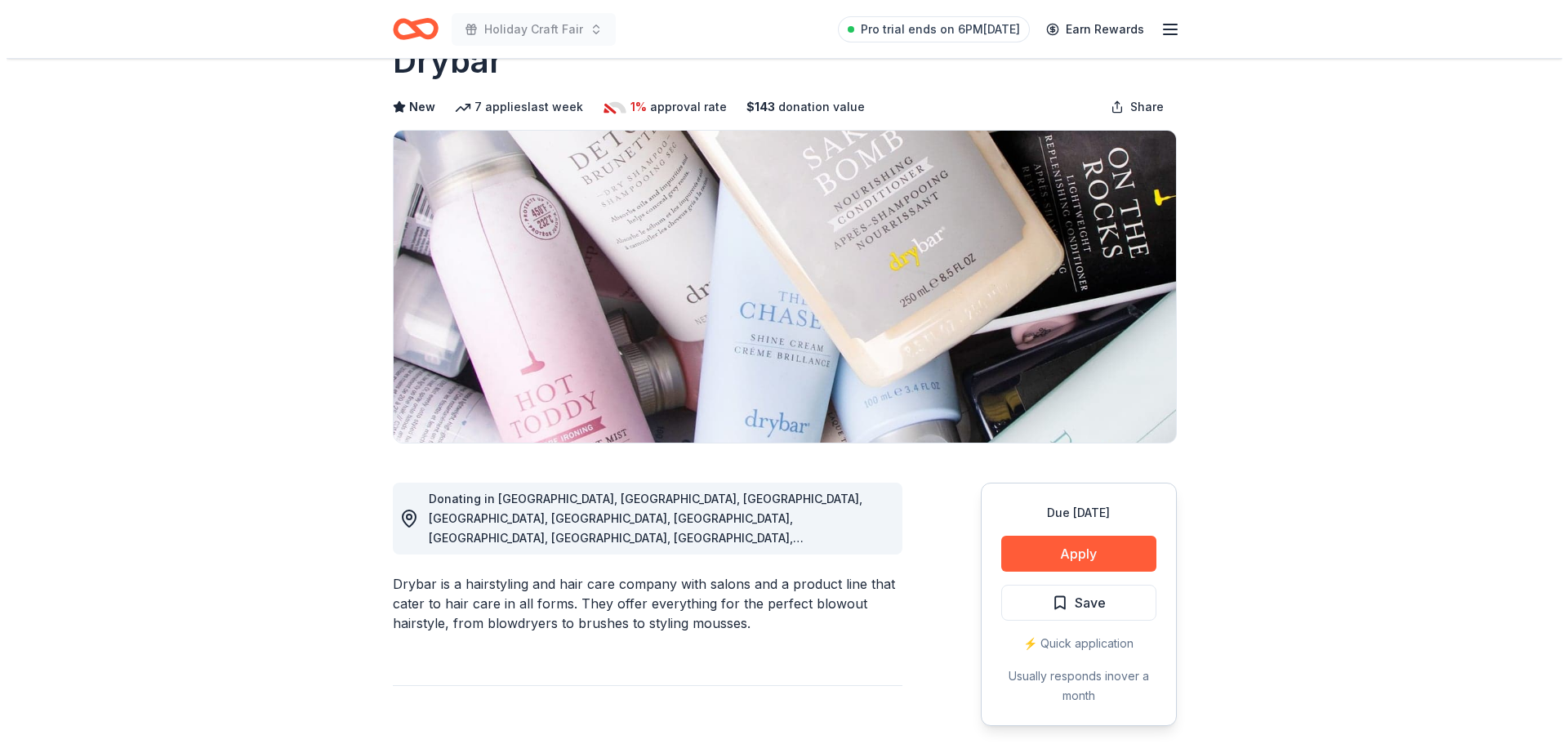
scroll to position [82, 0]
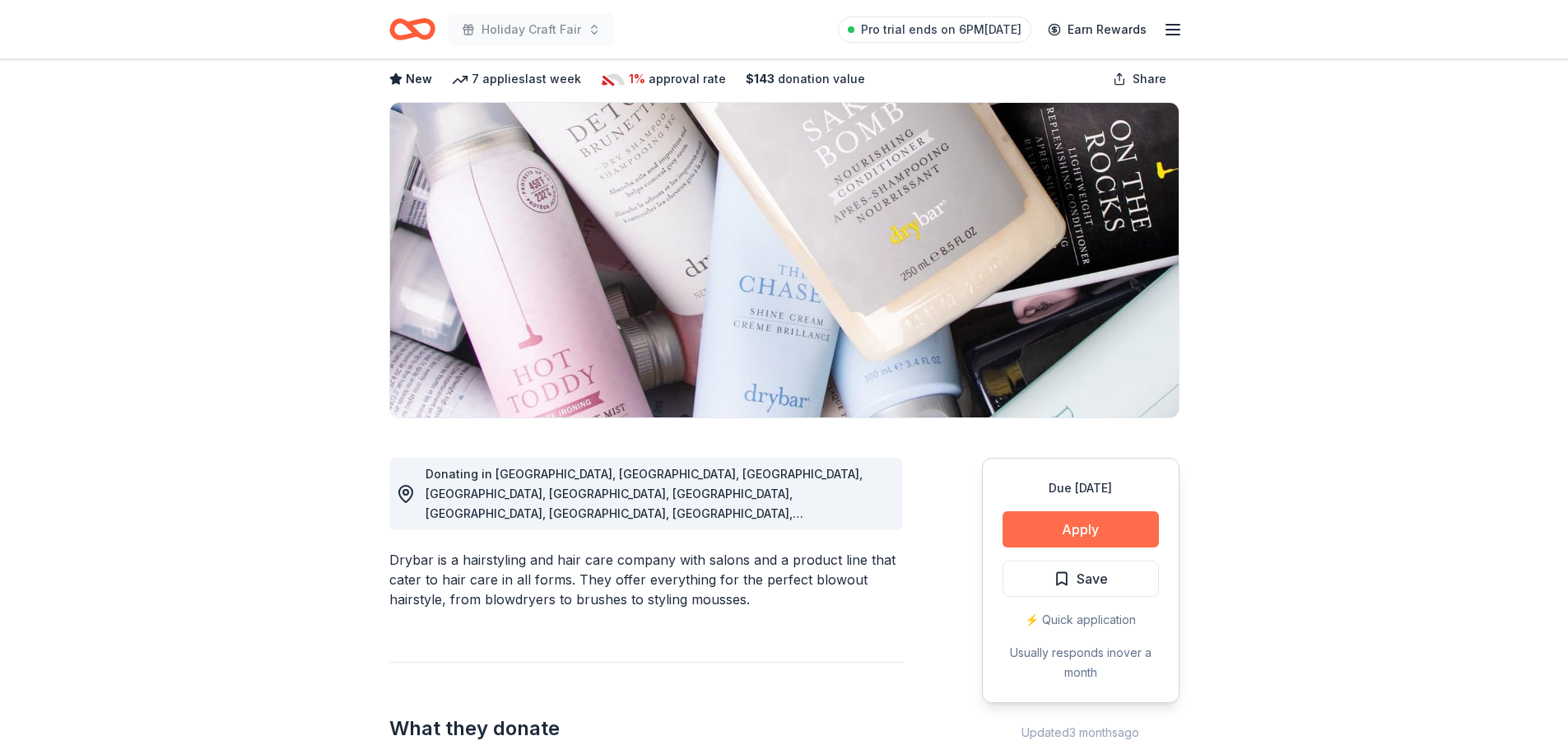
click at [1080, 512] on button "Apply" at bounding box center [1081, 530] width 156 height 37
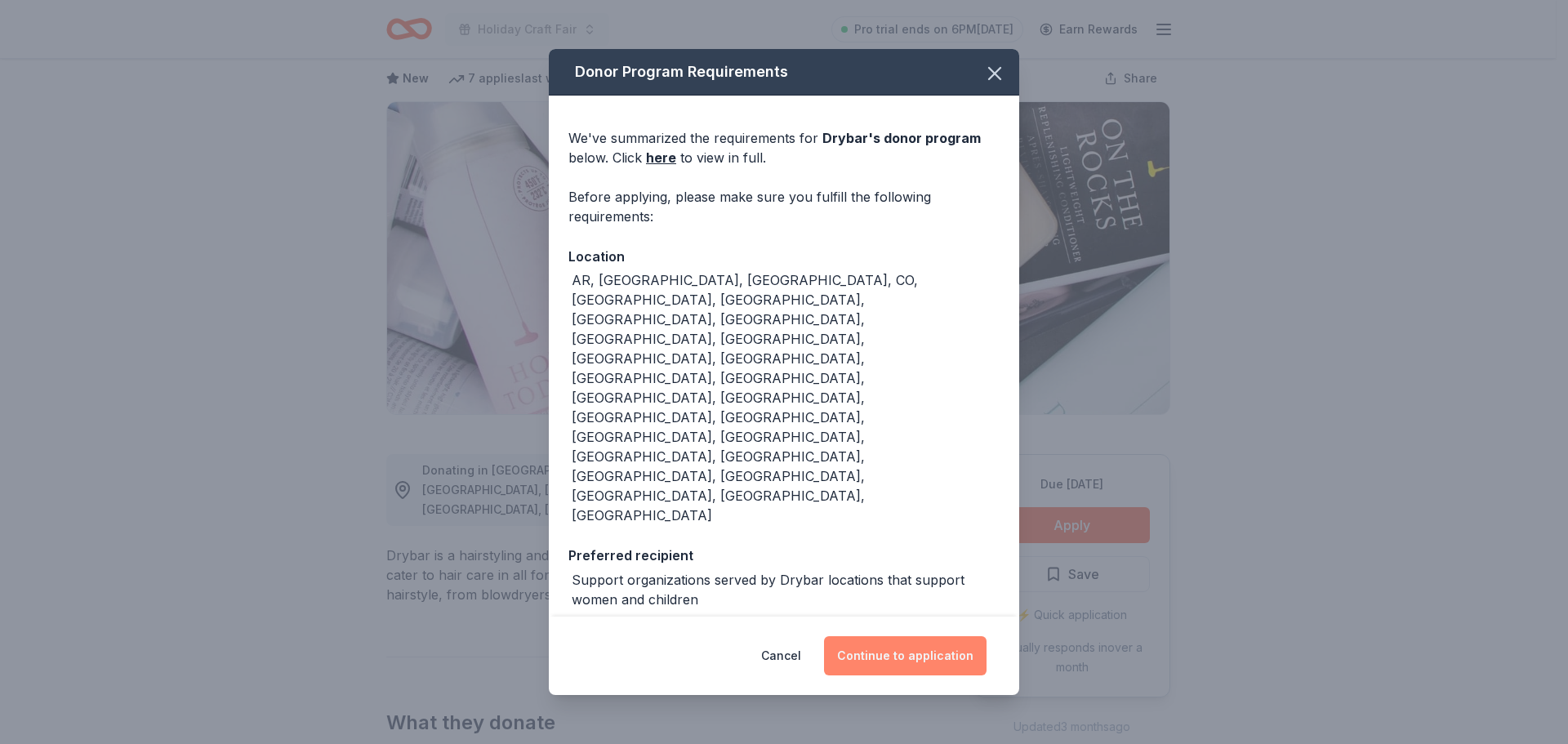
click at [922, 636] on button "Continue to application" at bounding box center [904, 656] width 162 height 40
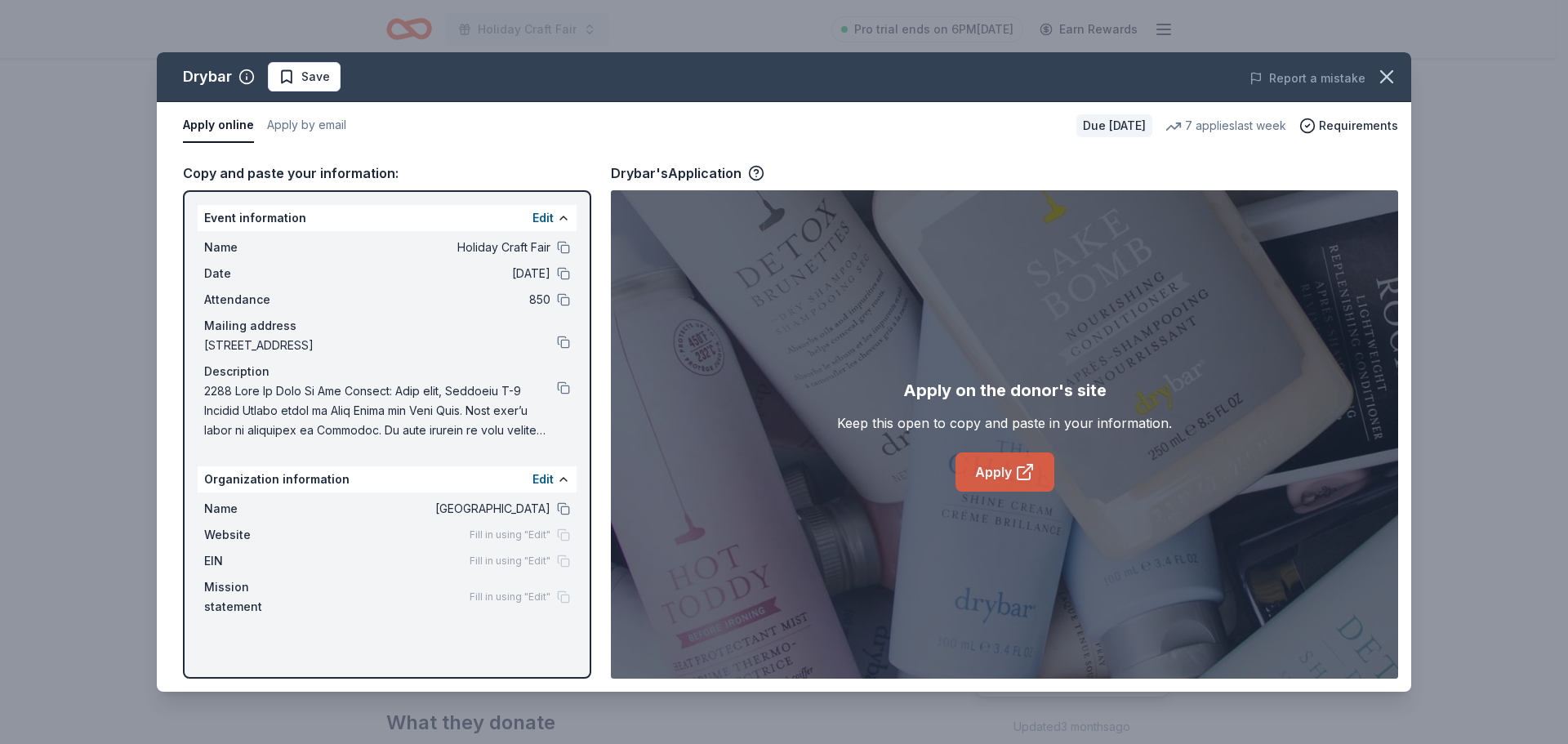
click at [1053, 474] on link "Apply" at bounding box center [1005, 472] width 99 height 40
